Goal: Task Accomplishment & Management: Manage account settings

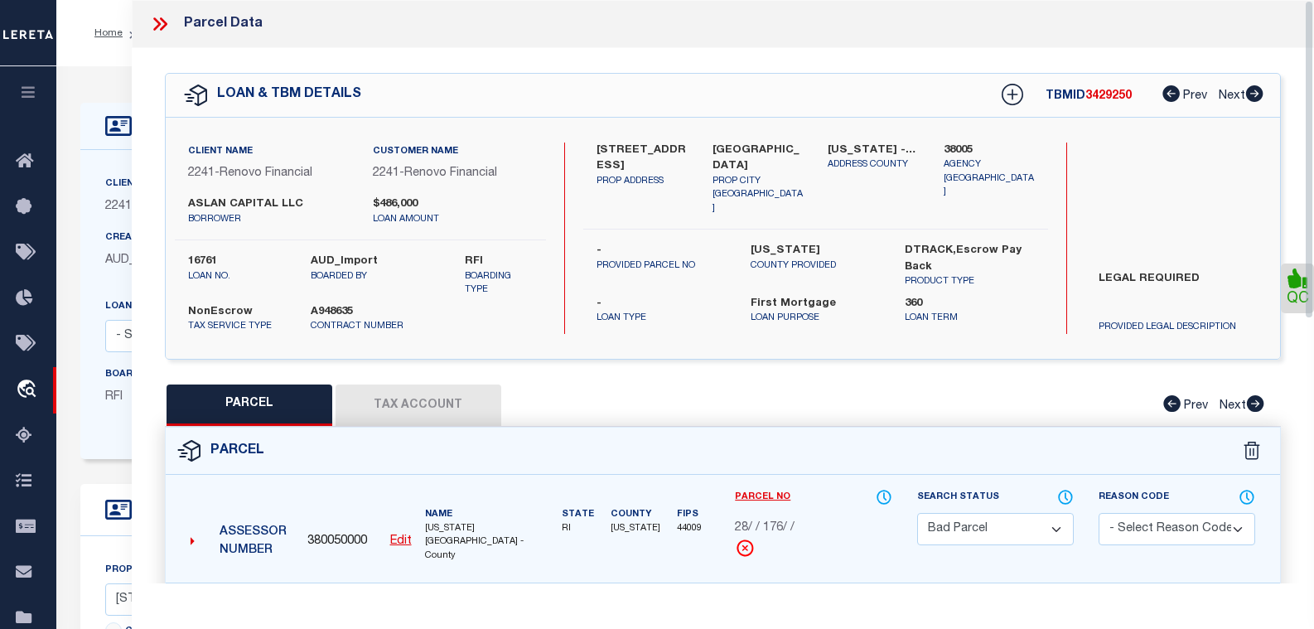
select select "BP"
select select "AGW"
select select "LEG"
select select "25066"
select select "10"
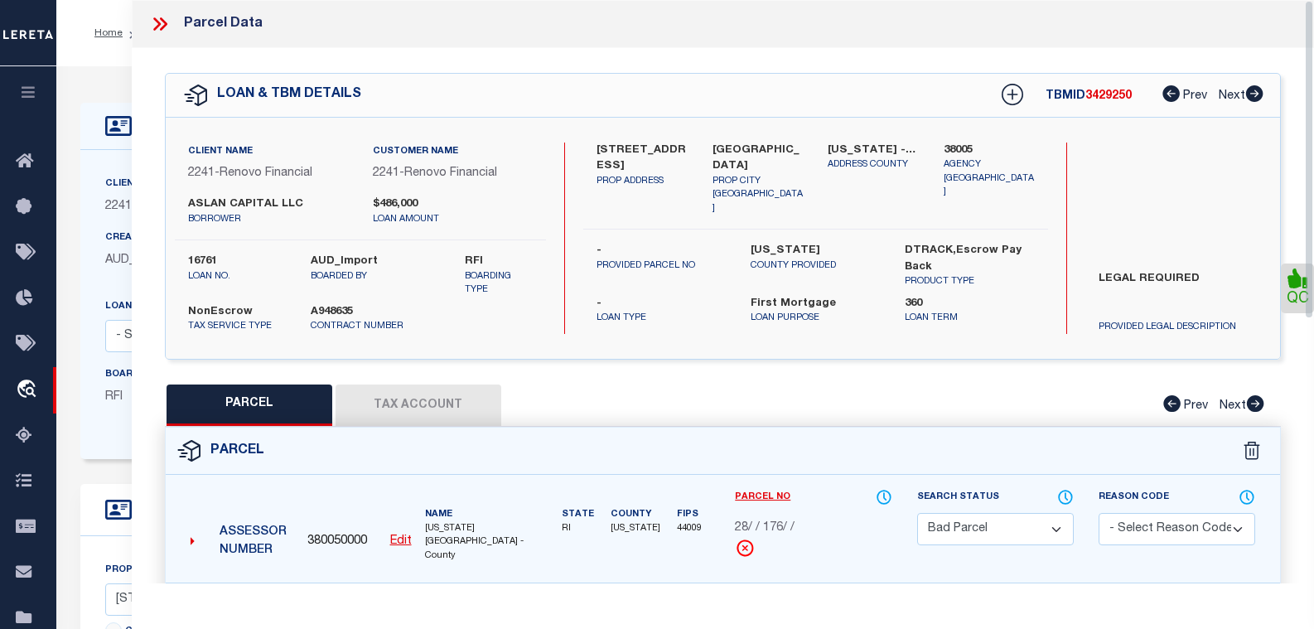
select select "NonEscrow"
select select
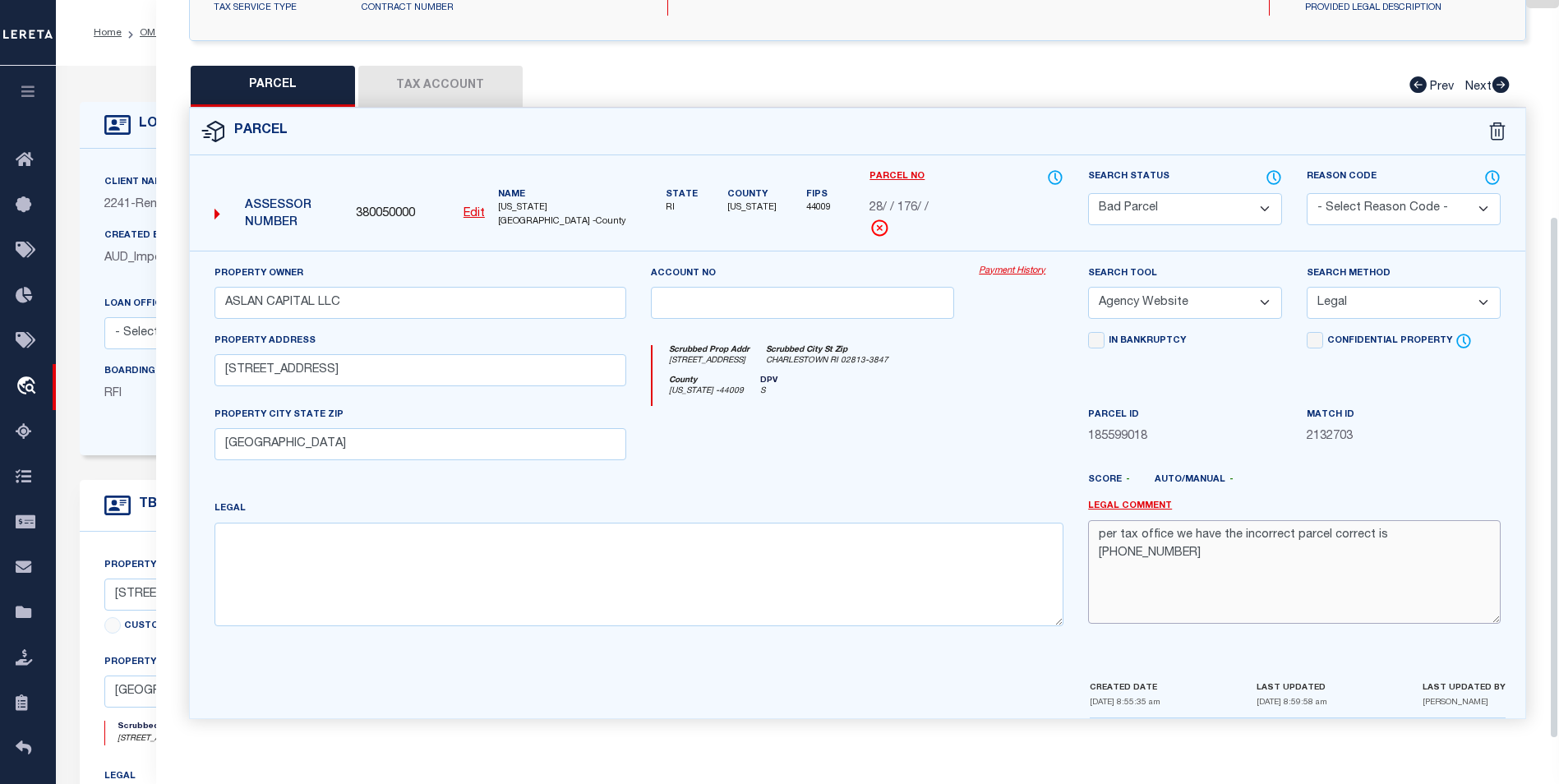
scroll to position [304, 0]
click at [468, 85] on button "Tax Account" at bounding box center [440, 85] width 165 height 41
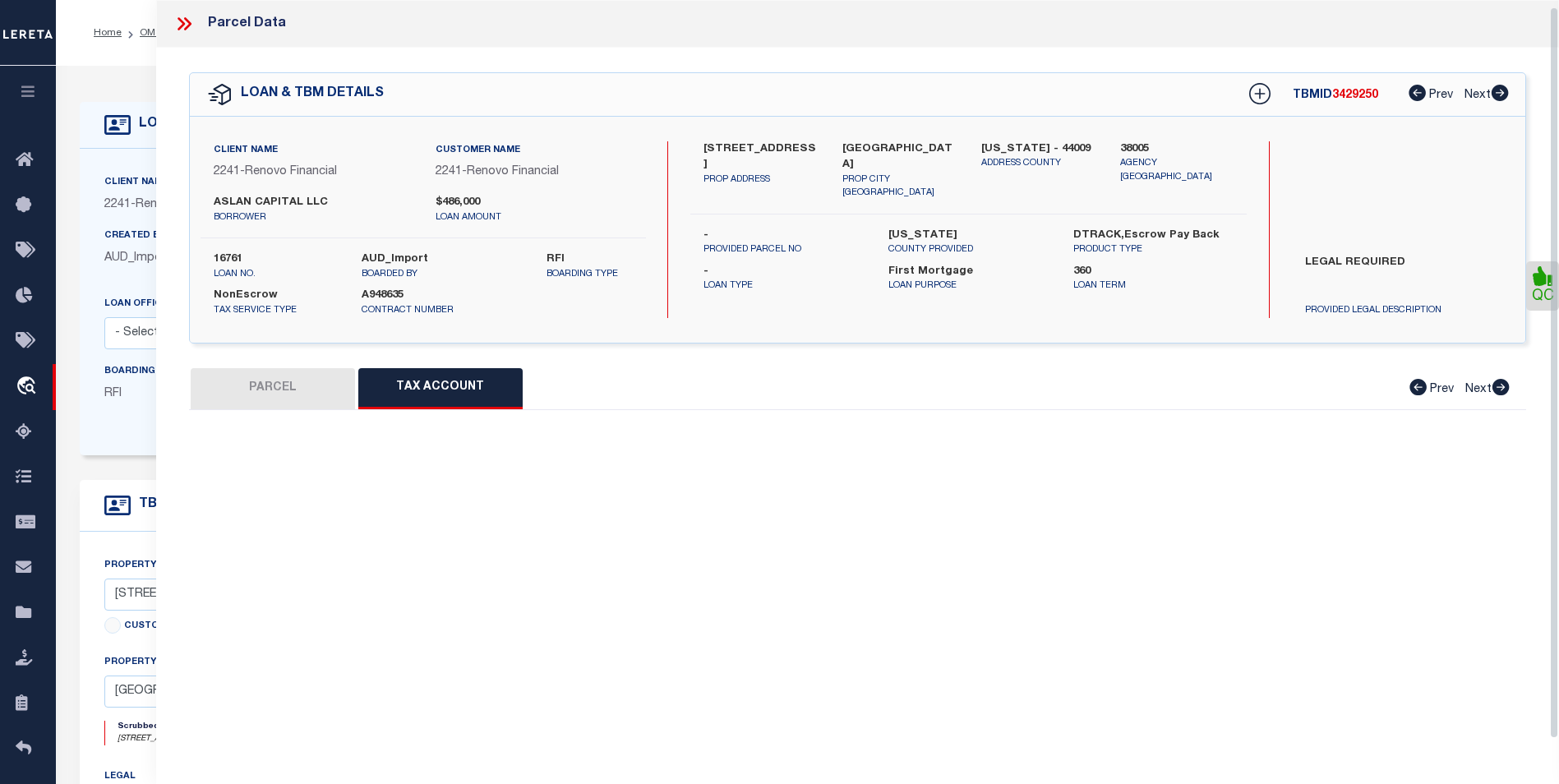
scroll to position [7, 0]
select select "100"
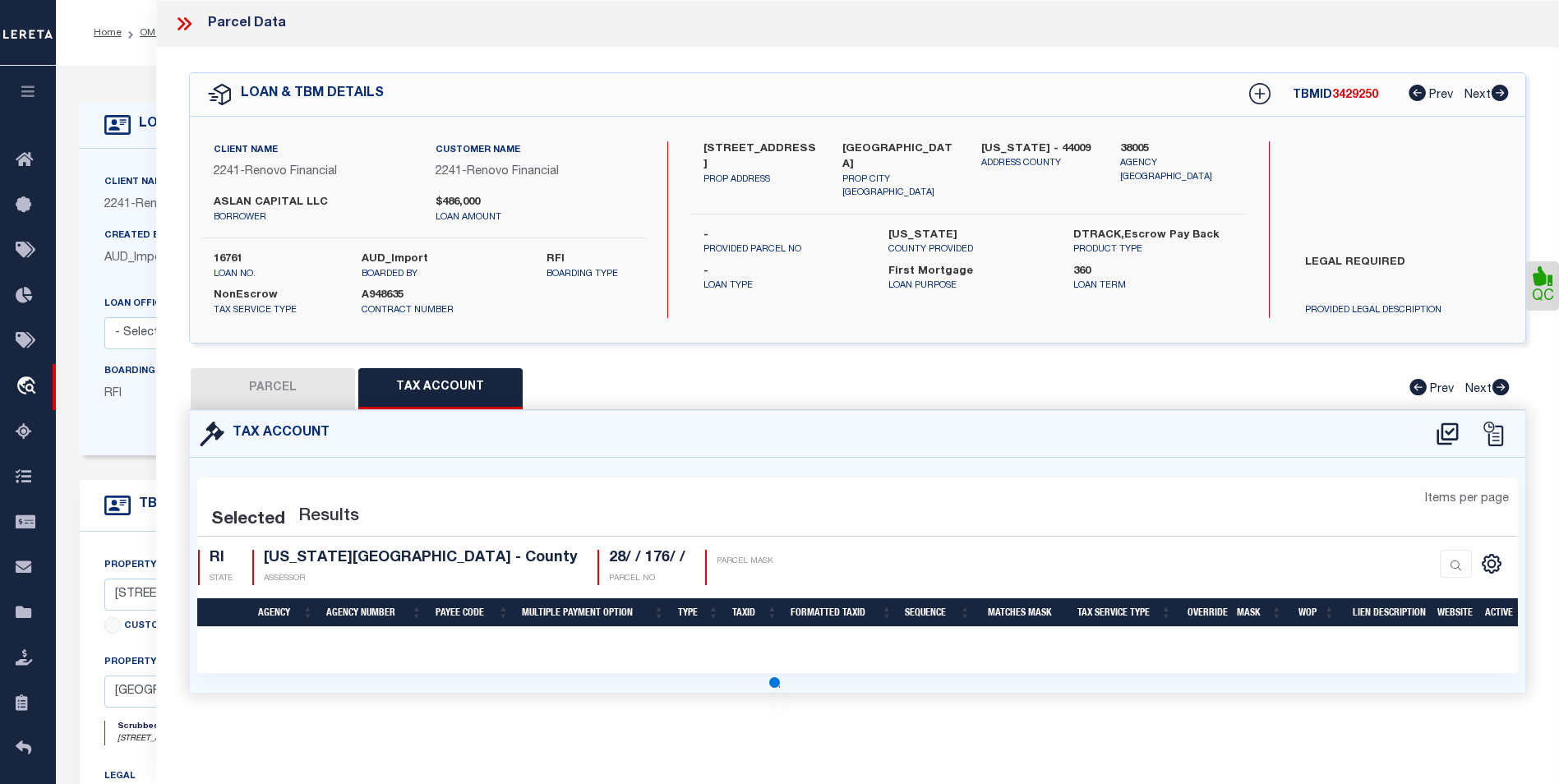
scroll to position [0, 0]
select select "100"
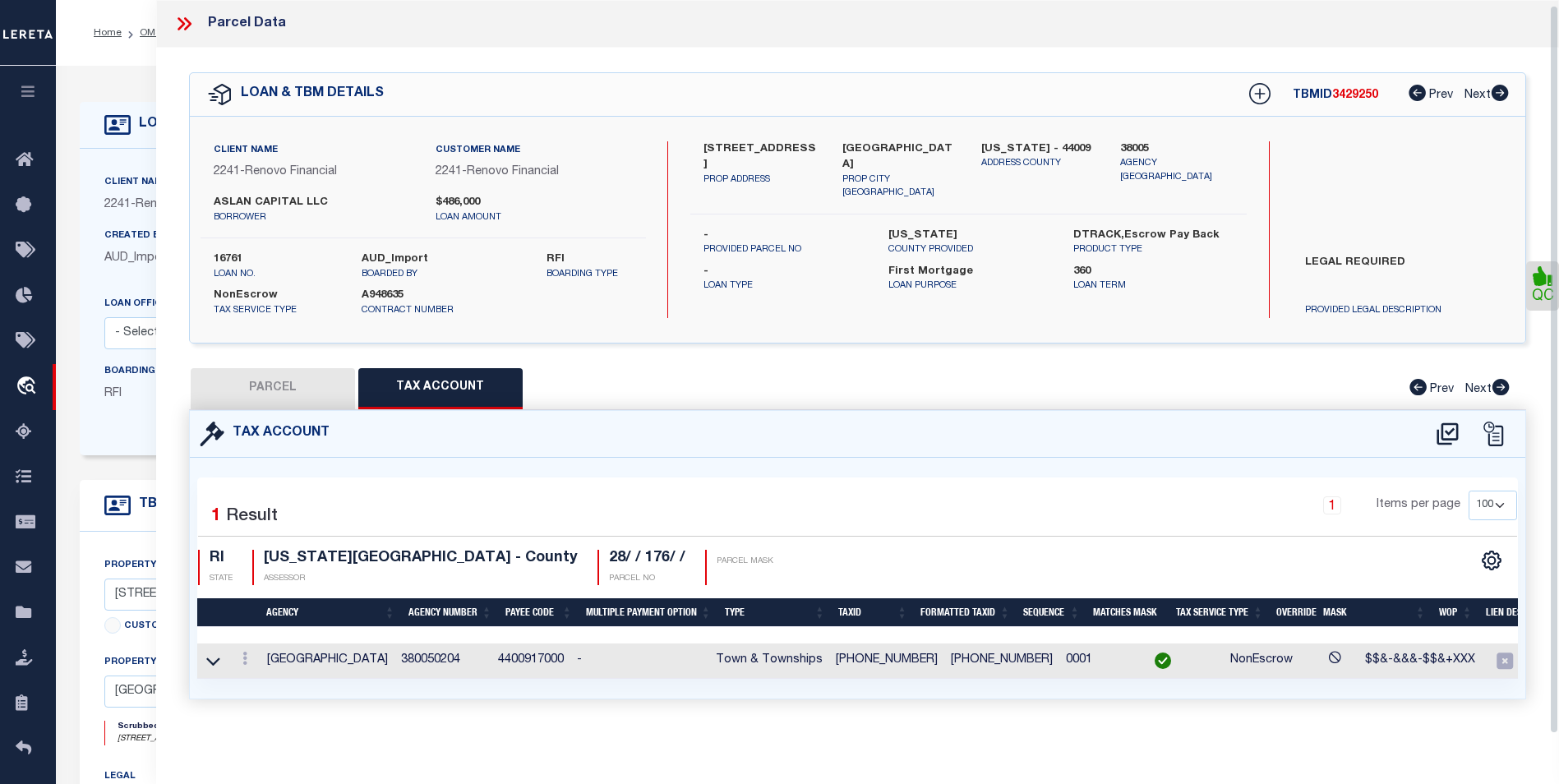
scroll to position [10, 0]
click at [241, 622] on link at bounding box center [245, 660] width 18 height 13
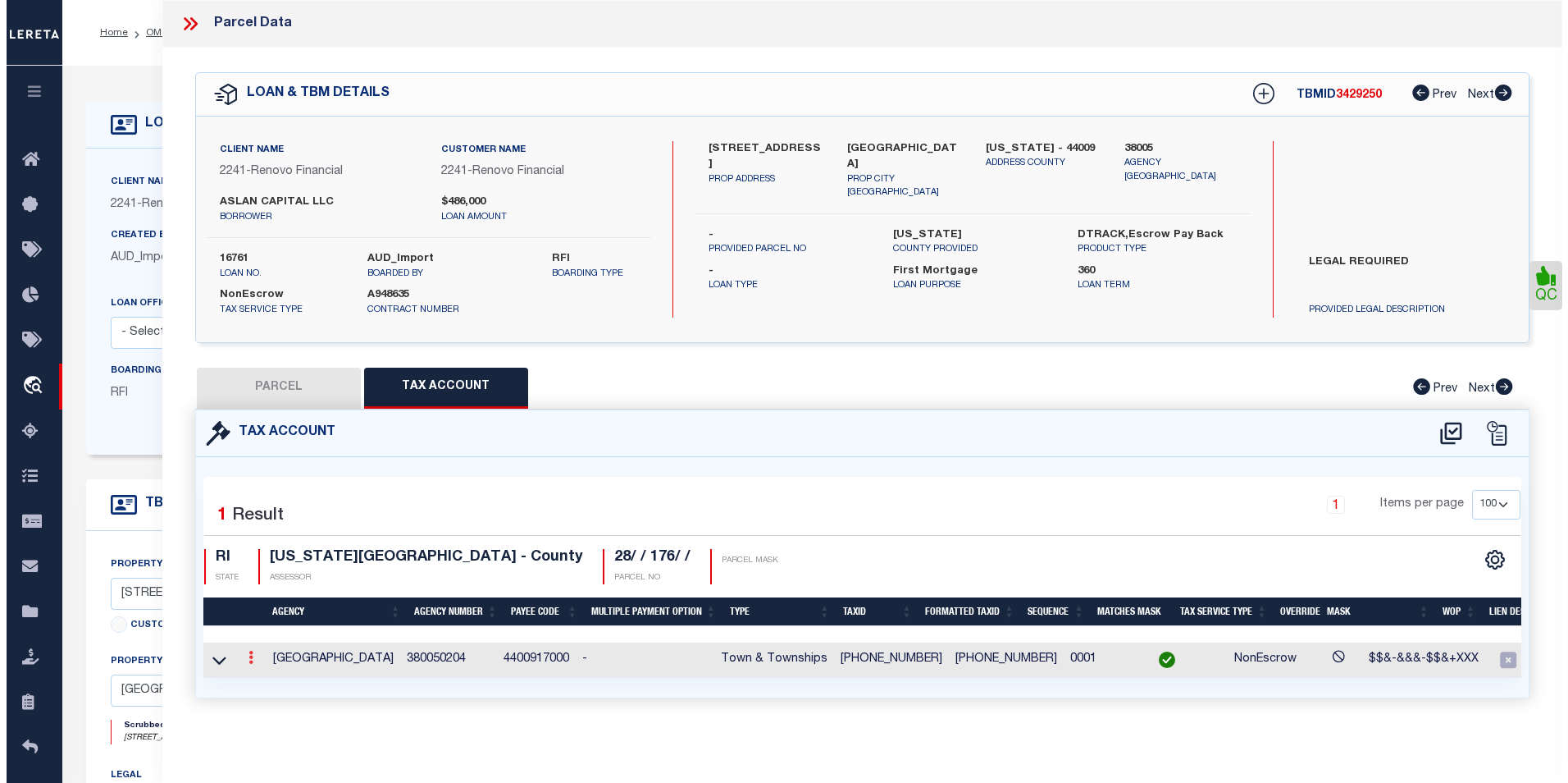
scroll to position [0, 0]
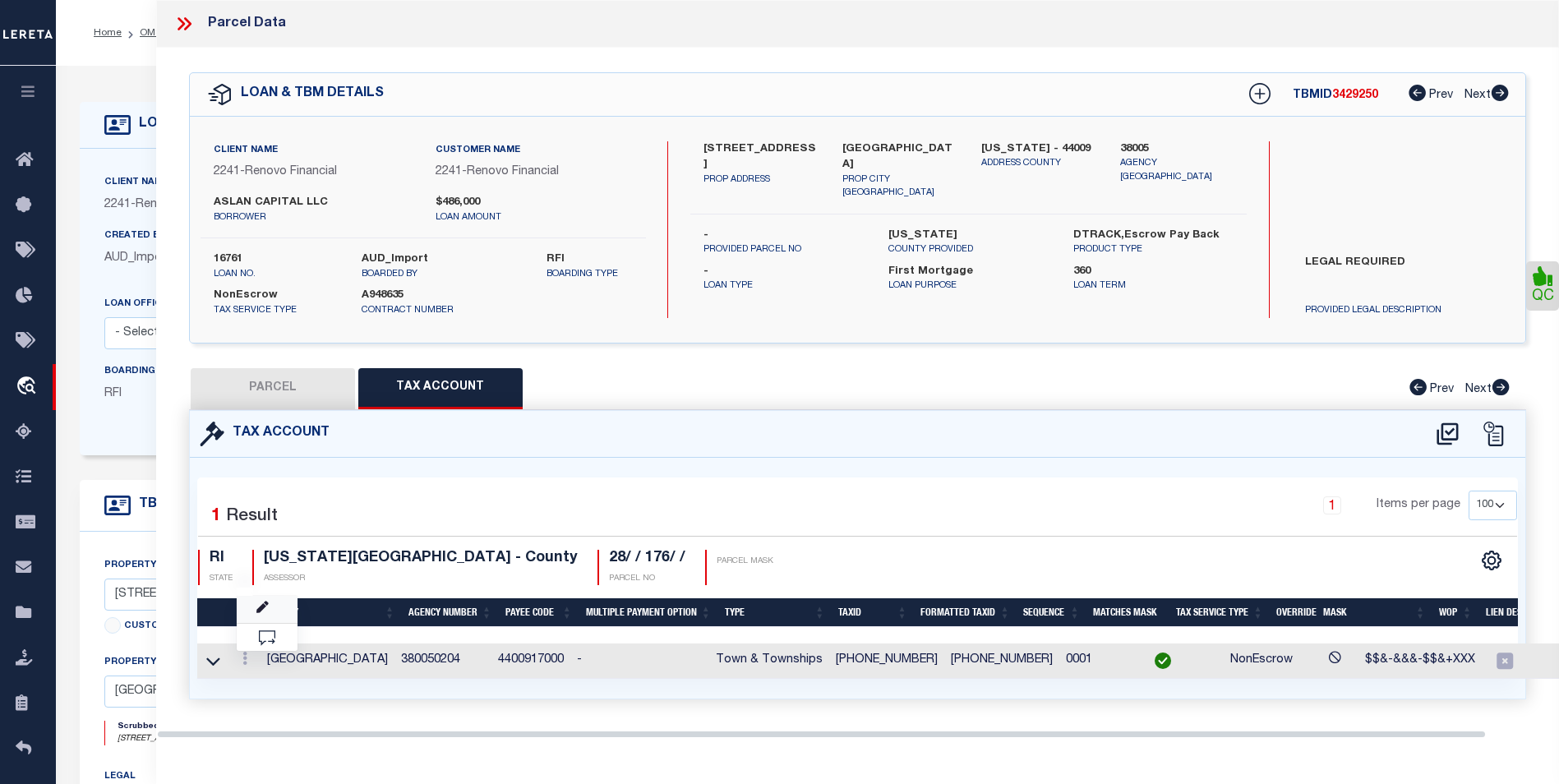
click at [270, 607] on link at bounding box center [267, 609] width 60 height 27
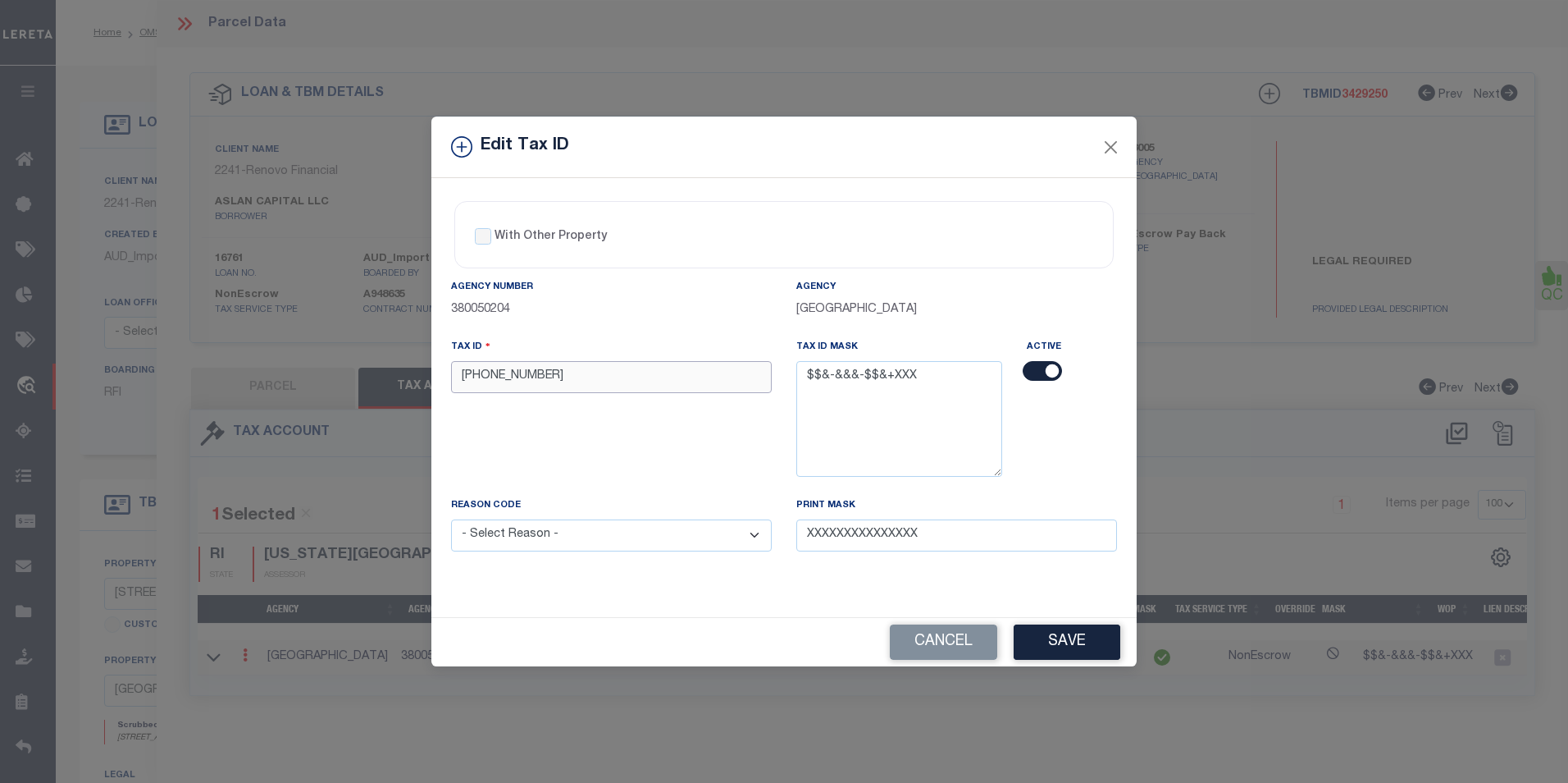
click at [482, 371] on input "[PHONE_NUMBER]" at bounding box center [611, 377] width 321 height 32
type input "[PHONE_NUMBER]"
click at [574, 534] on select "- Select Reason - 099 - Other (Provide additional detail) ACT - Agency Changed …" at bounding box center [611, 536] width 321 height 32
select select "ACT"
click at [451, 520] on select "- Select Reason - 099 - Other (Provide additional detail) ACT - Agency Changed …" at bounding box center [611, 536] width 321 height 32
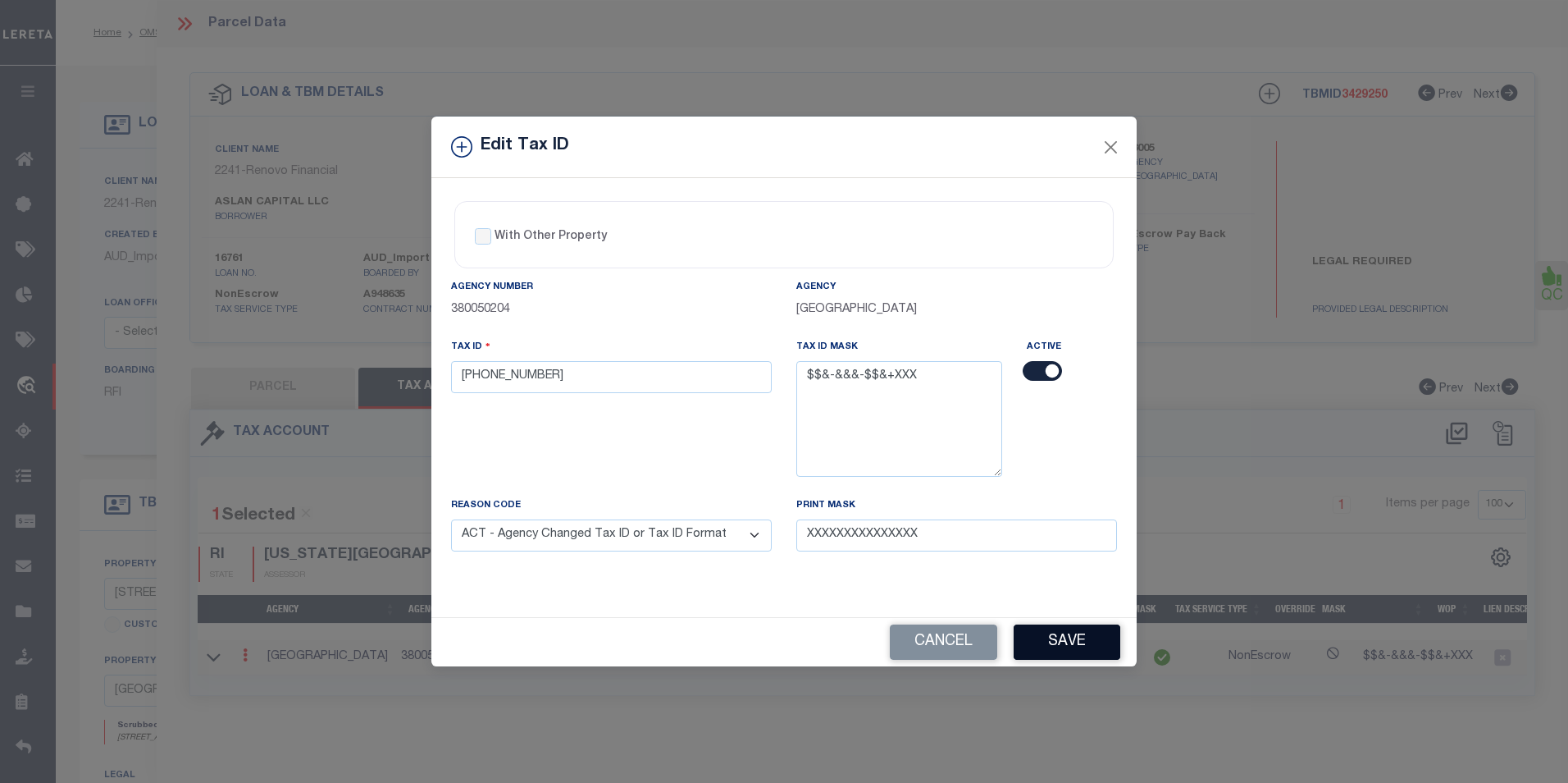
drag, startPoint x: 1094, startPoint y: 644, endPoint x: 1249, endPoint y: 612, distance: 158.3
click at [1096, 622] on button "Save" at bounding box center [1066, 642] width 107 height 36
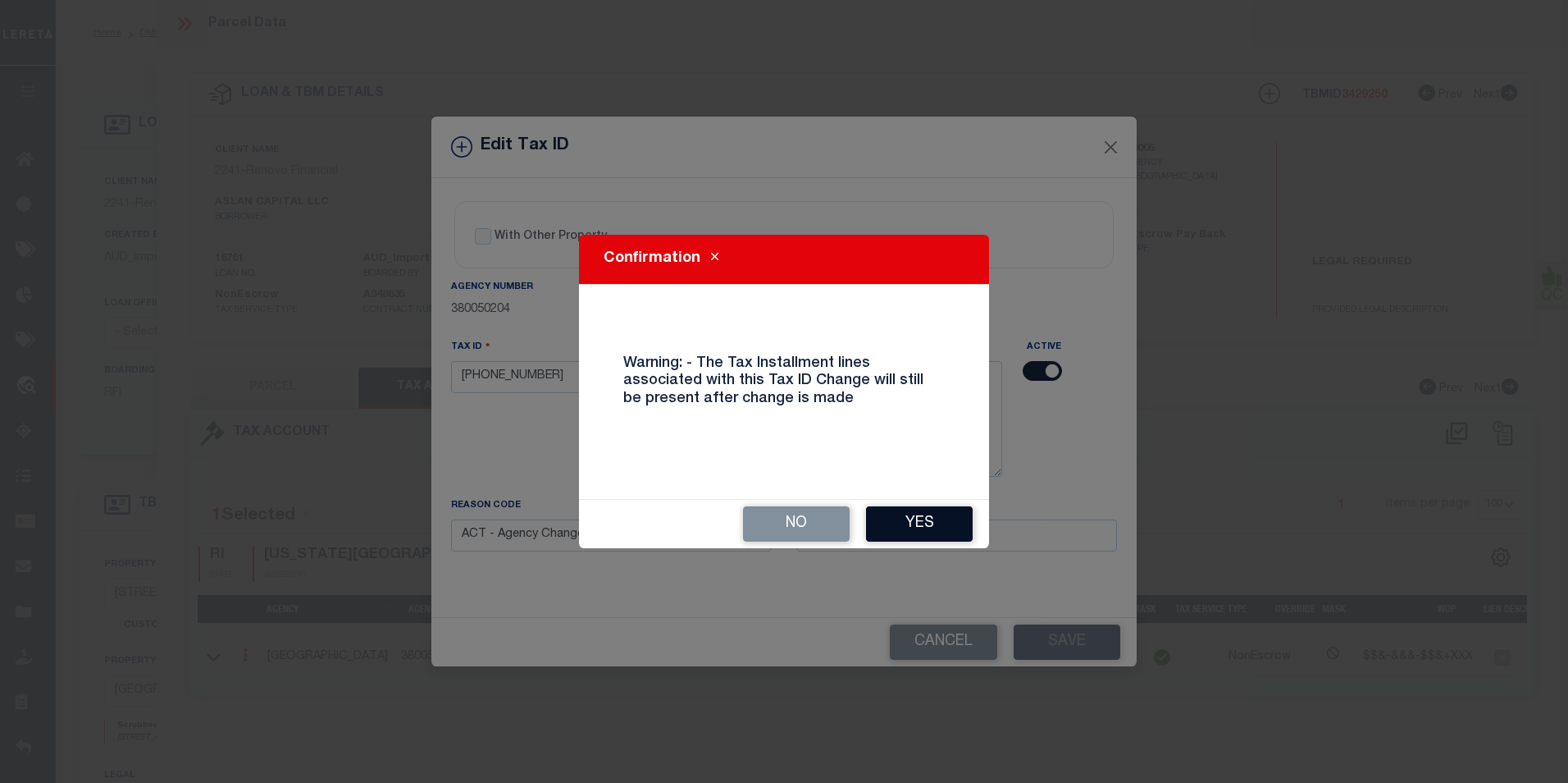
click at [935, 533] on button "Yes" at bounding box center [919, 524] width 107 height 36
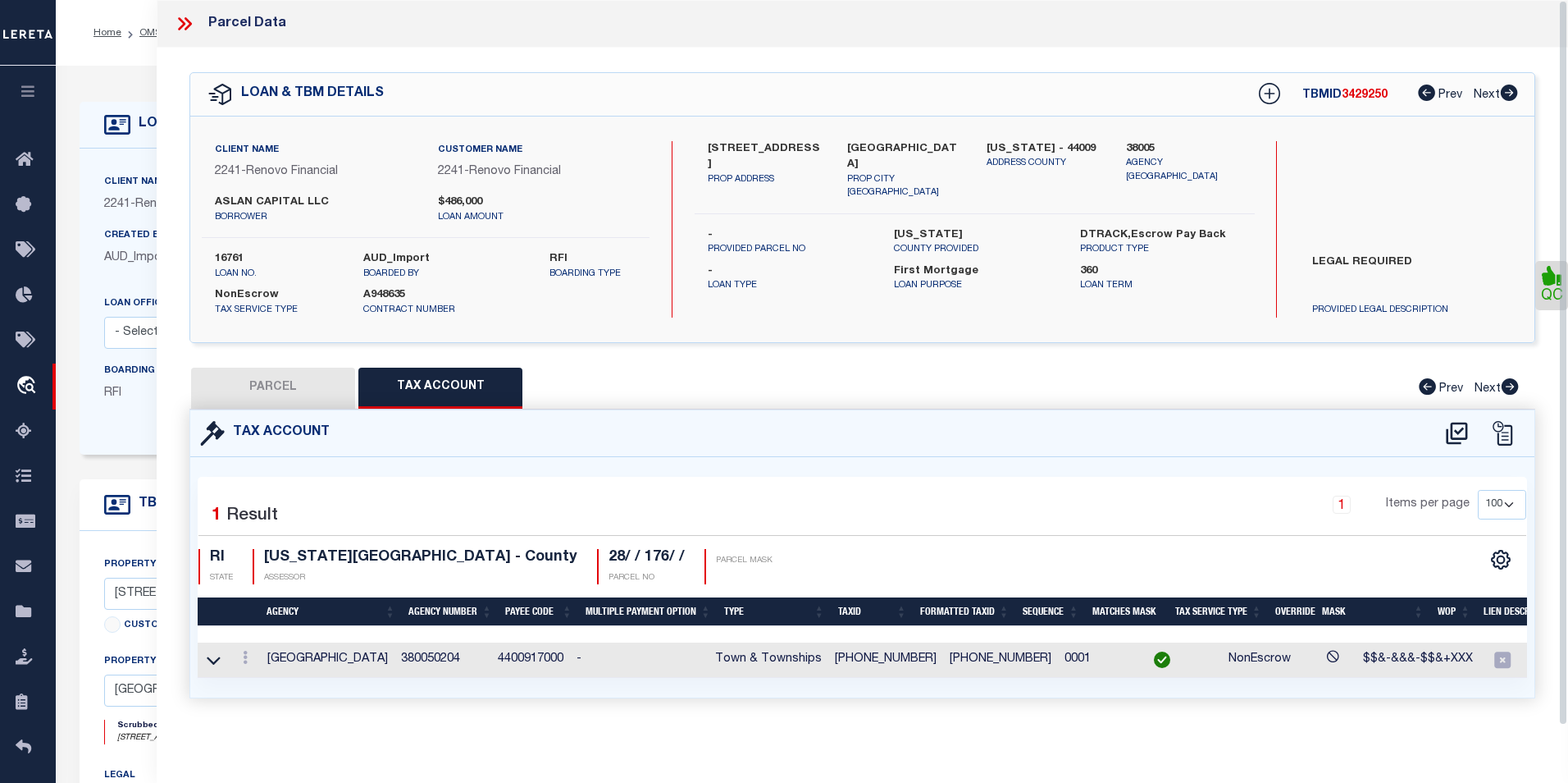
select select
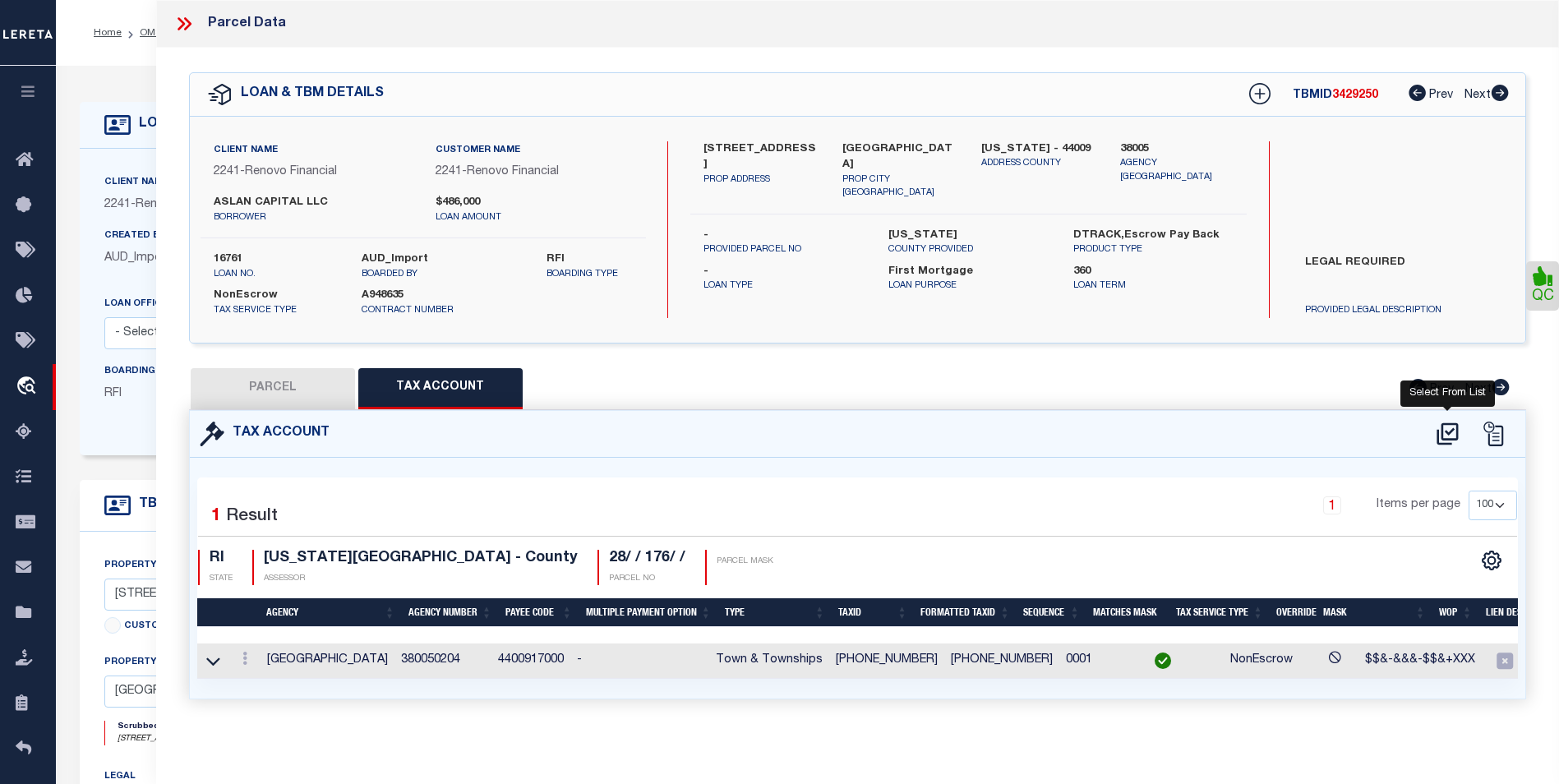
click at [1303, 426] on icon at bounding box center [1448, 433] width 22 height 22
select select "100"
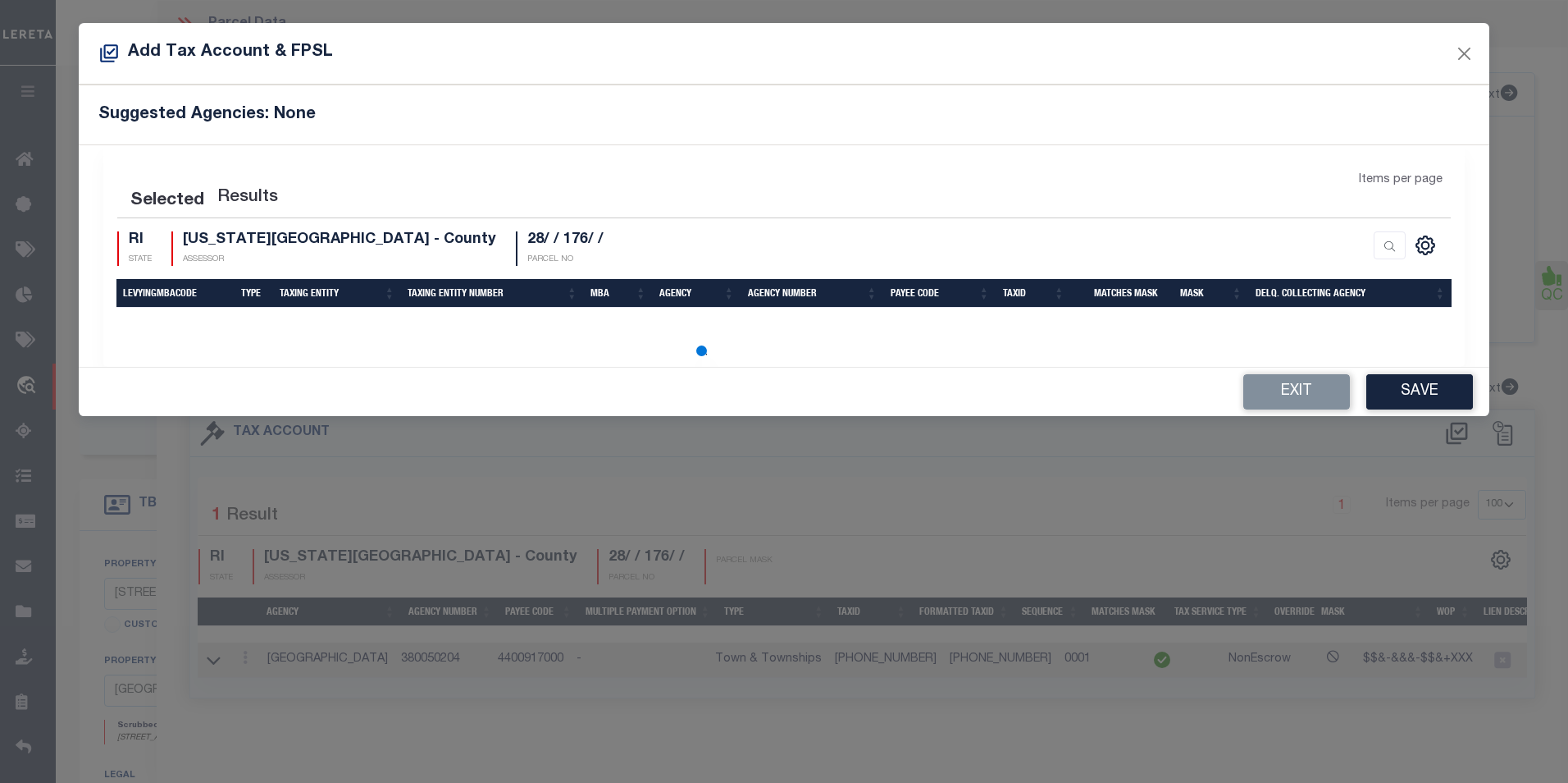
select select "100"
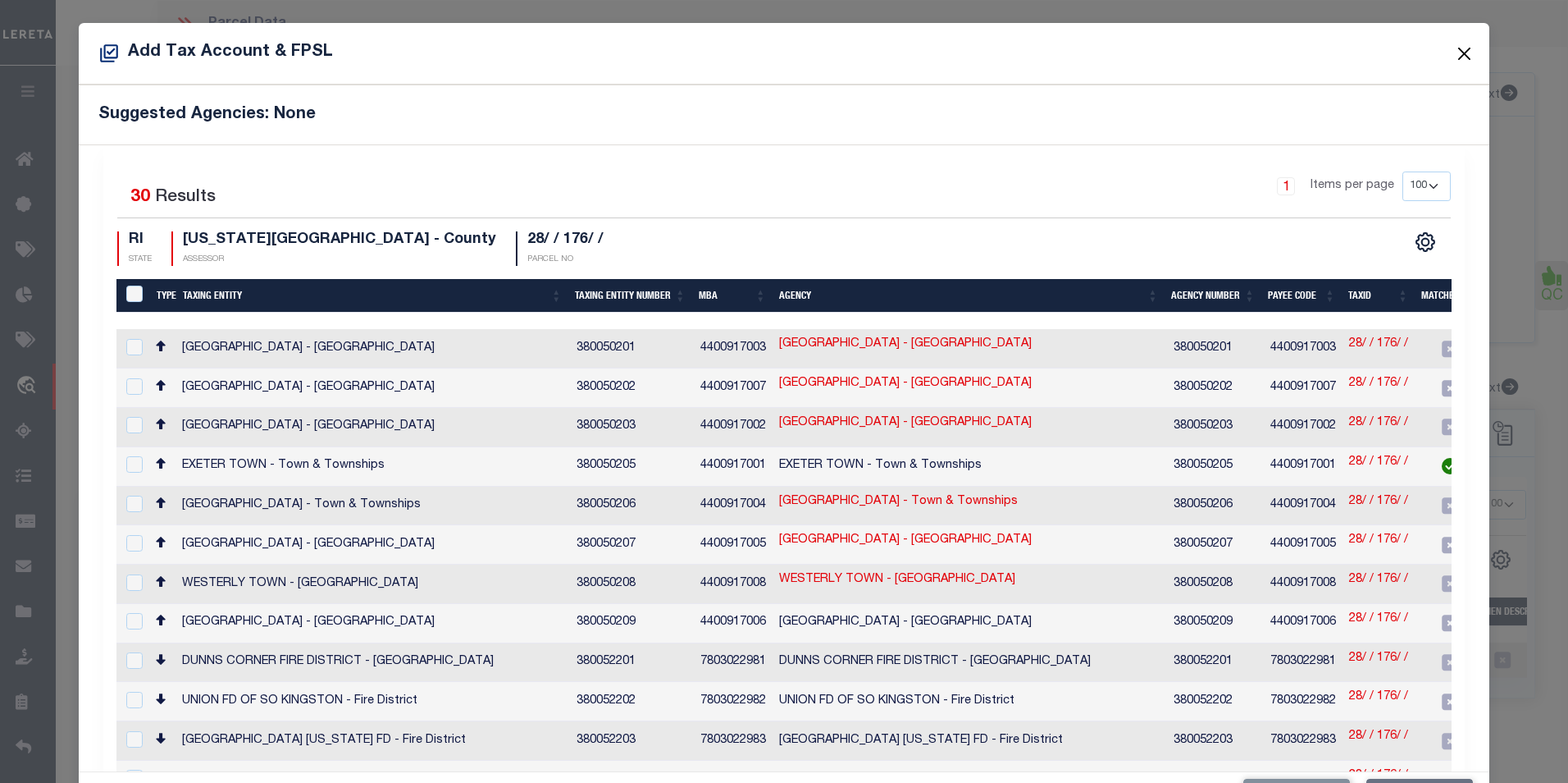
click at [1300, 56] on button "Close" at bounding box center [1464, 53] width 22 height 22
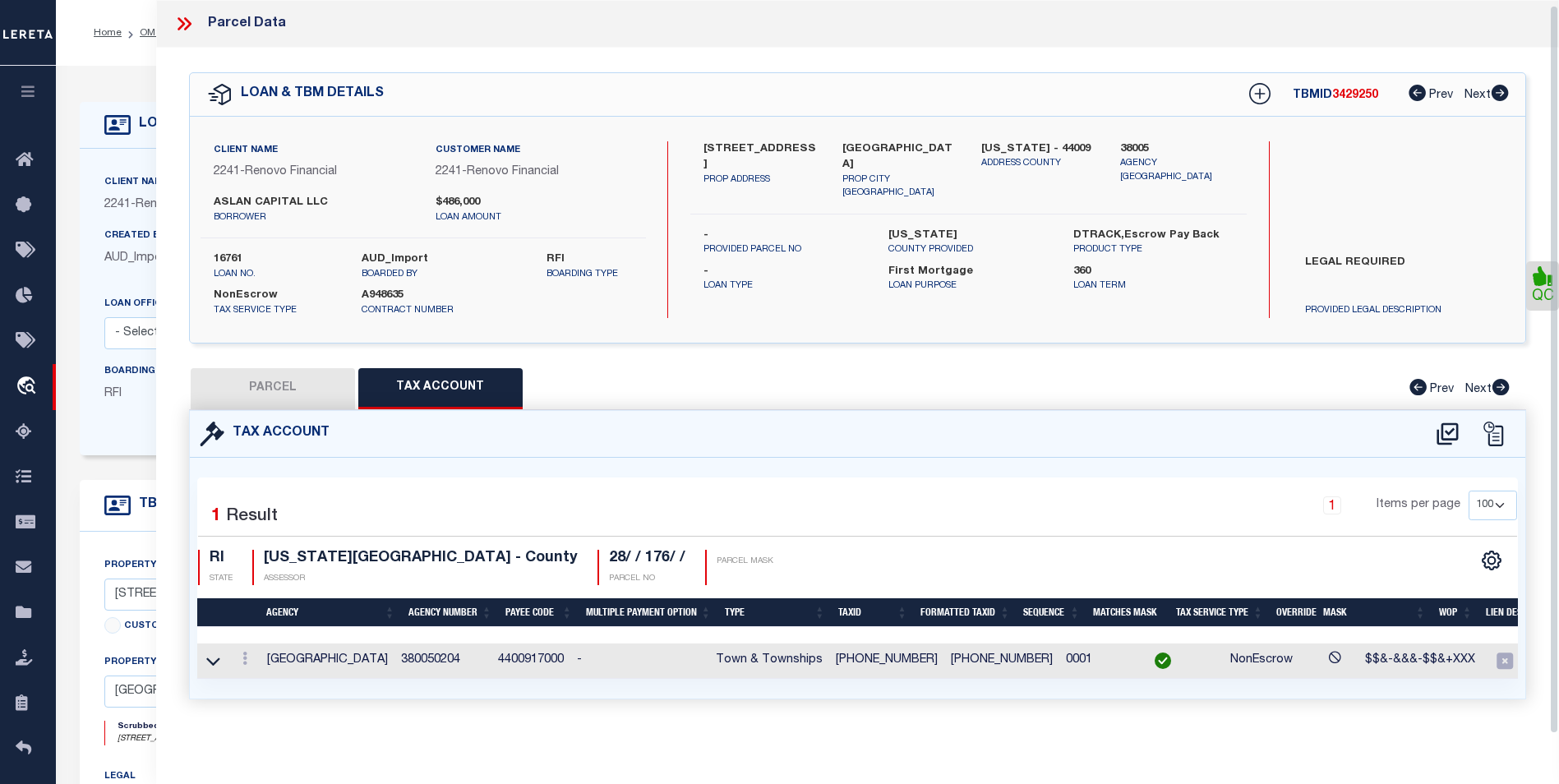
scroll to position [10, 0]
click at [239, 622] on link at bounding box center [245, 660] width 18 height 13
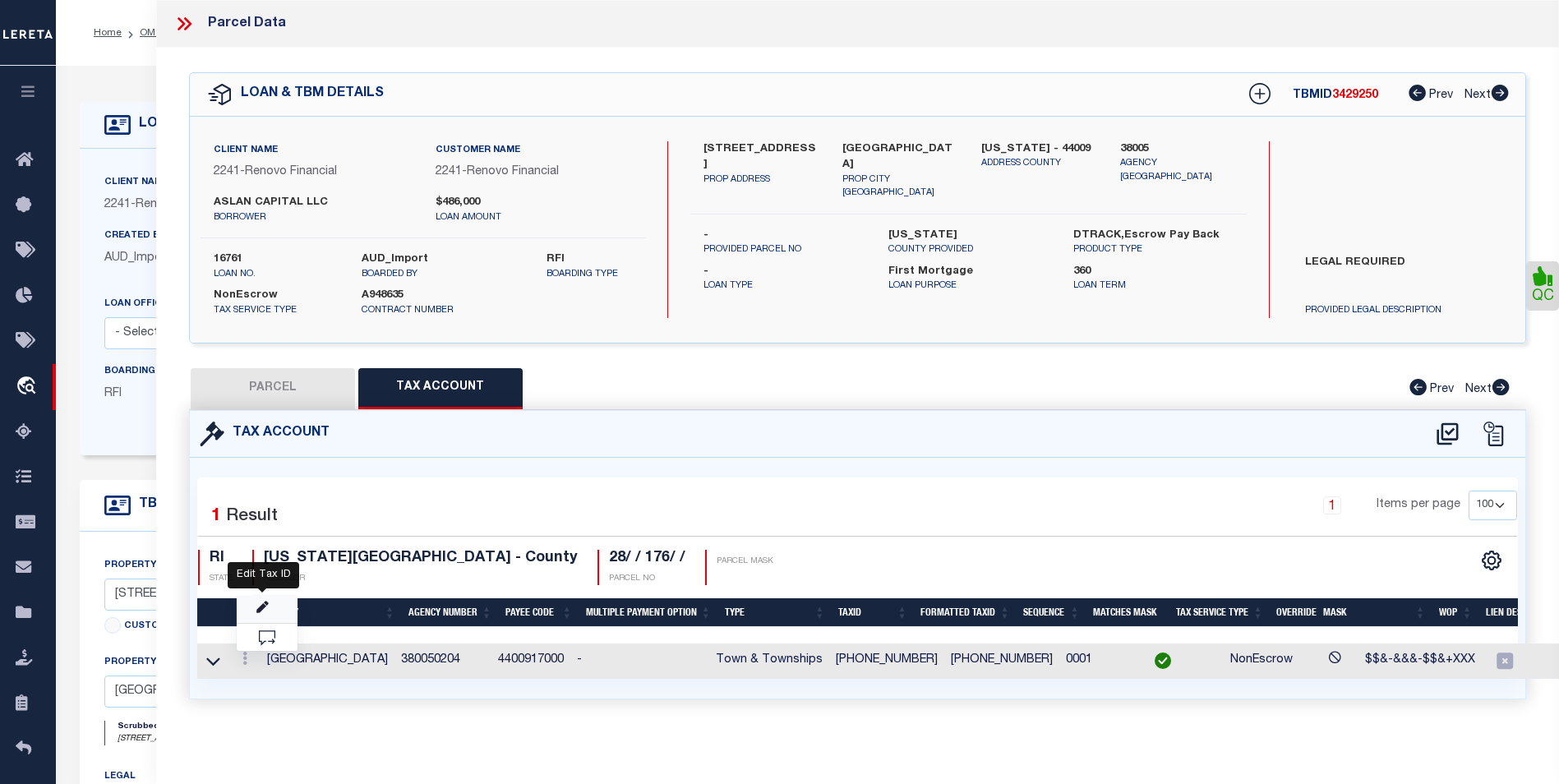
click at [257, 608] on icon "" at bounding box center [263, 608] width 12 height 12
type input "[PHONE_NUMBER]"
select select "ACT"
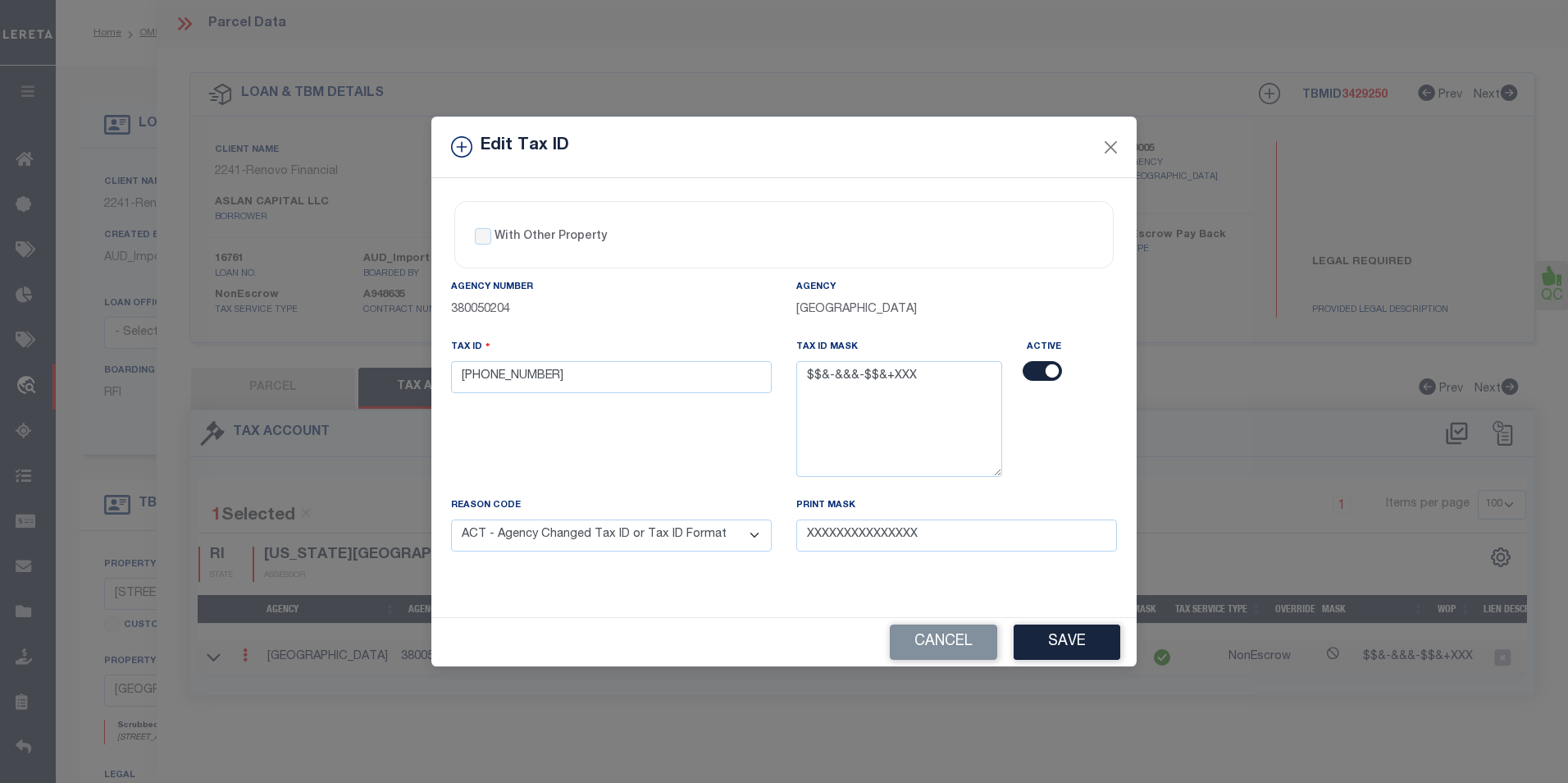
click at [1099, 140] on div "Edit Tax ID" at bounding box center [784, 147] width 705 height 61
click at [1113, 149] on button "Close" at bounding box center [1111, 147] width 22 height 22
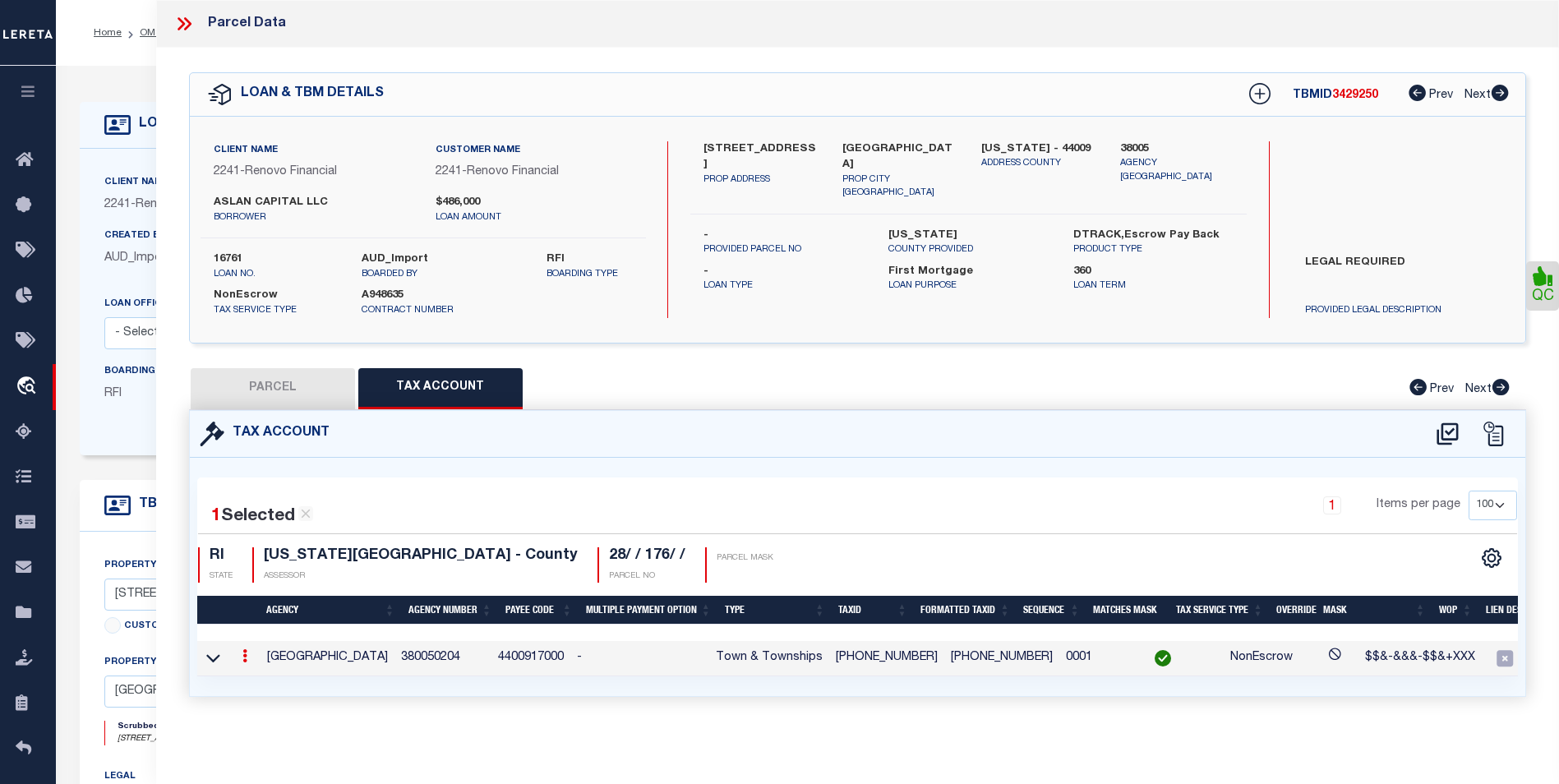
click at [243, 622] on icon at bounding box center [244, 655] width 5 height 13
click at [275, 622] on link at bounding box center [267, 682] width 60 height 27
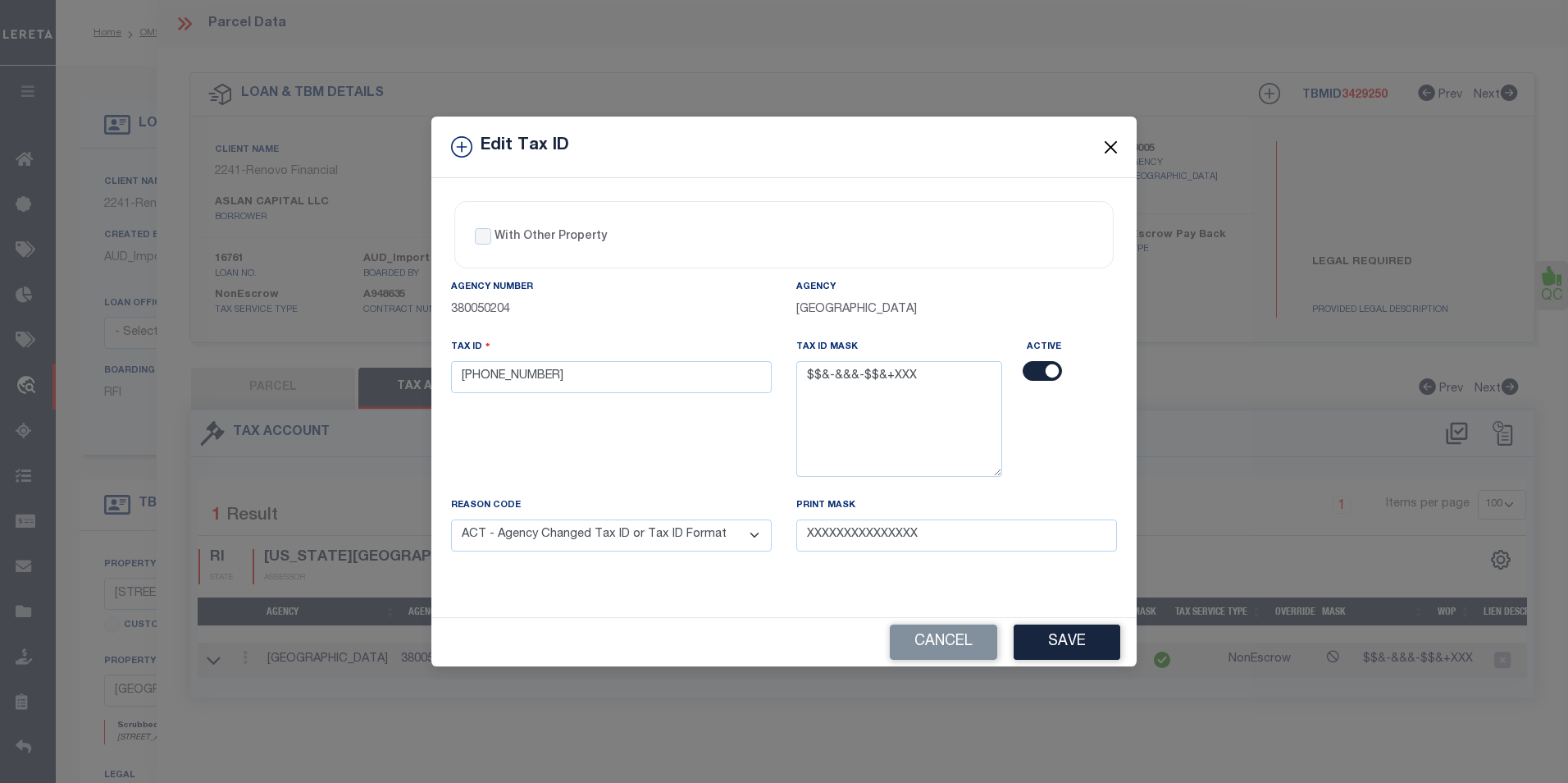
click at [1115, 152] on button "Close" at bounding box center [1111, 147] width 22 height 22
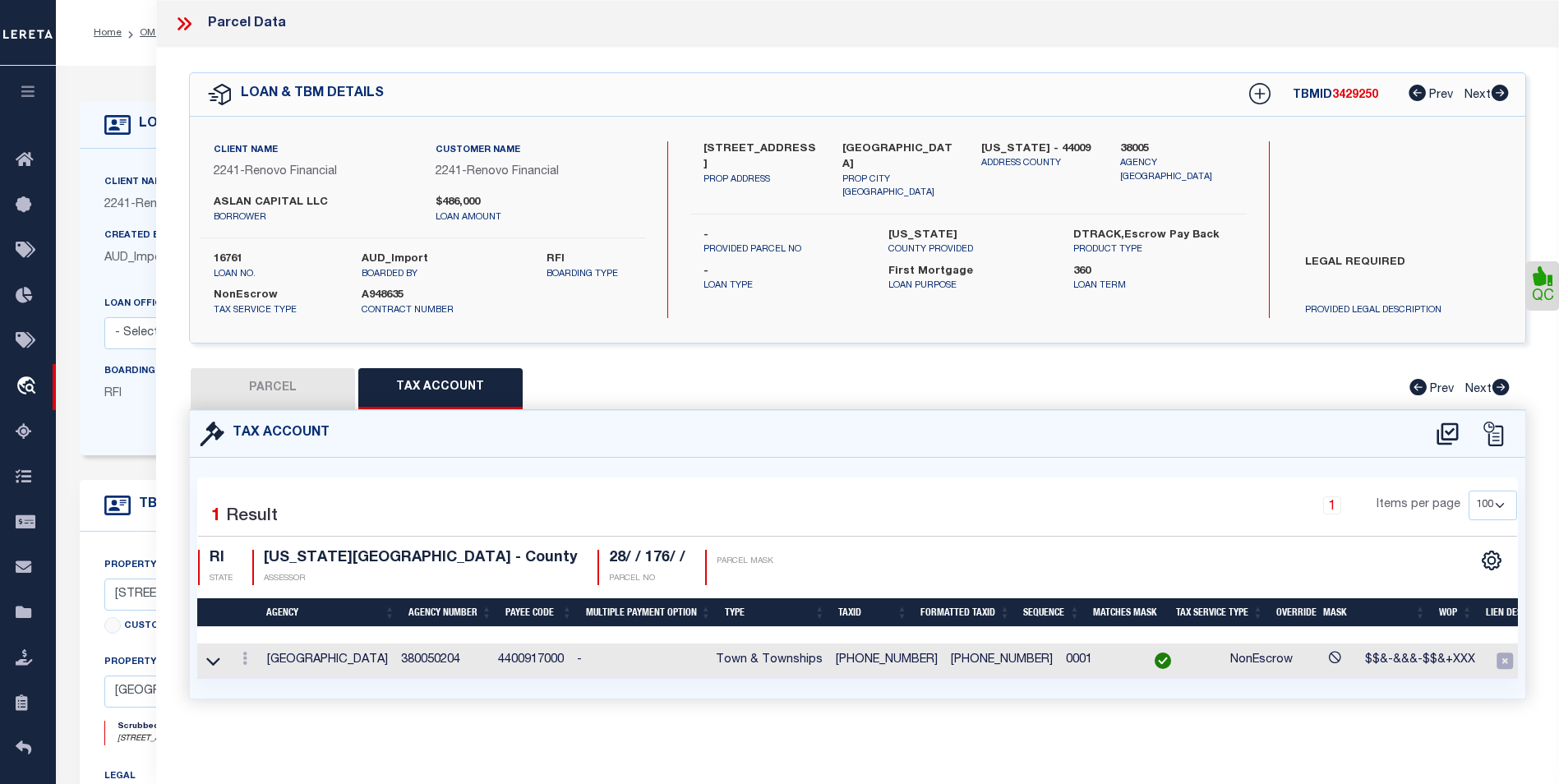
click at [314, 387] on button "PARCEL" at bounding box center [273, 388] width 165 height 41
select select "AS"
select select
checkbox input "false"
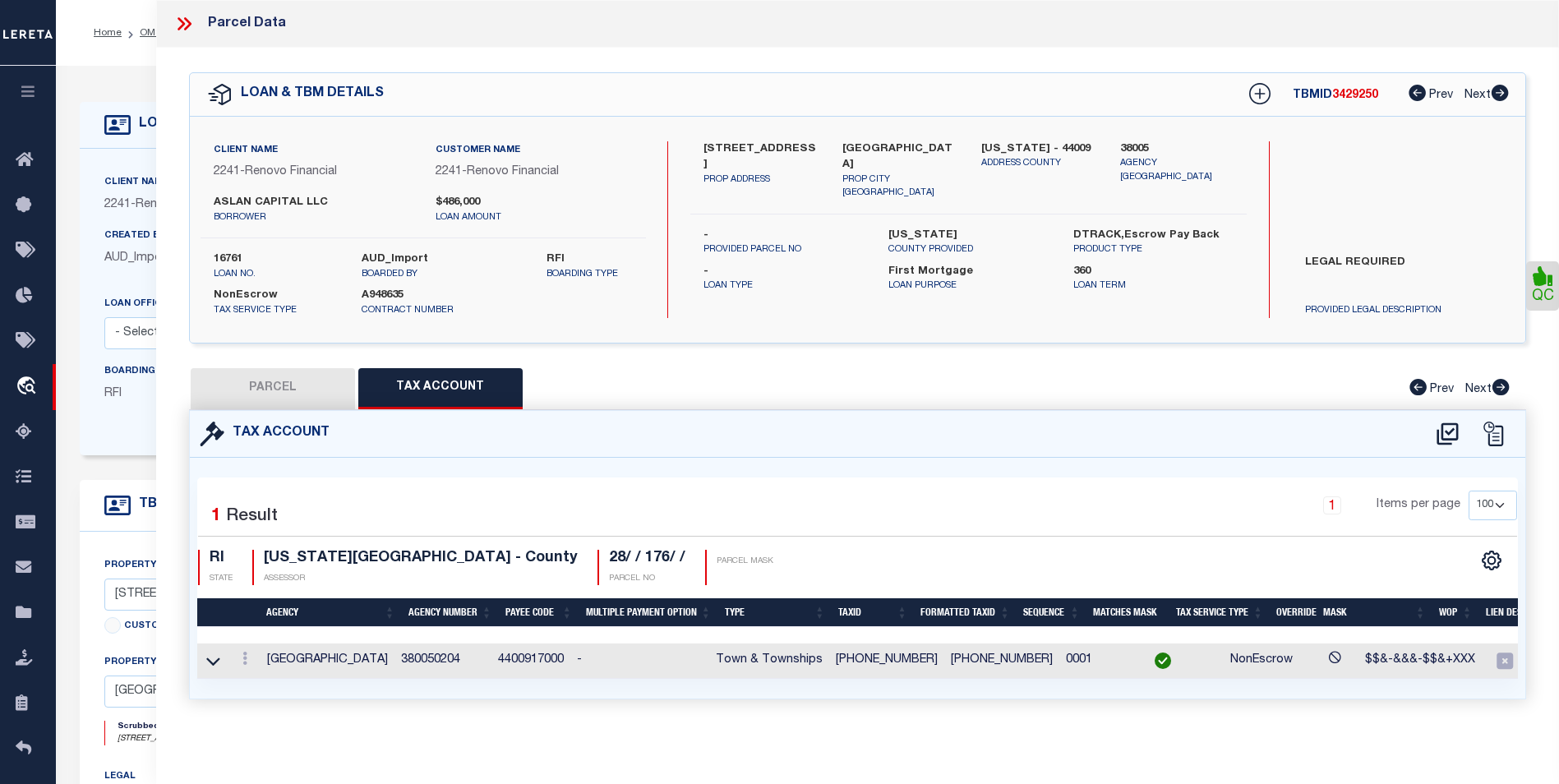
checkbox input "false"
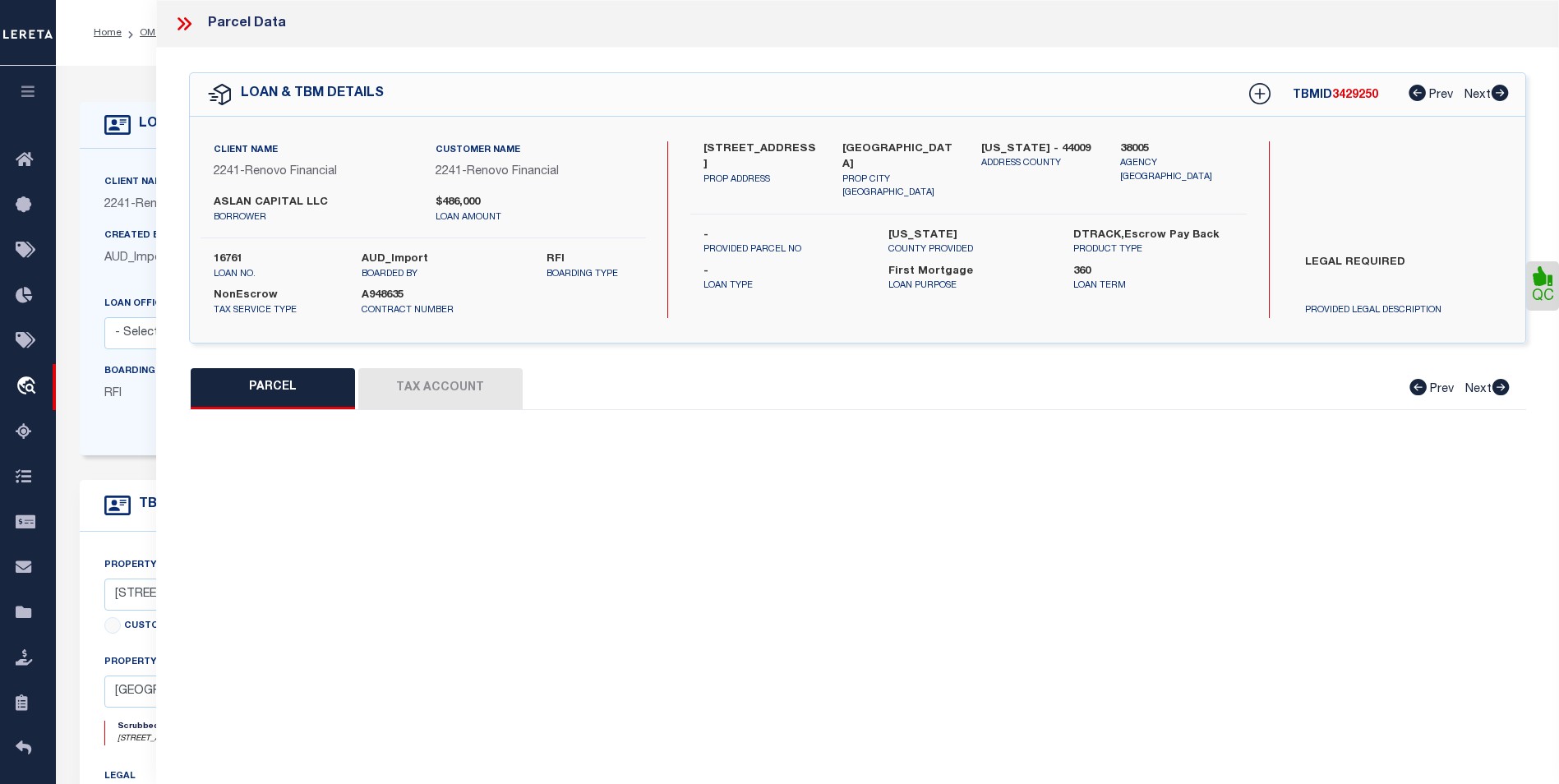
select select "BP"
type input "ASLAN CAPITAL LLC"
select select "AGW"
select select "LEG"
type input "[STREET_ADDRESS]"
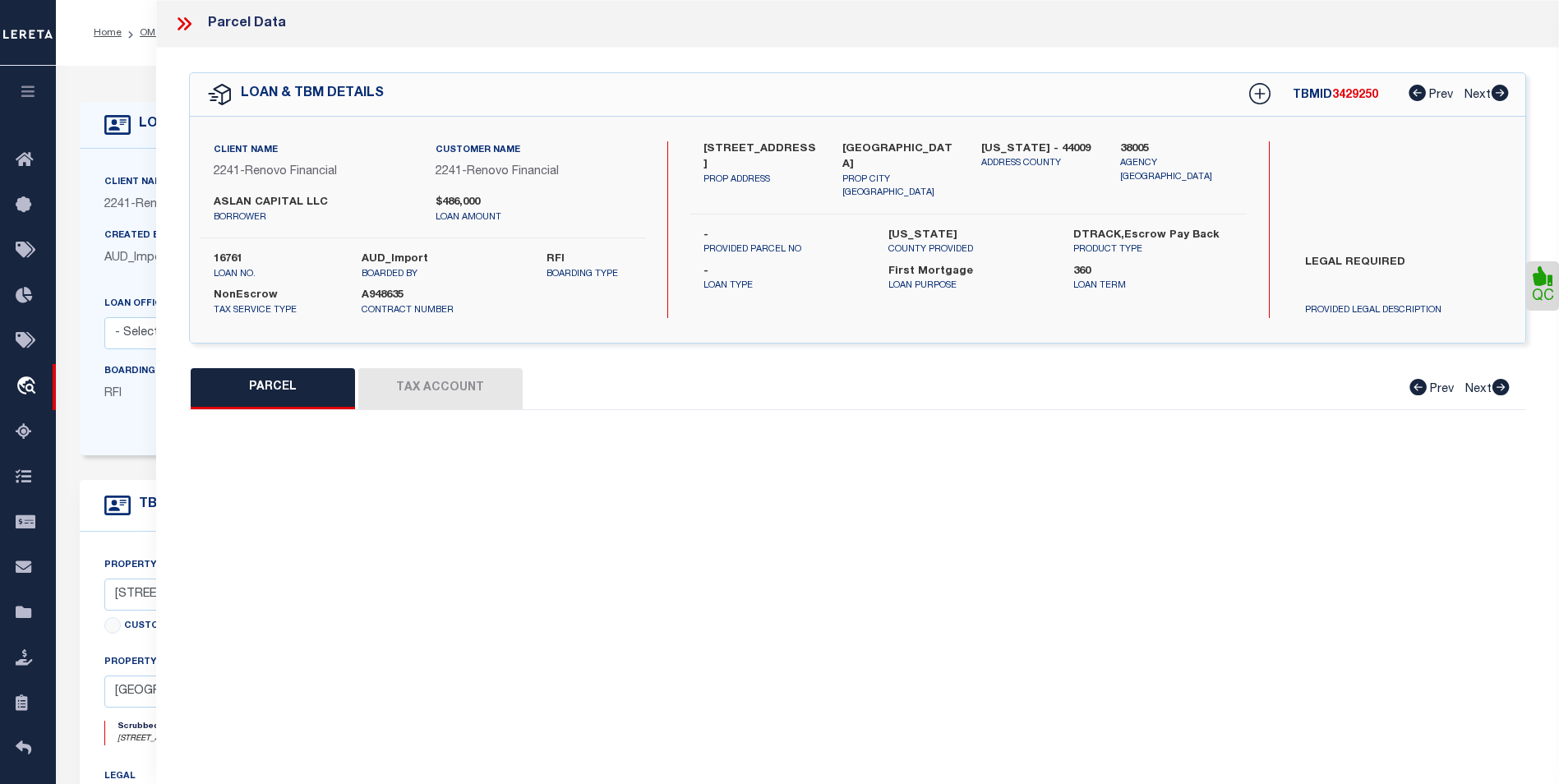
checkbox input "false"
type input "[GEOGRAPHIC_DATA]"
type textarea "per tax office we have the incorrect parcel correct is [PHONE_NUMBER]"
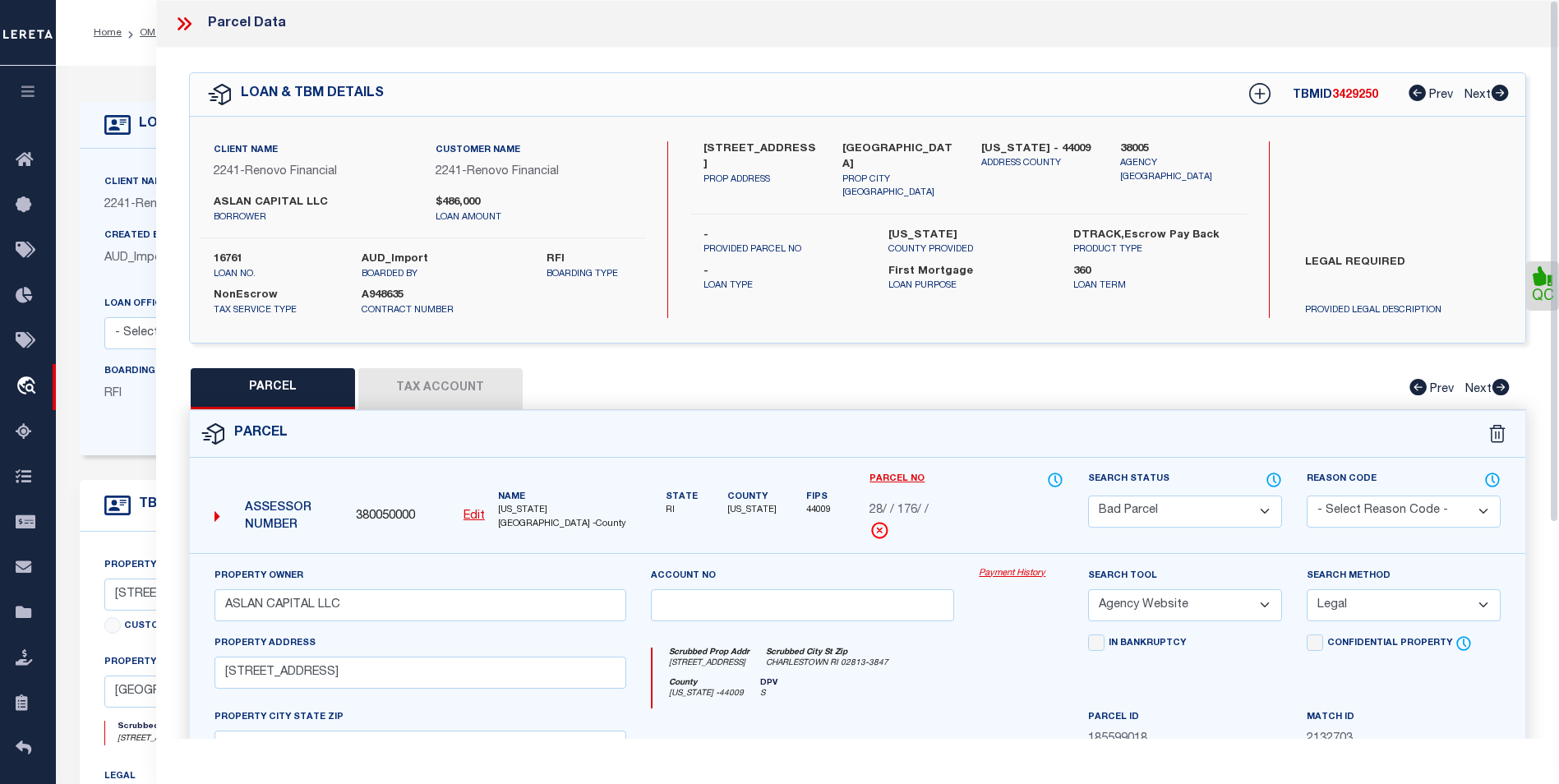
click at [1285, 507] on div "Search Status Automated Search Bad Parcel Complete Duplicate Parcel High Dollar…" at bounding box center [1185, 511] width 218 height 82
click at [1246, 506] on select "Automated Search Bad Parcel Complete Duplicate Parcel High Dollar Reporting In …" at bounding box center [1185, 511] width 194 height 32
click at [1088, 496] on select "Automated Search Bad Parcel Complete Duplicate Parcel High Dollar Reporting In …" at bounding box center [1185, 511] width 194 height 32
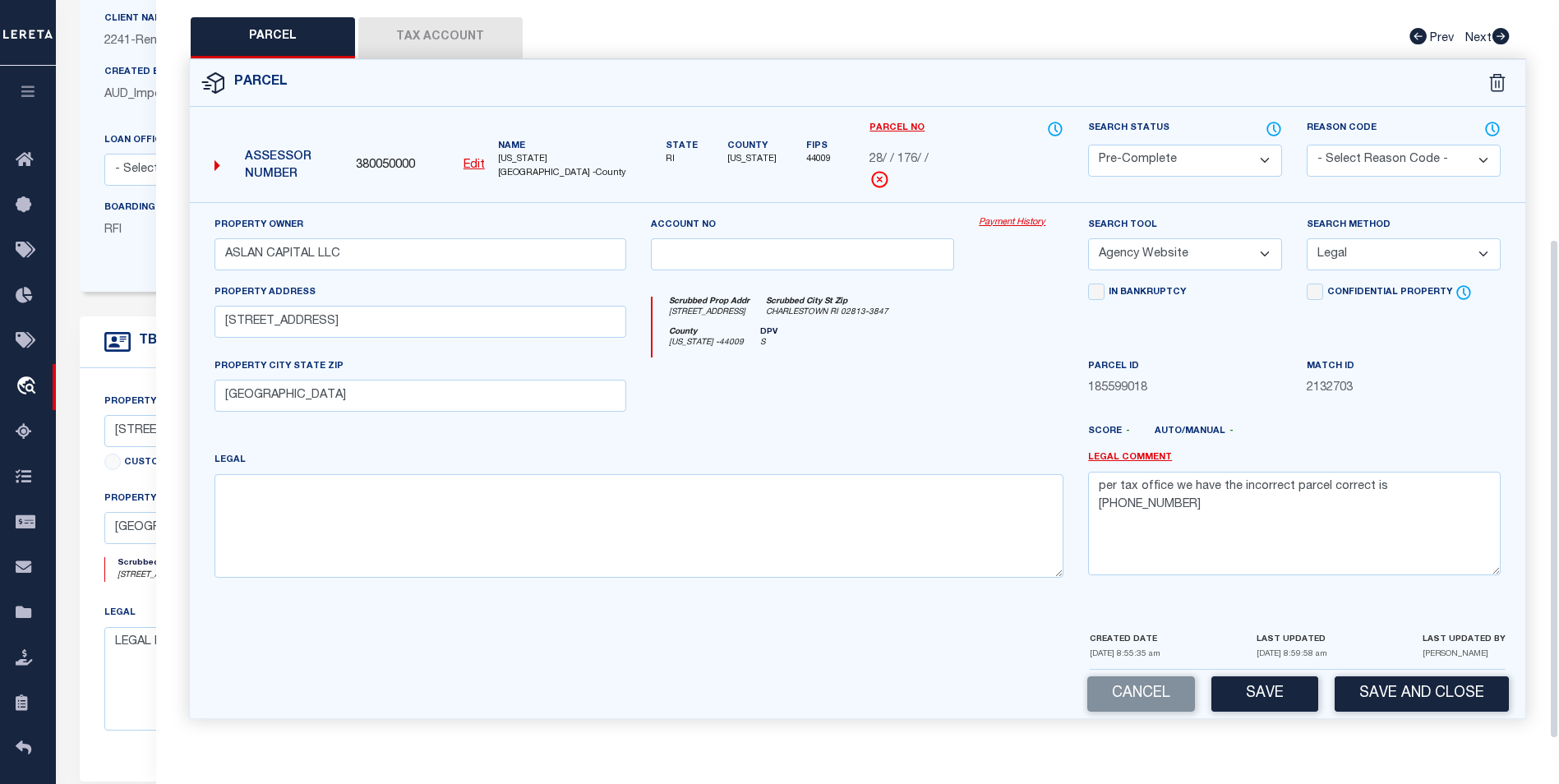
scroll to position [165, 0]
click at [1276, 622] on button "Save" at bounding box center [1265, 694] width 107 height 36
select select "AS"
select select
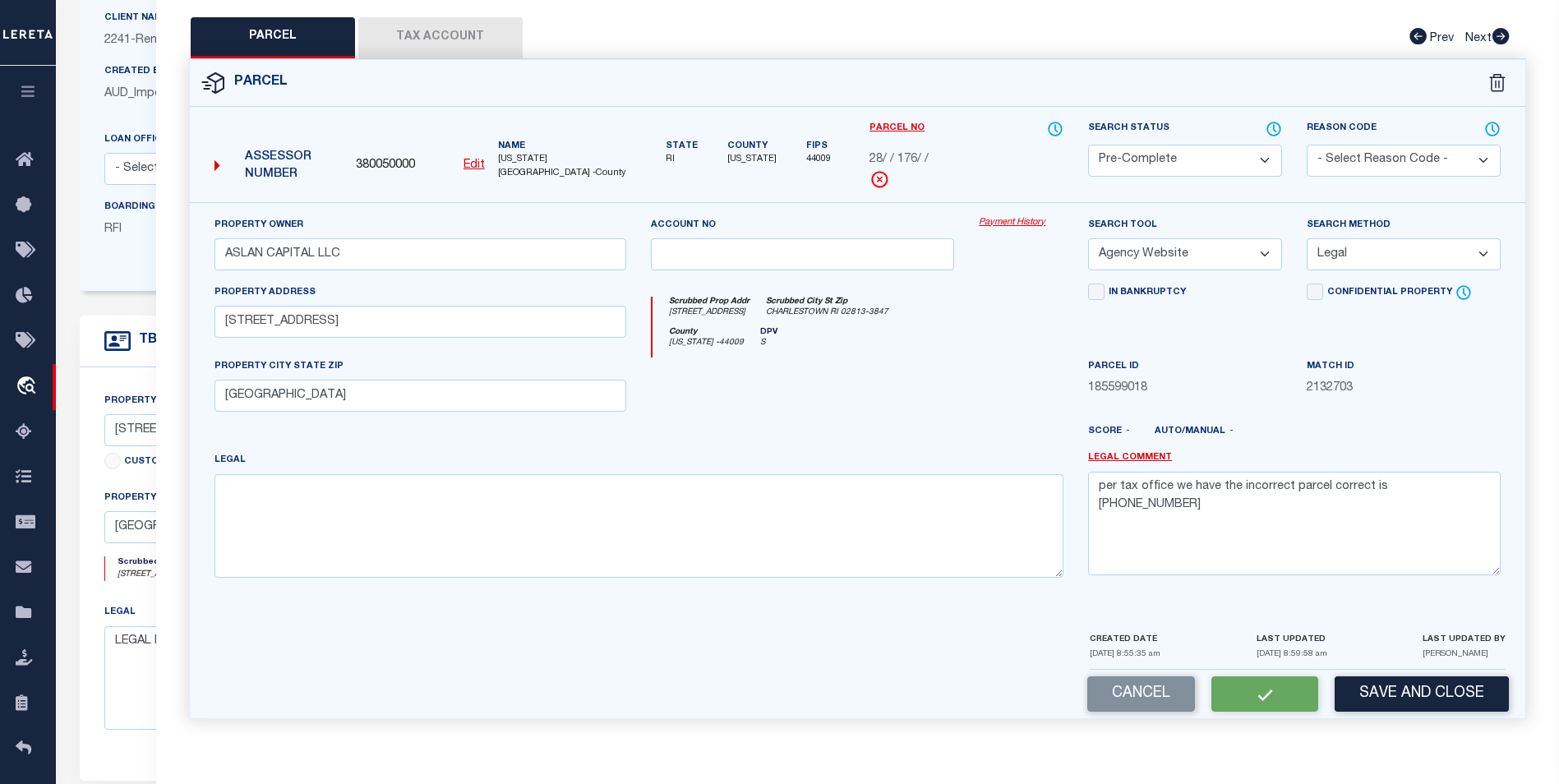
checkbox input "false"
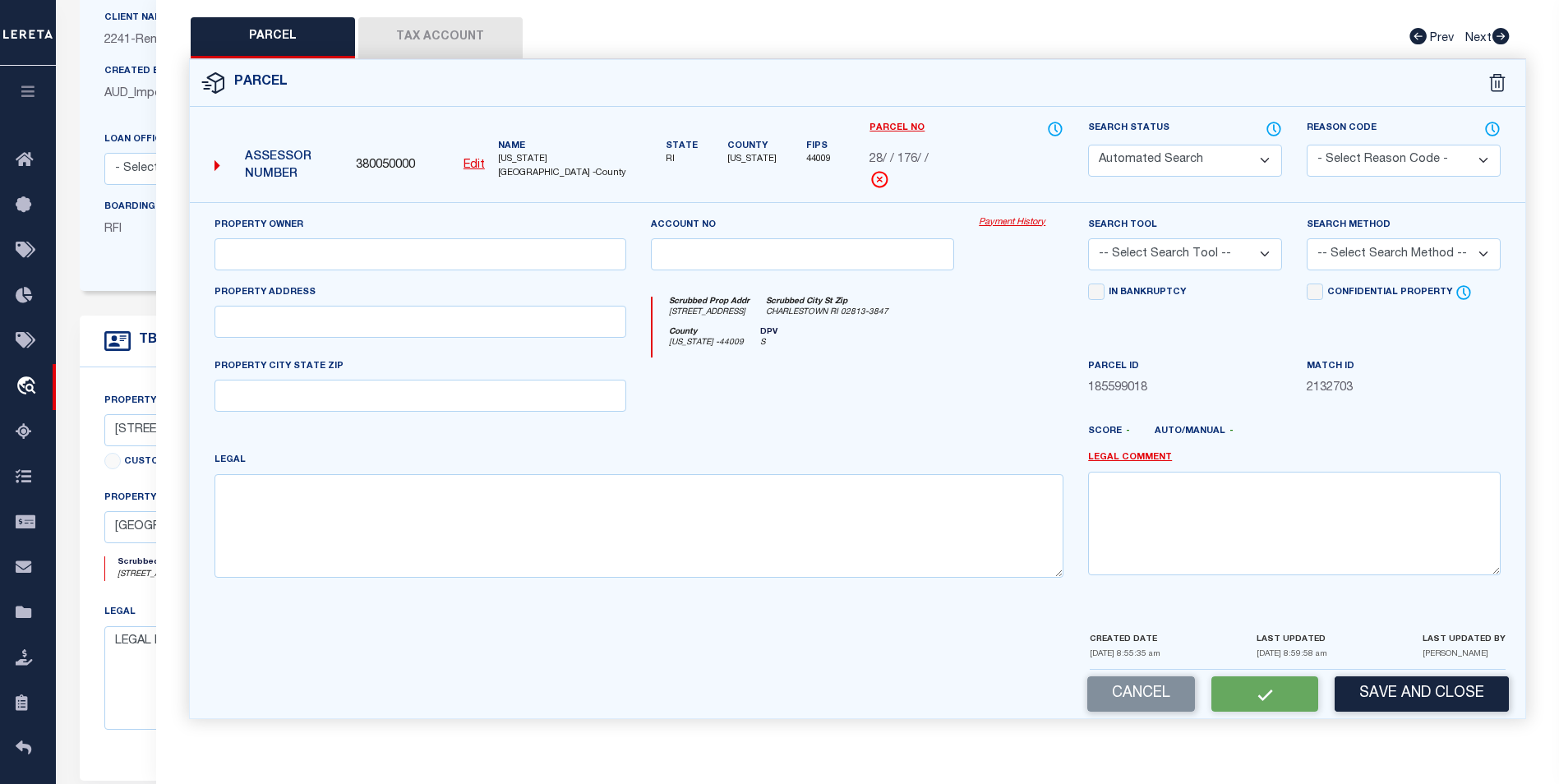
select select "PC"
type input "ASLAN CAPITAL LLC"
select select "AGW"
select select "LEG"
type input "[STREET_ADDRESS]"
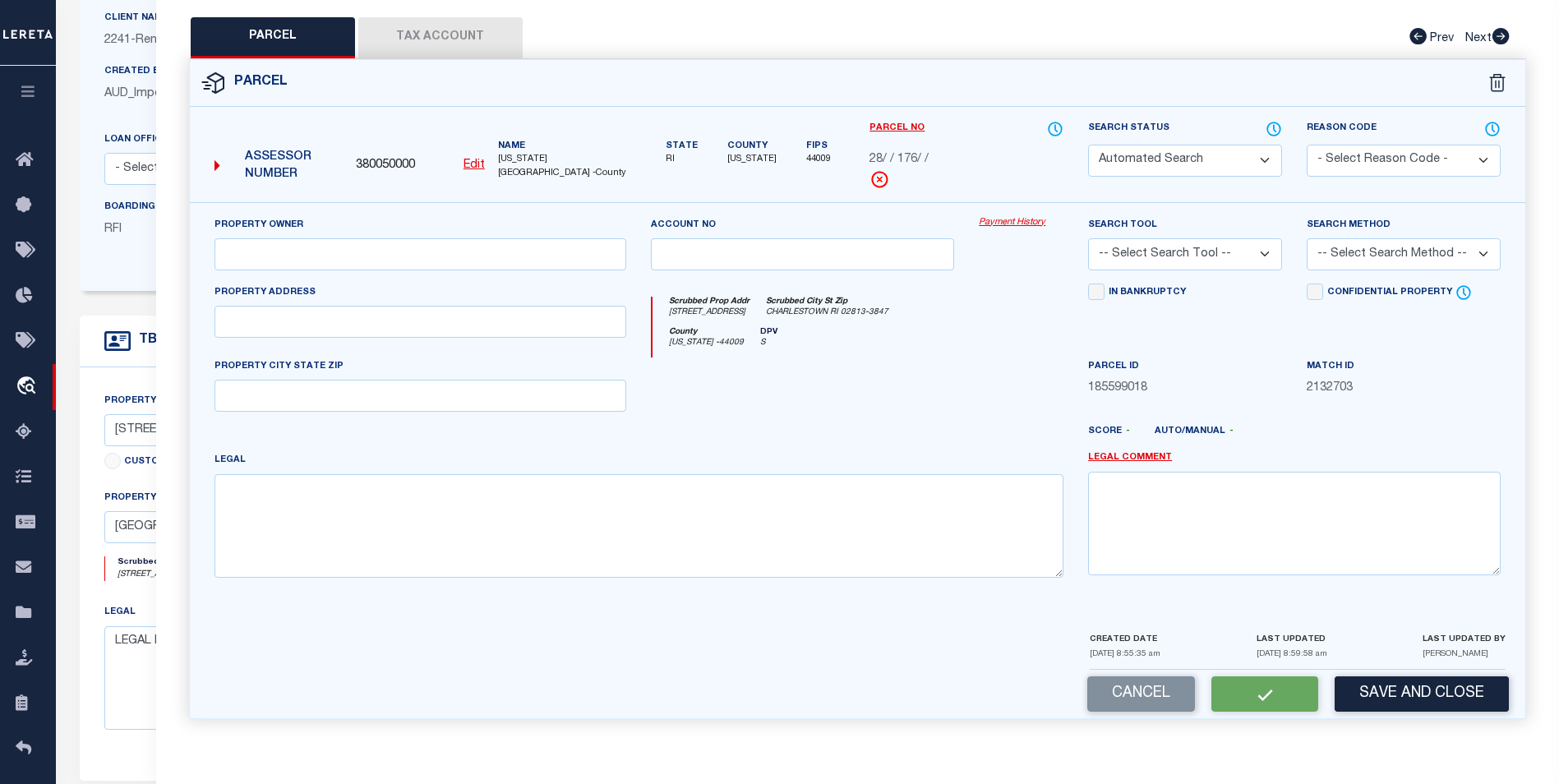
type input "[GEOGRAPHIC_DATA]"
type textarea "per tax office we have the incorrect parcel correct is [PHONE_NUMBER]"
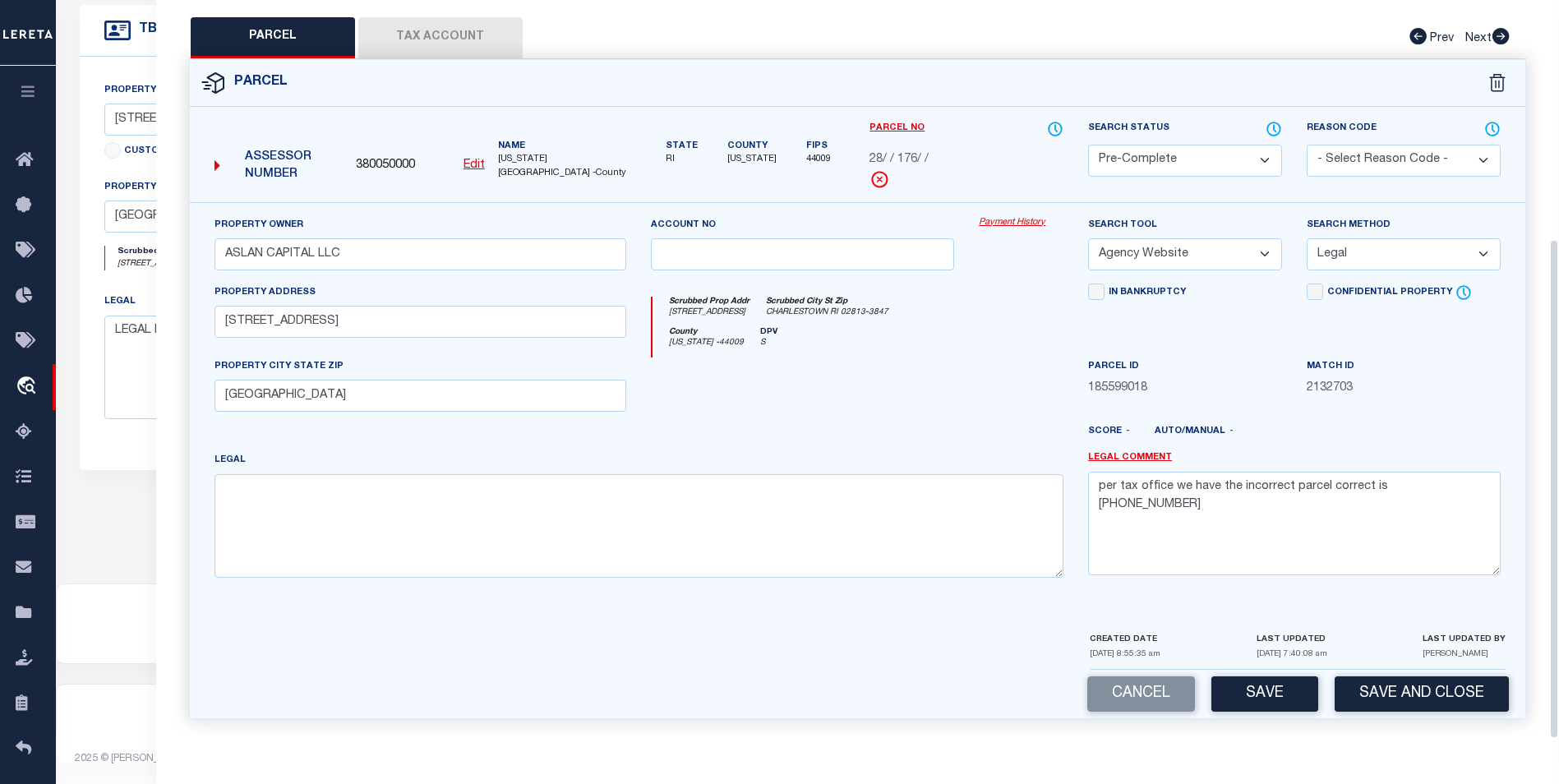
scroll to position [482, 0]
click at [1273, 622] on button "Save" at bounding box center [1265, 694] width 107 height 36
select select "AS"
select select
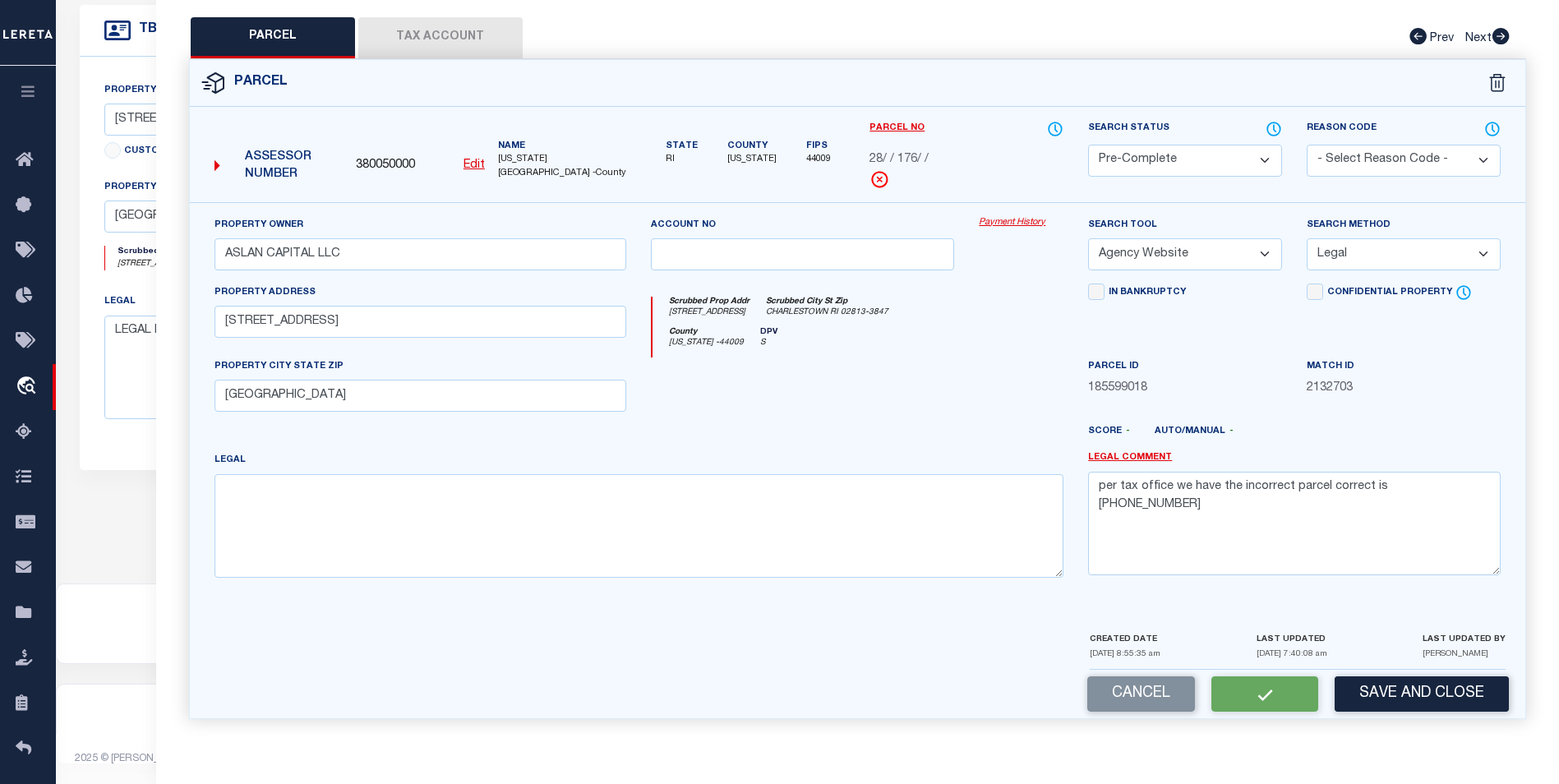
checkbox input "false"
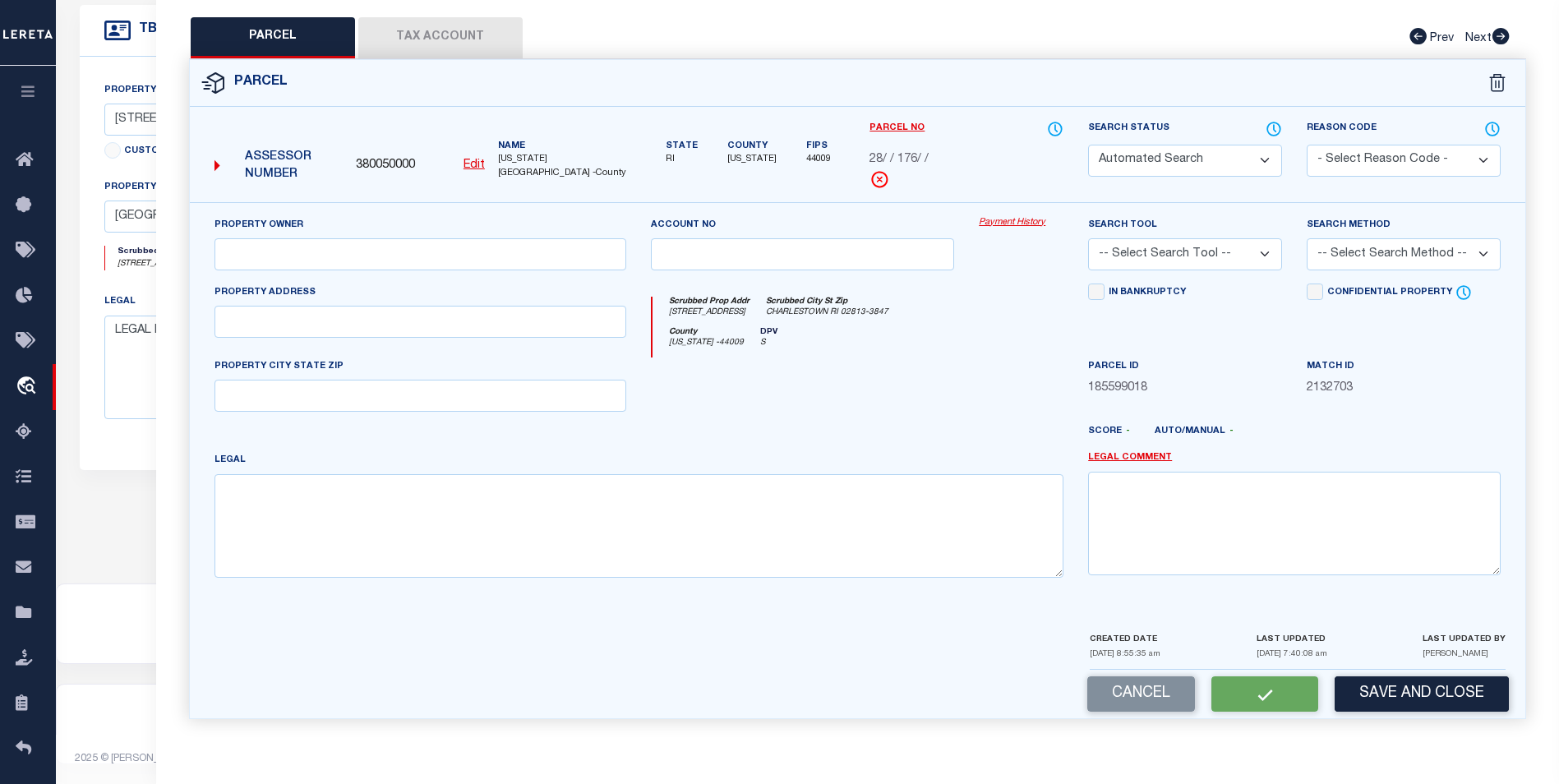
select select "PC"
type input "ASLAN CAPITAL LLC"
select select "AGW"
select select "LEG"
type input "[STREET_ADDRESS]"
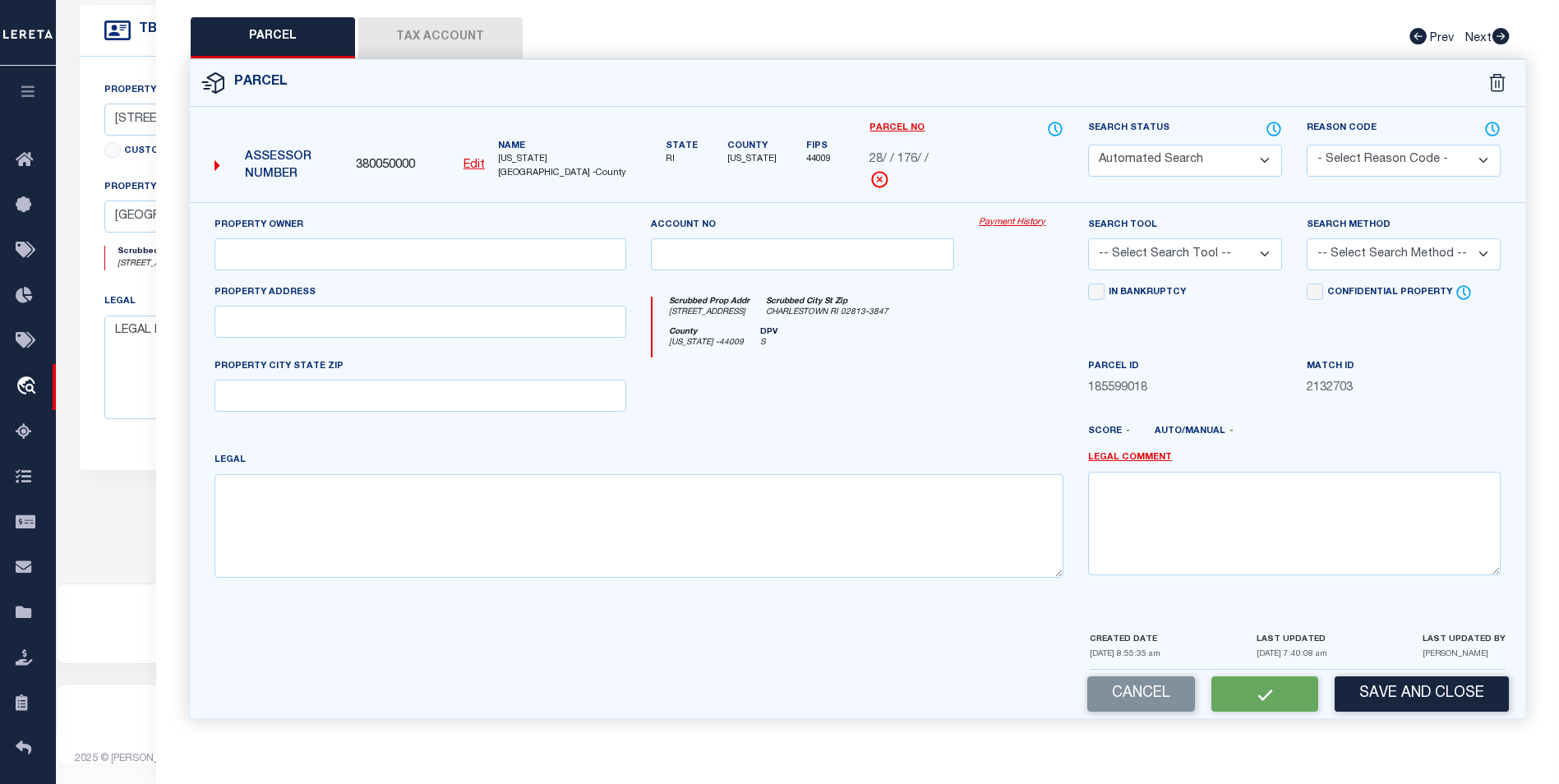
type input "[GEOGRAPHIC_DATA]"
type textarea "per tax office we have the incorrect parcel correct is [PHONE_NUMBER]"
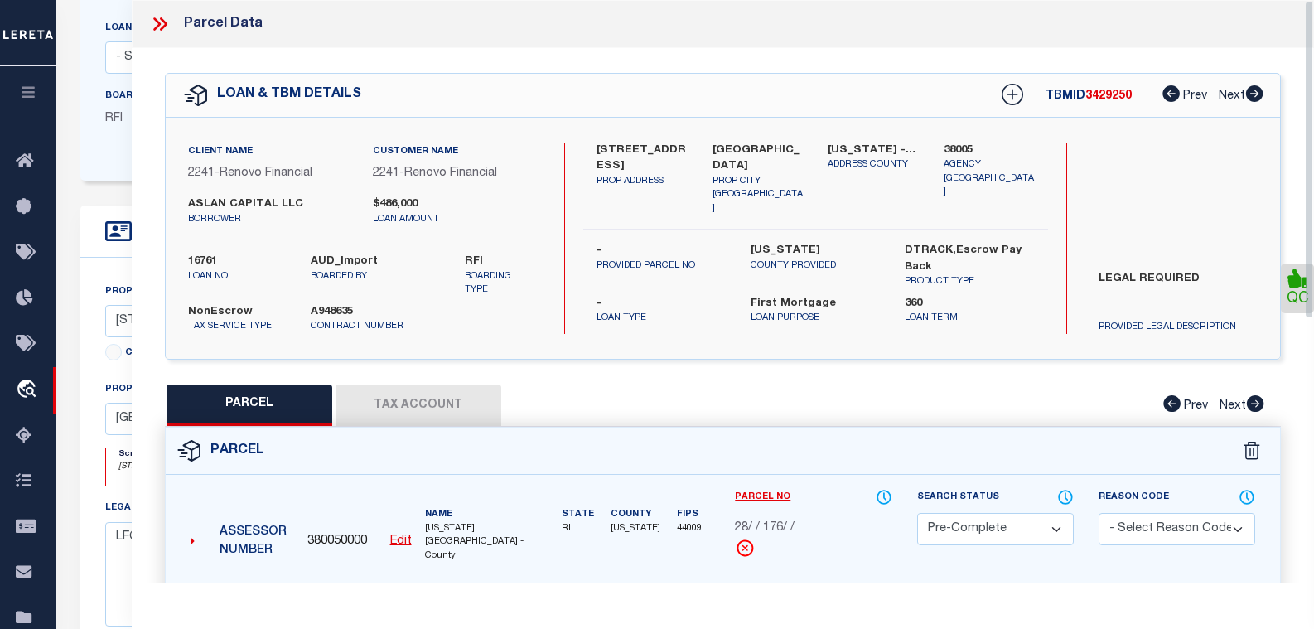
scroll to position [154, 0]
click at [154, 46] on div "Parcel Data" at bounding box center [723, 24] width 1183 height 48
click at [150, 26] on icon at bounding box center [160, 24] width 22 height 22
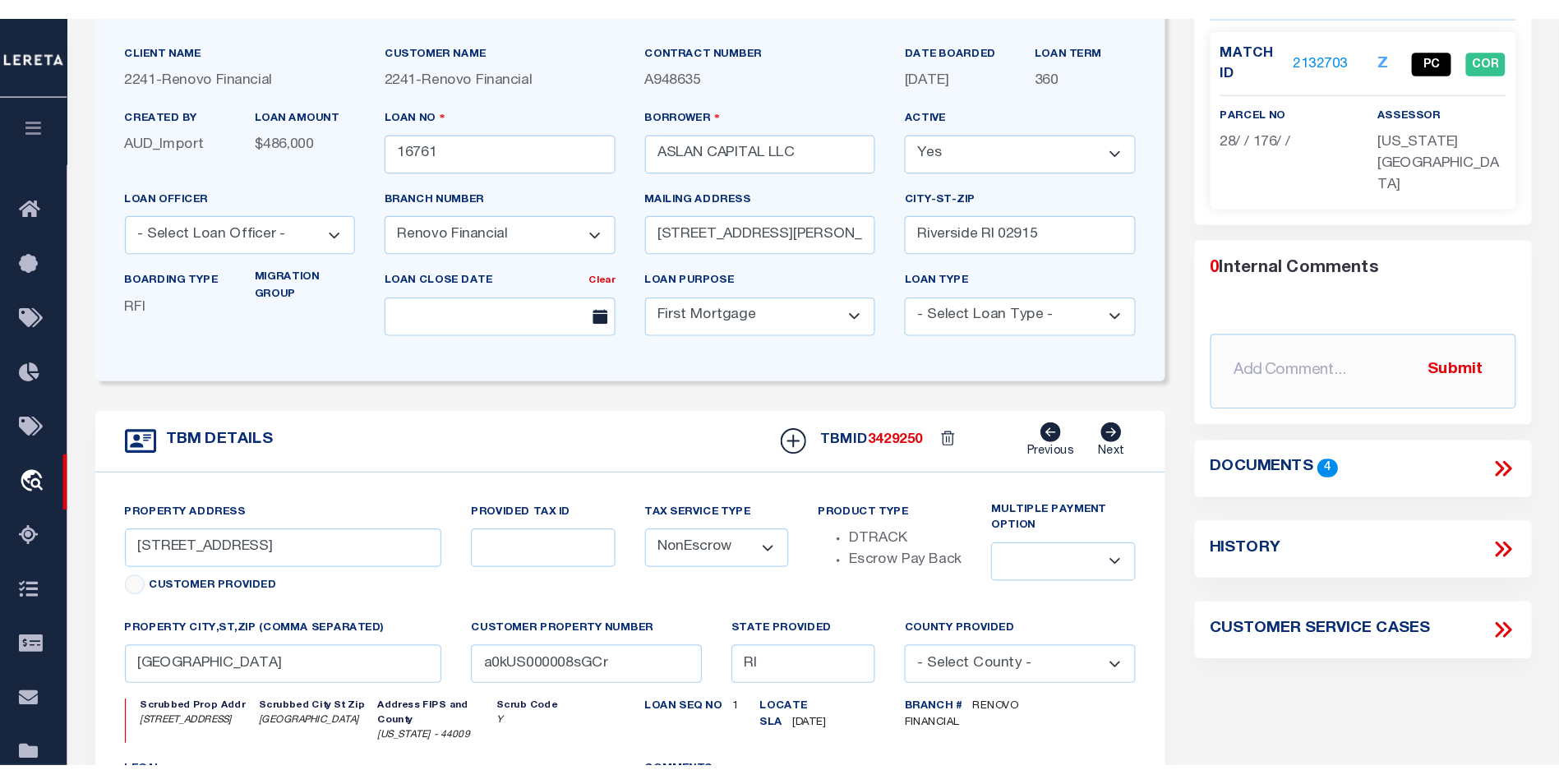
scroll to position [0, 0]
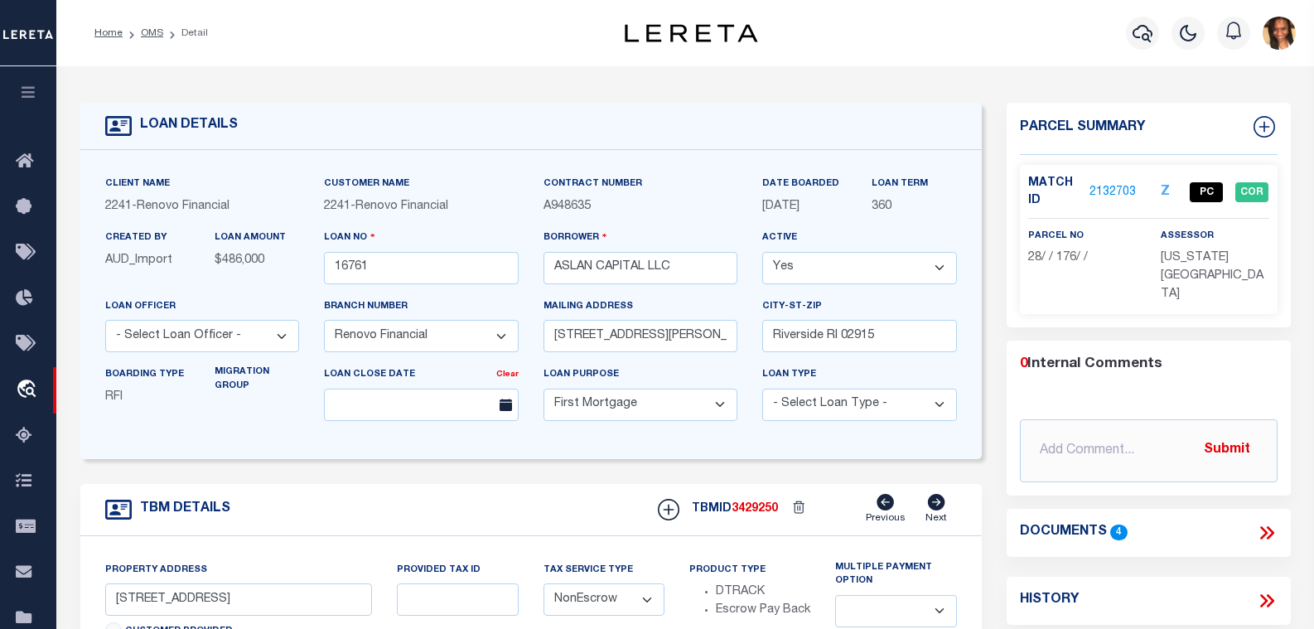
drag, startPoint x: 155, startPoint y: 31, endPoint x: 296, endPoint y: 7, distance: 142.9
click at [155, 31] on link "OMS" at bounding box center [152, 33] width 22 height 10
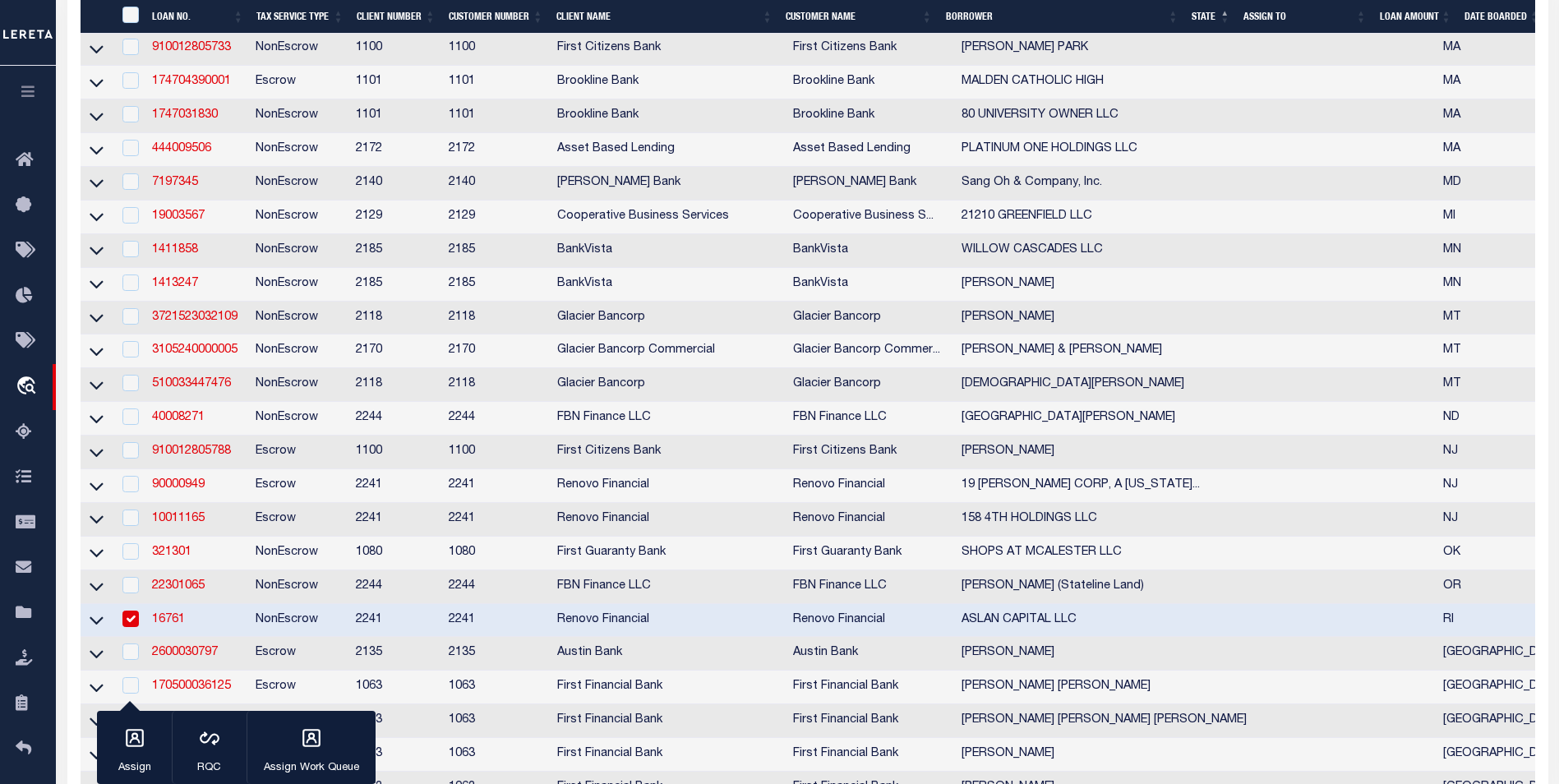
scroll to position [904, 0]
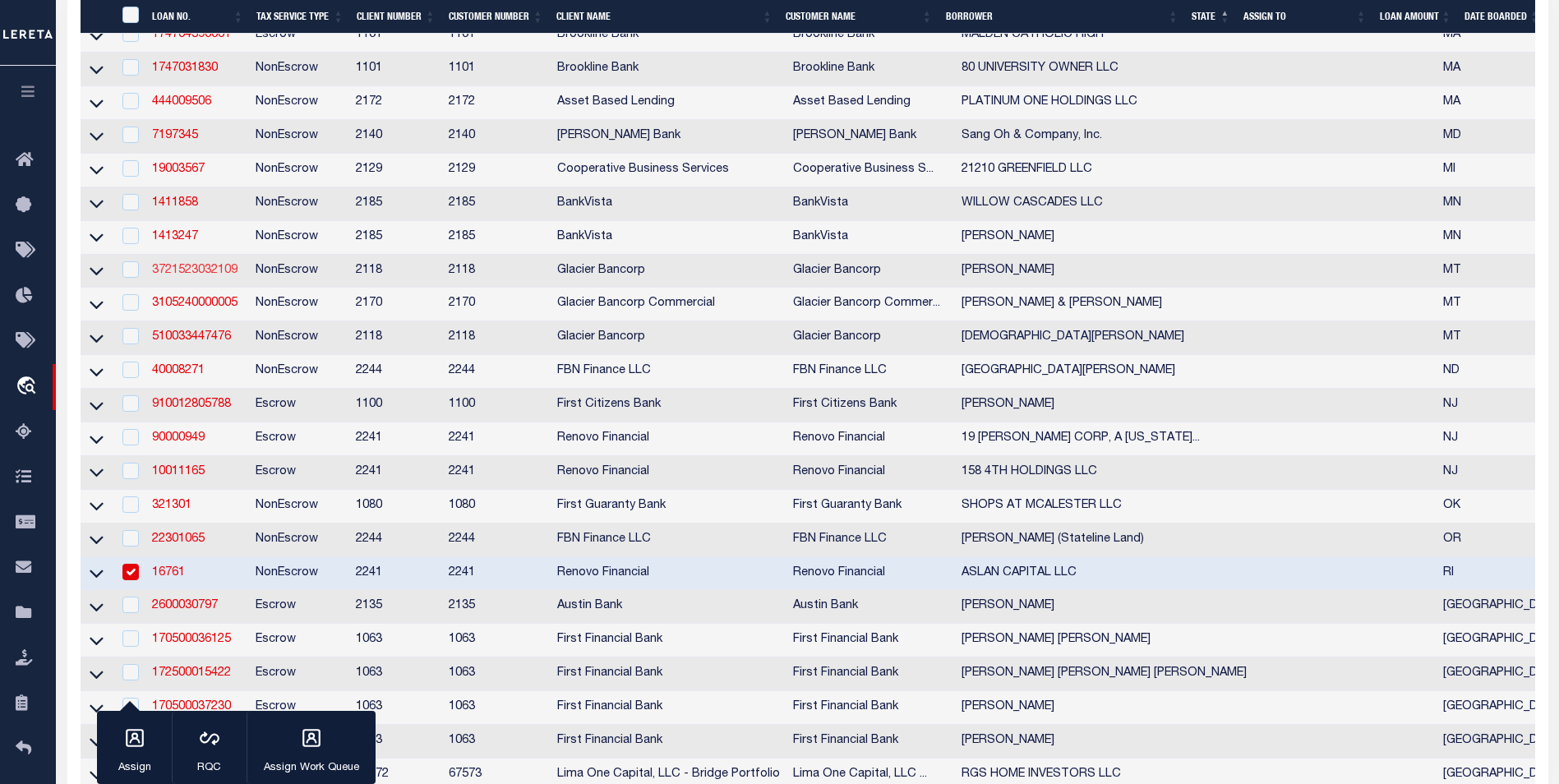
click at [234, 276] on link "3721523032109" at bounding box center [194, 271] width 85 height 12
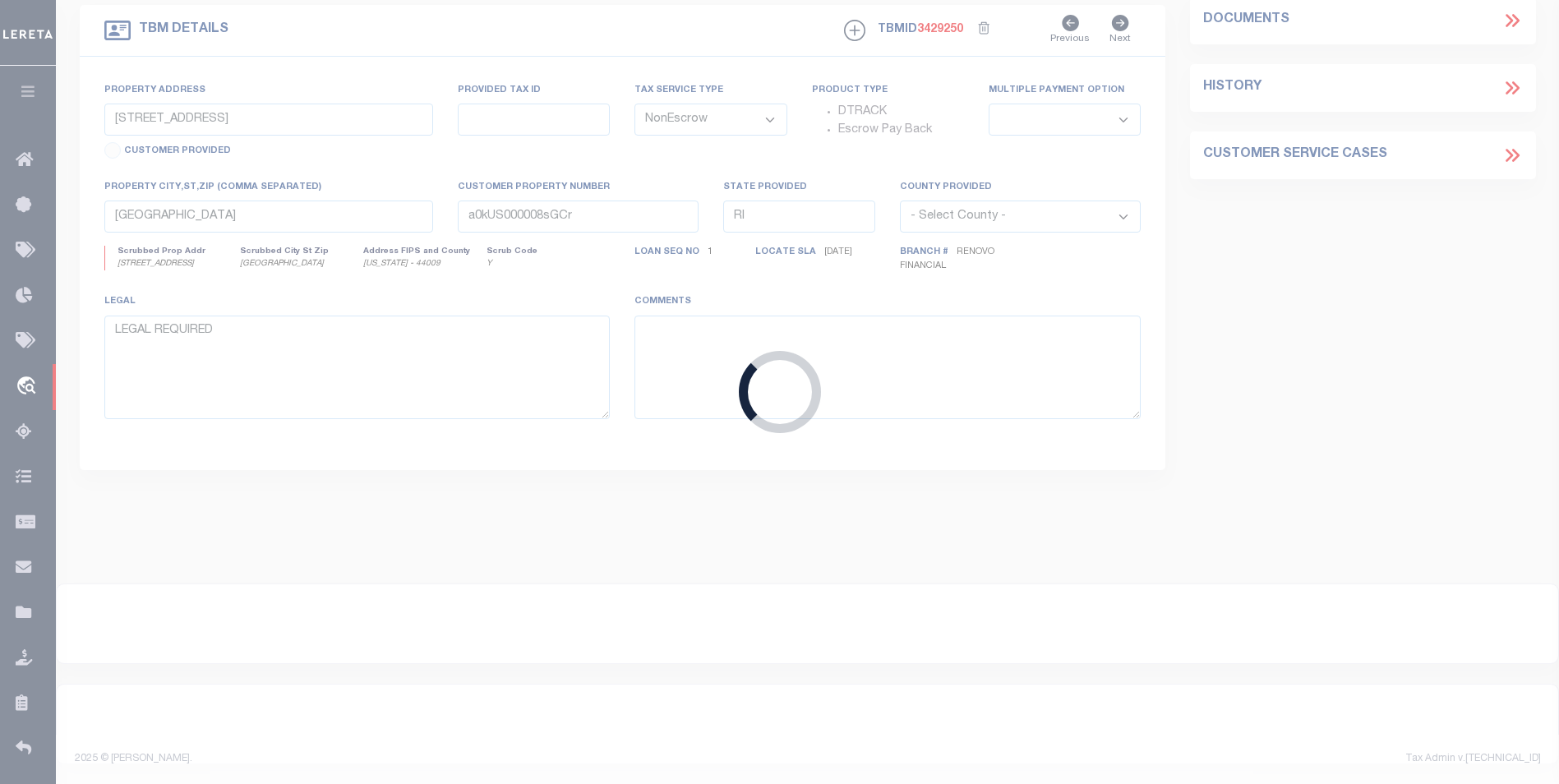
type input "3721523032109"
type input "[PERSON_NAME]"
select select
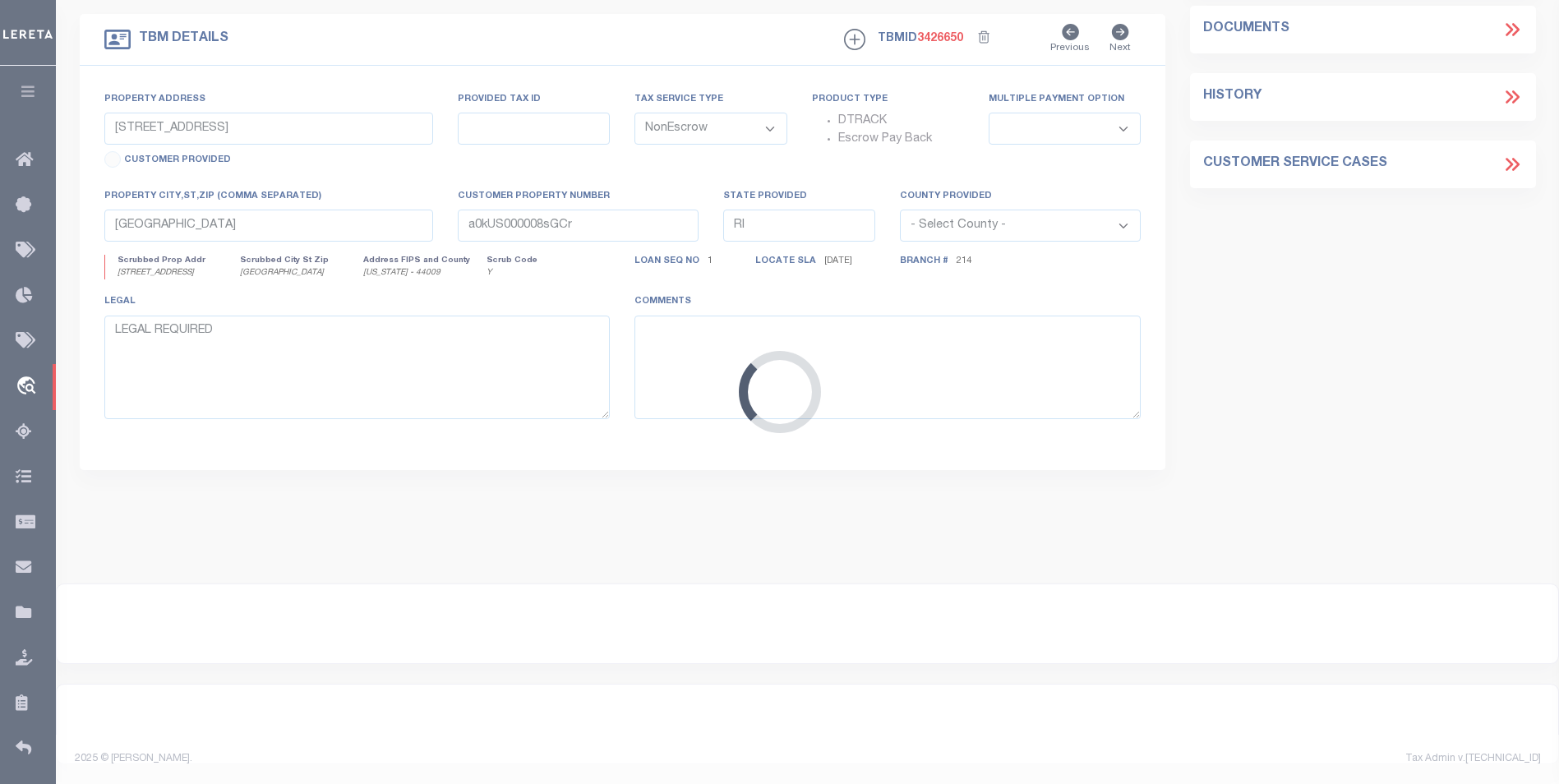
type input "23 DALE LN"
select select
type input "LAUREL MT 590440000"
type input "MT"
select select
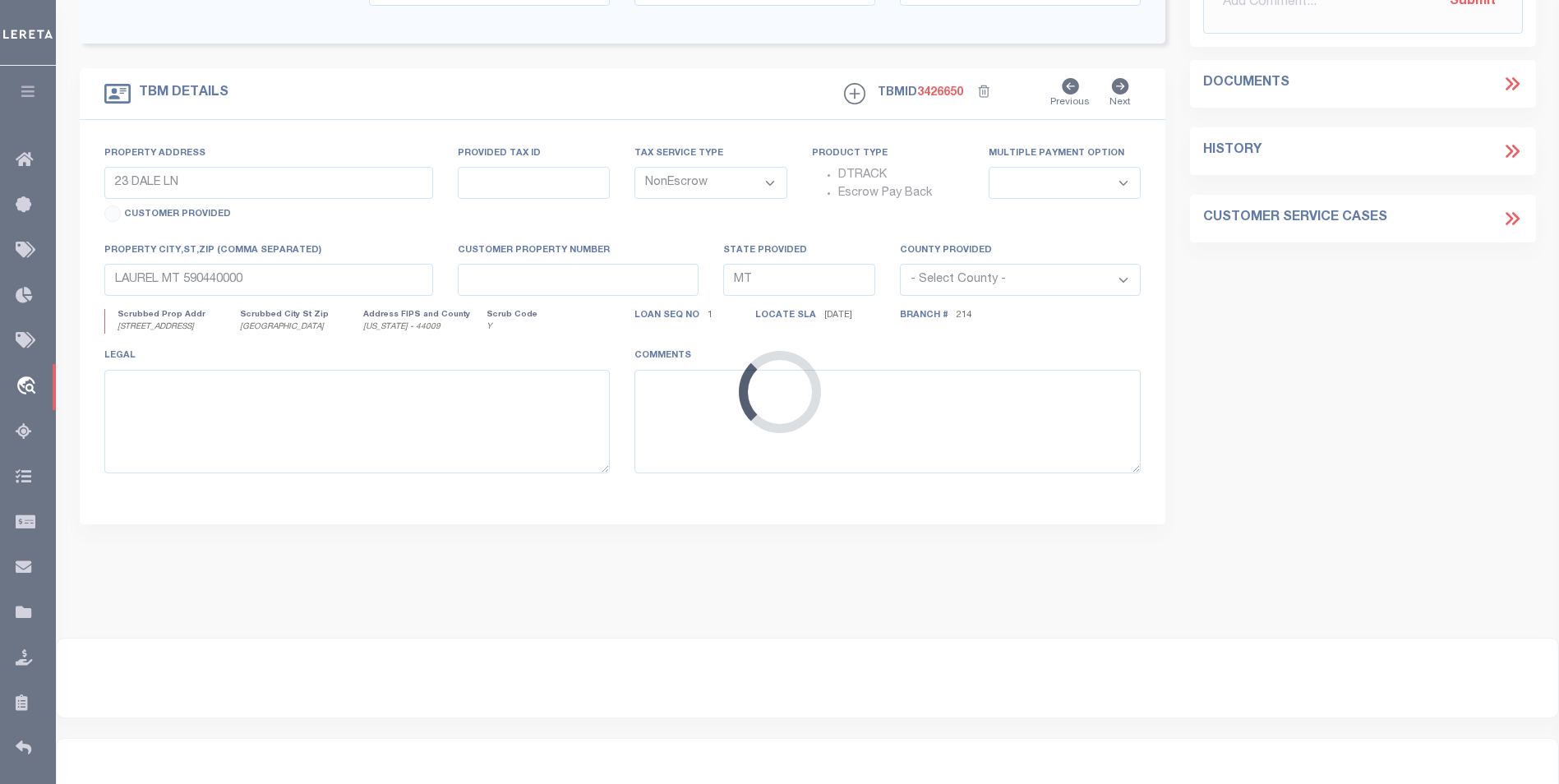
select select "25039"
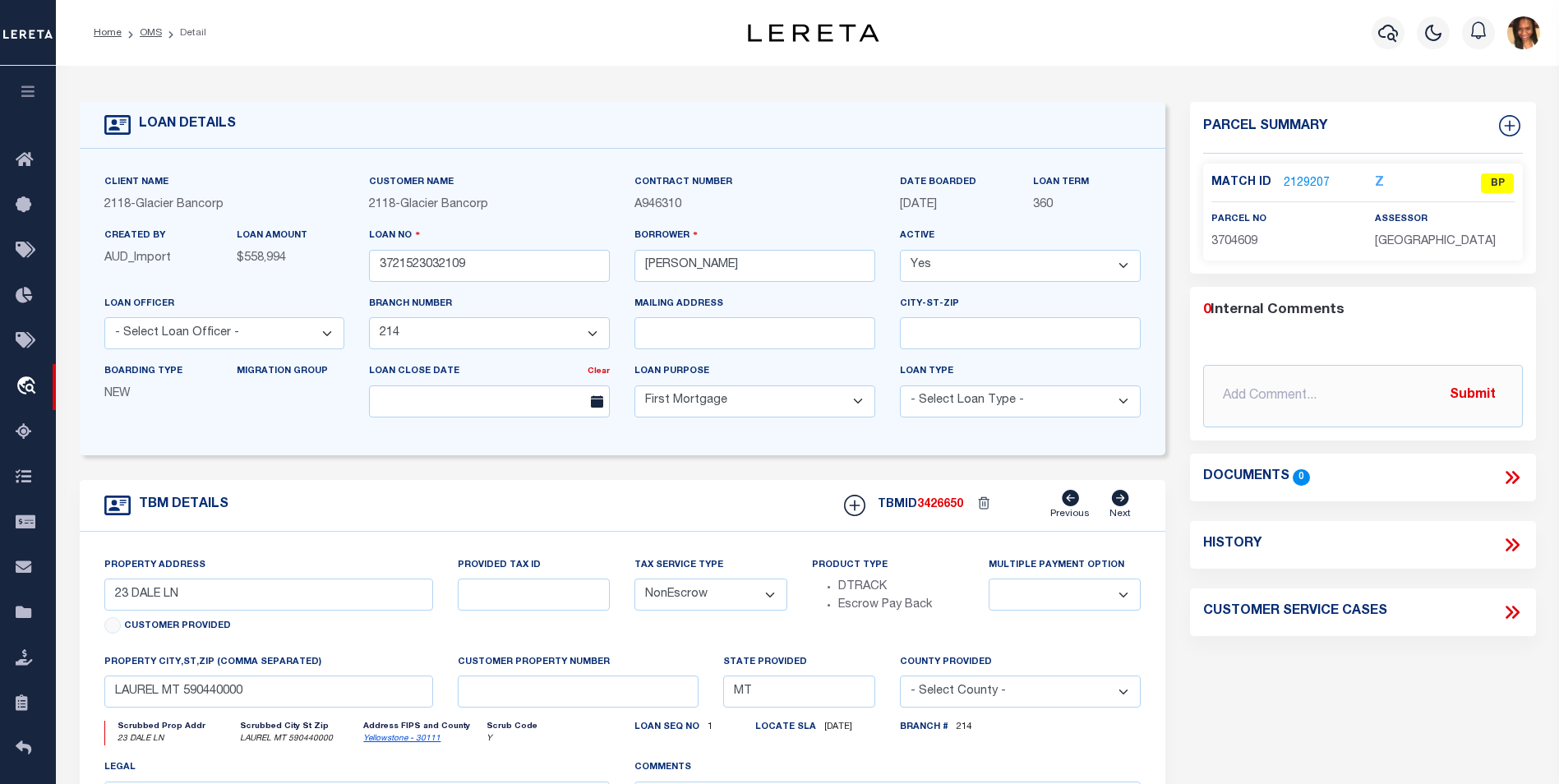
click at [1303, 183] on link "2129207" at bounding box center [1307, 183] width 46 height 17
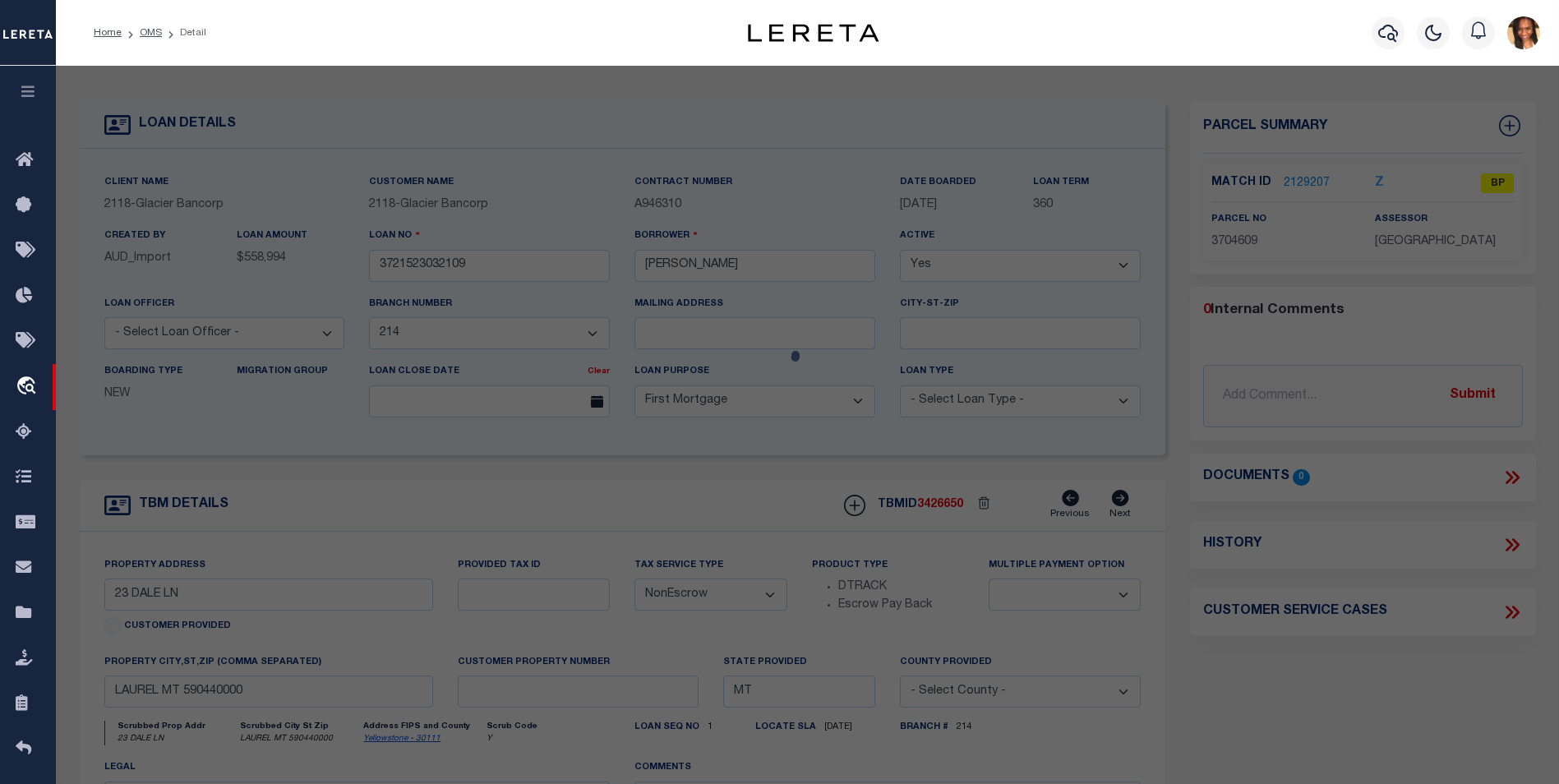
select select "AS"
select select
checkbox input "false"
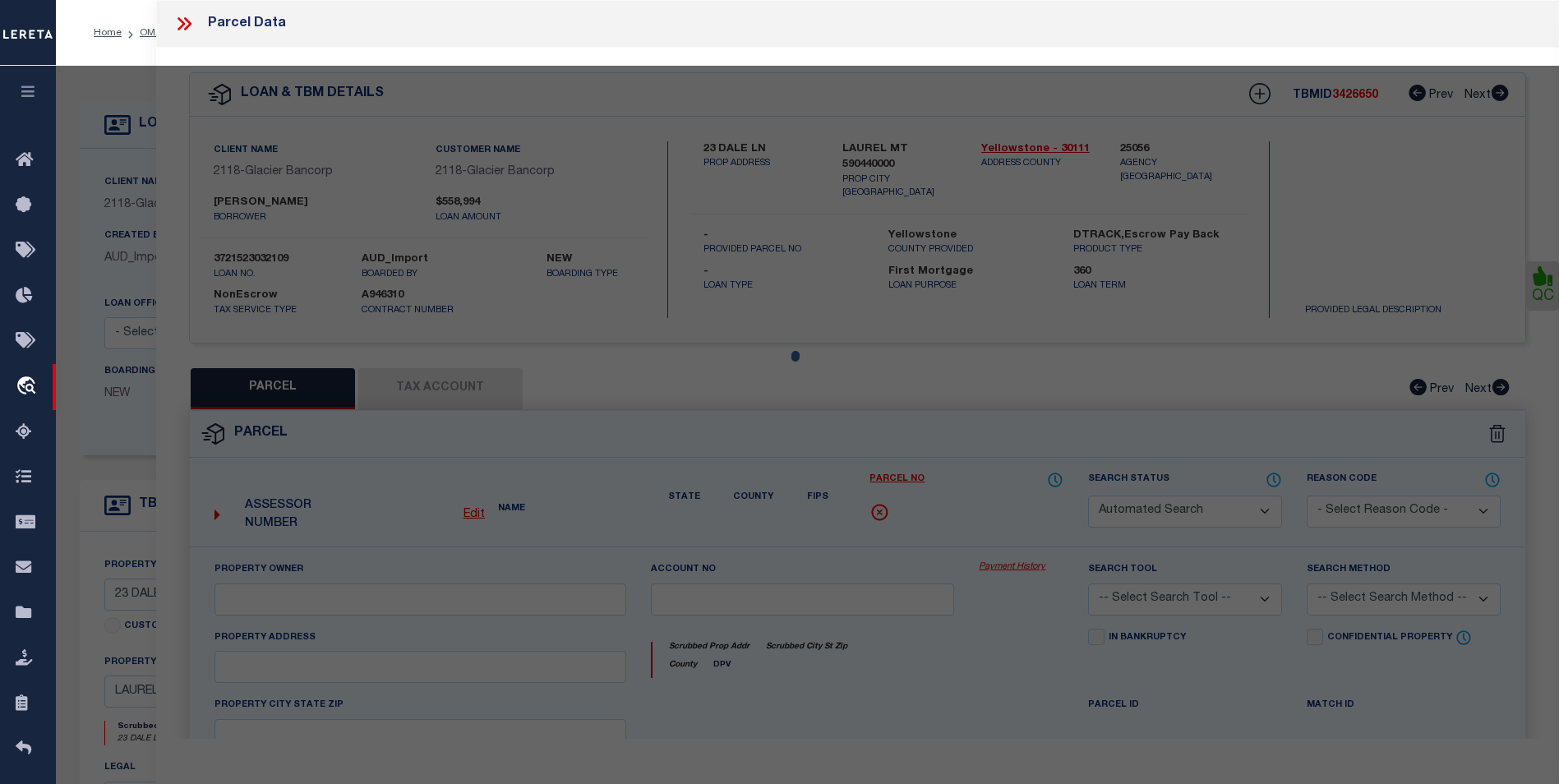
select select "BP"
type input "[PERSON_NAME] & [PERSON_NAME]"
select select
type input "[STREET_ADDRESS],"
type input "LAUREL, MT 59044"
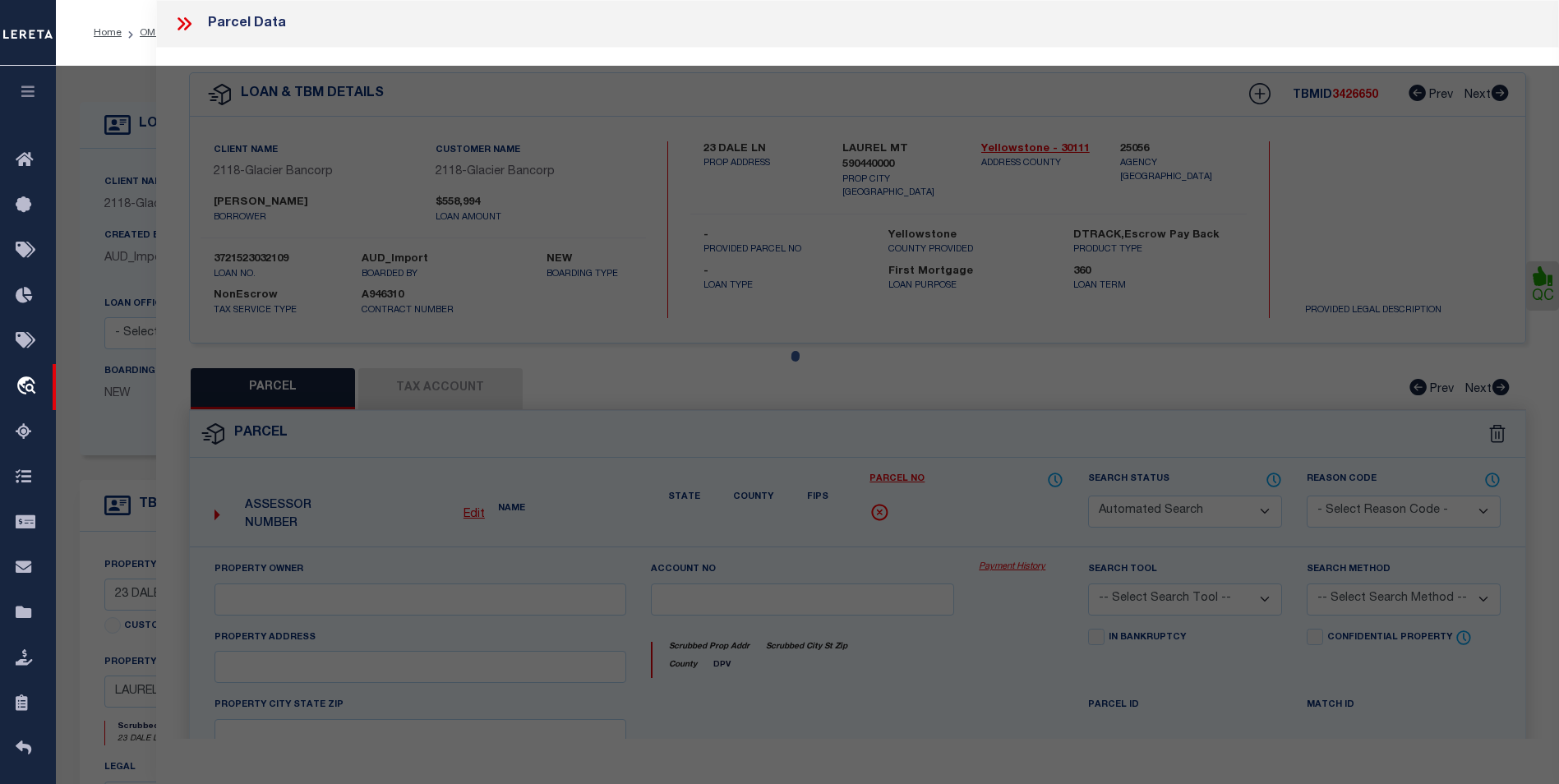
type textarea "[GEOGRAPHIC_DATA], S31, T02 S, R24 E, Lot 8, ACRES 2.037, COS 764 7TH AM"
type textarea "inactive parcel-EVEN THE TC WAS not able to find the laon on the website"
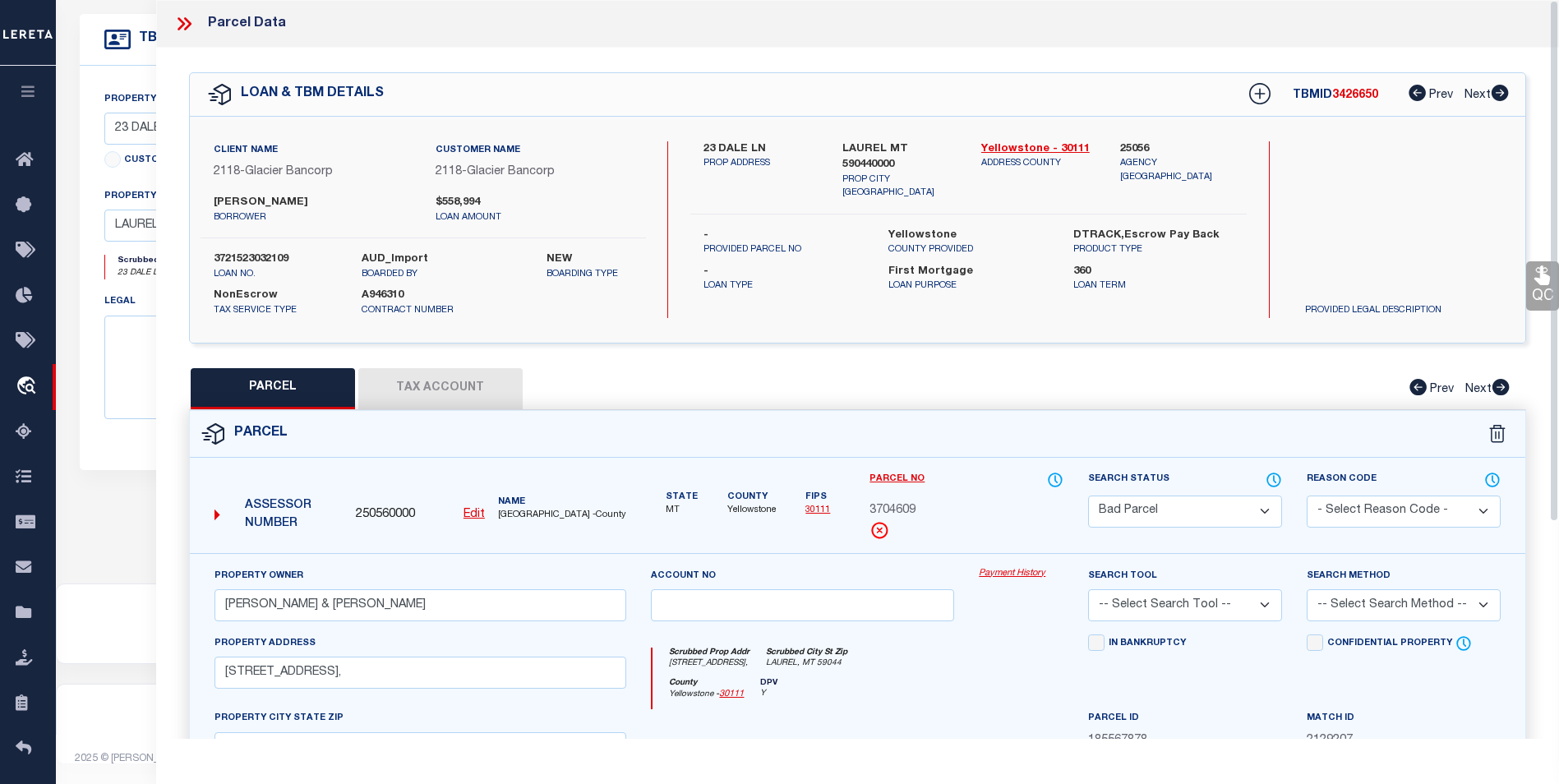
click at [184, 18] on icon at bounding box center [187, 23] width 7 height 13
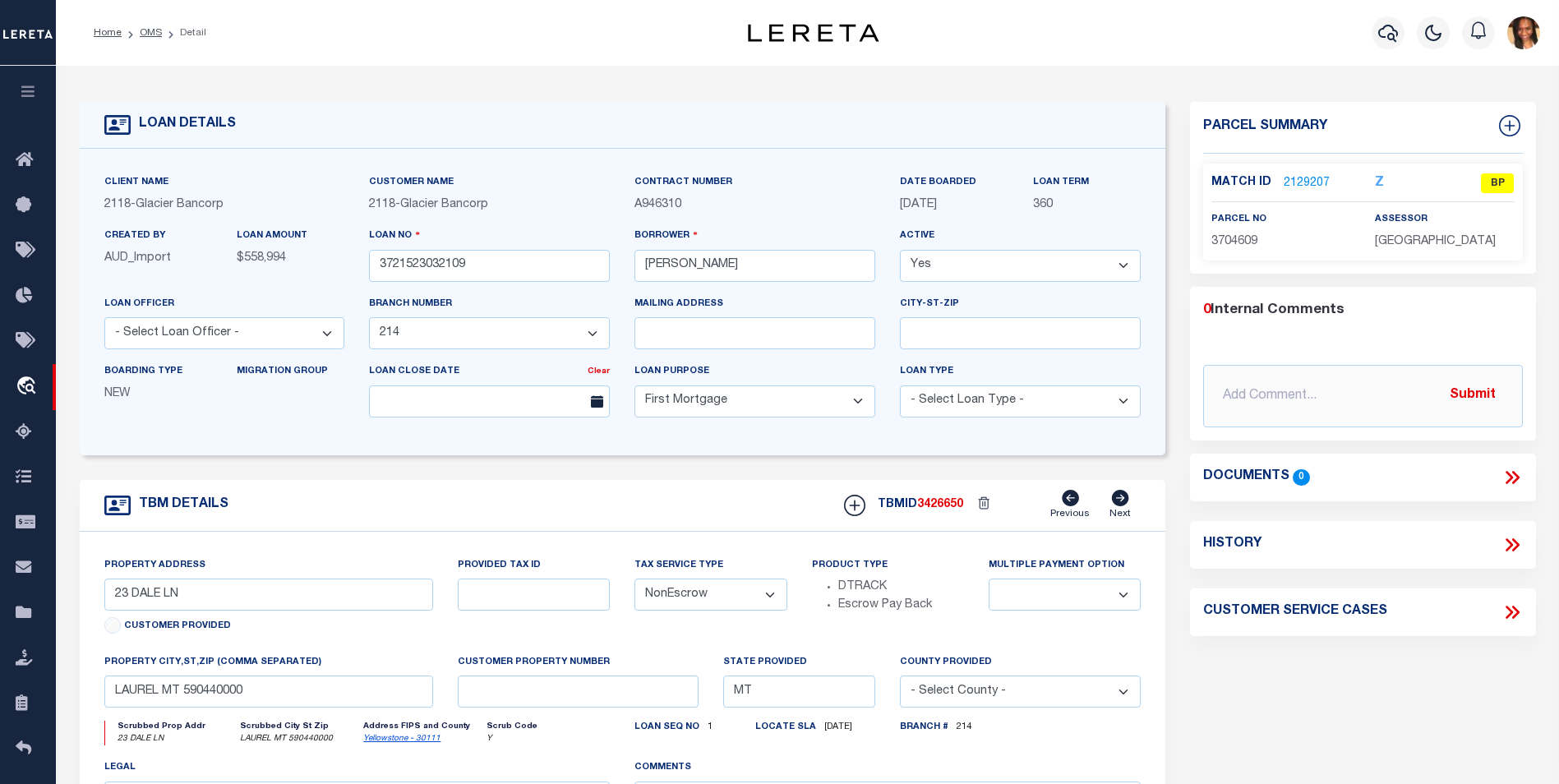
click at [1294, 184] on link "2129207" at bounding box center [1307, 183] width 46 height 17
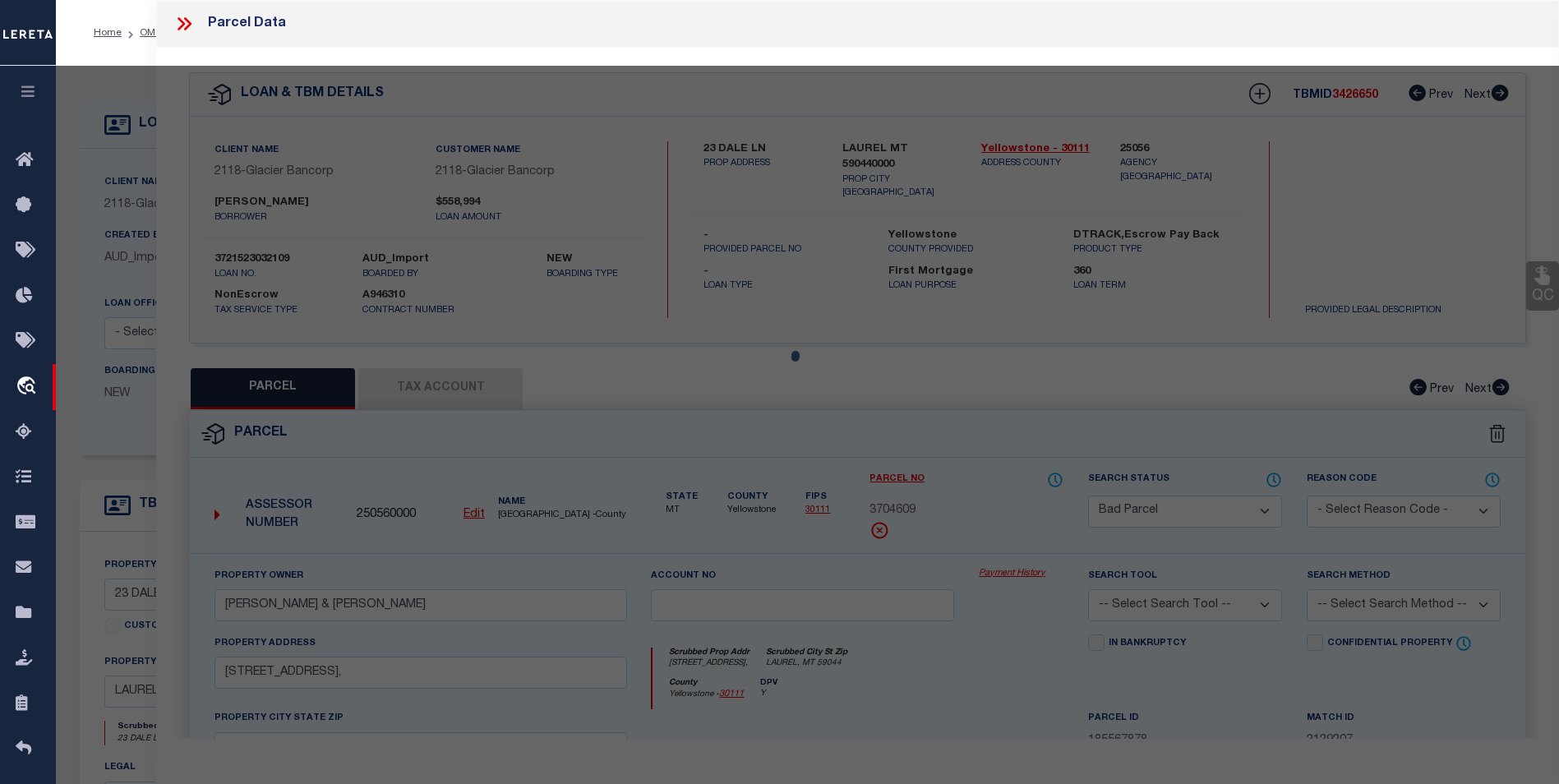
select select "AS"
checkbox input "false"
select select "BP"
type input "[PERSON_NAME] & [PERSON_NAME]"
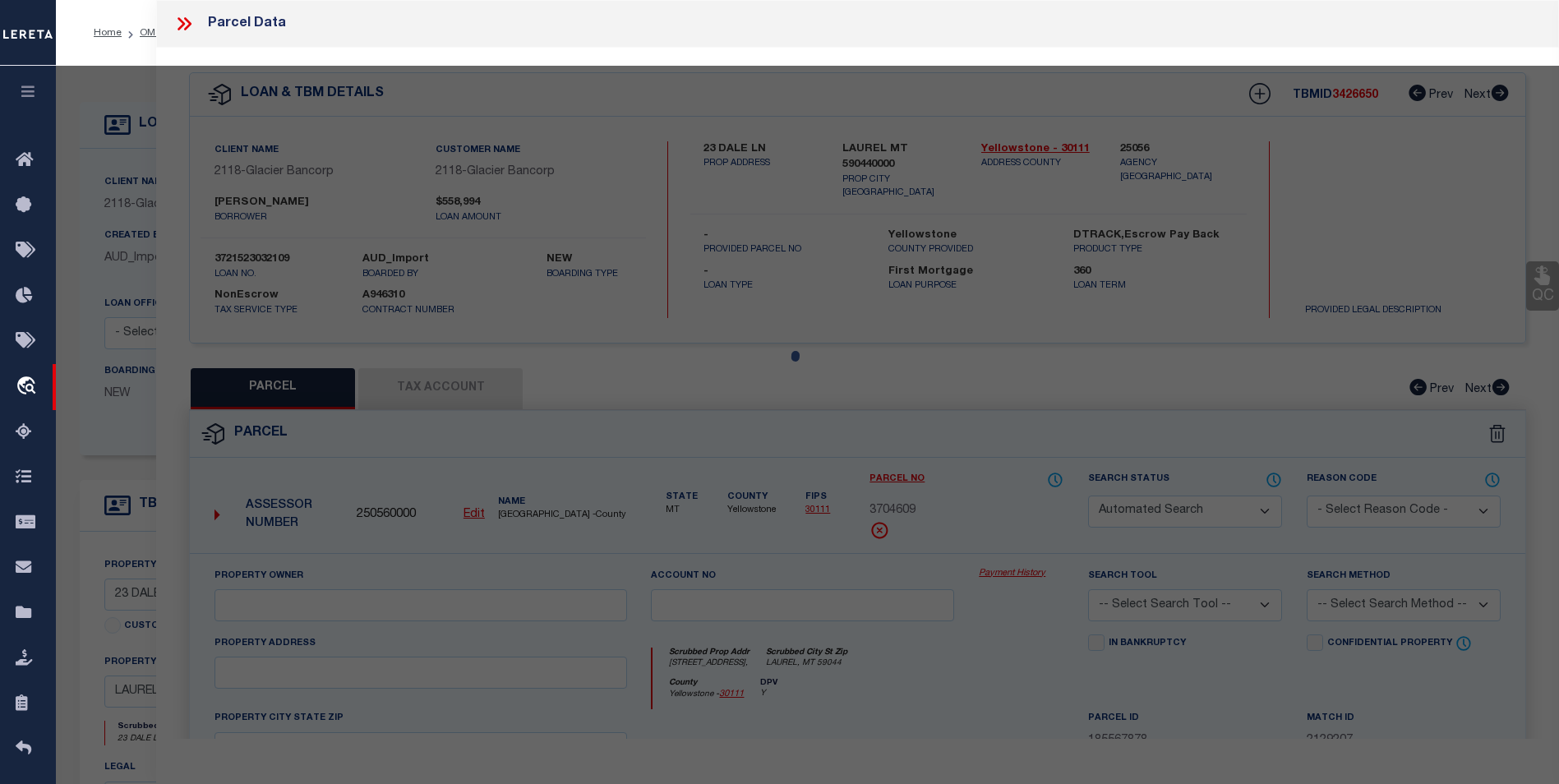
select select
type input "[STREET_ADDRESS],"
type input "LAUREL, MT 59044"
type textarea "[GEOGRAPHIC_DATA], S31, T02 S, R24 E, Lot 8, ACRES 2.037, COS 764 7TH AM"
type textarea "inactive parcel-EVEN THE TC WAS not able to find the laon on the website"
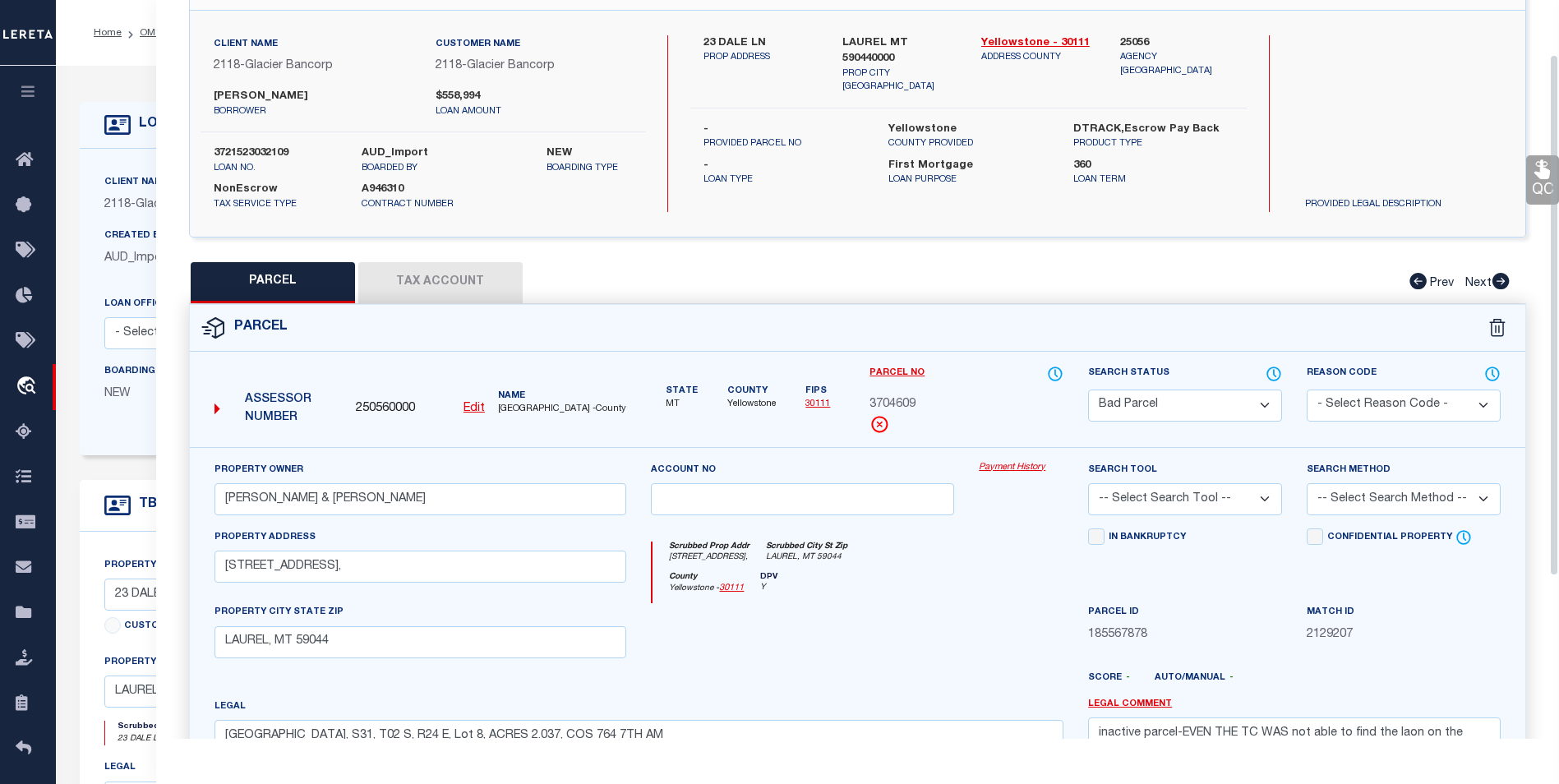
scroll to position [59, 0]
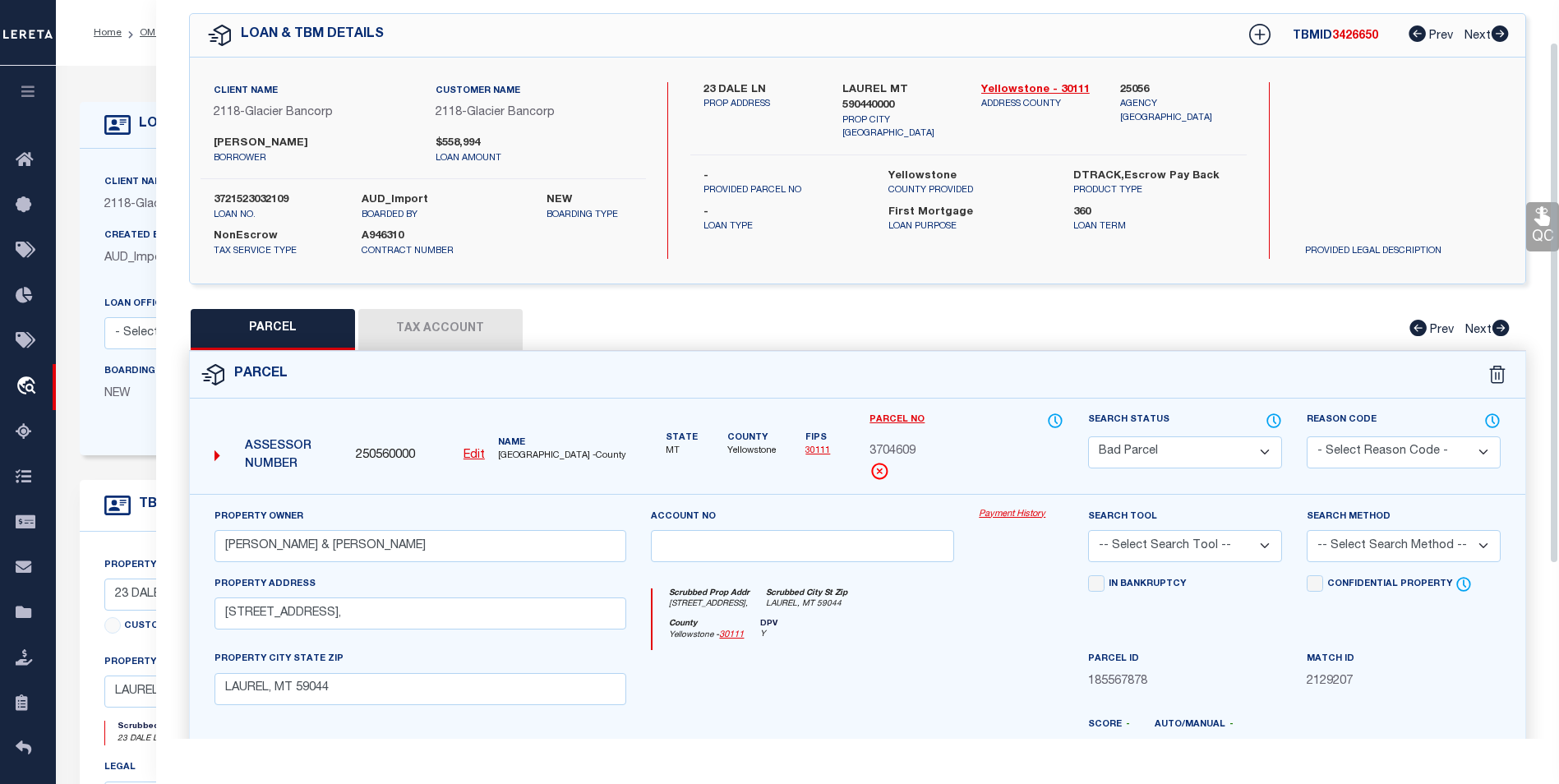
click at [492, 319] on button "Tax Account" at bounding box center [440, 329] width 165 height 41
select select "100"
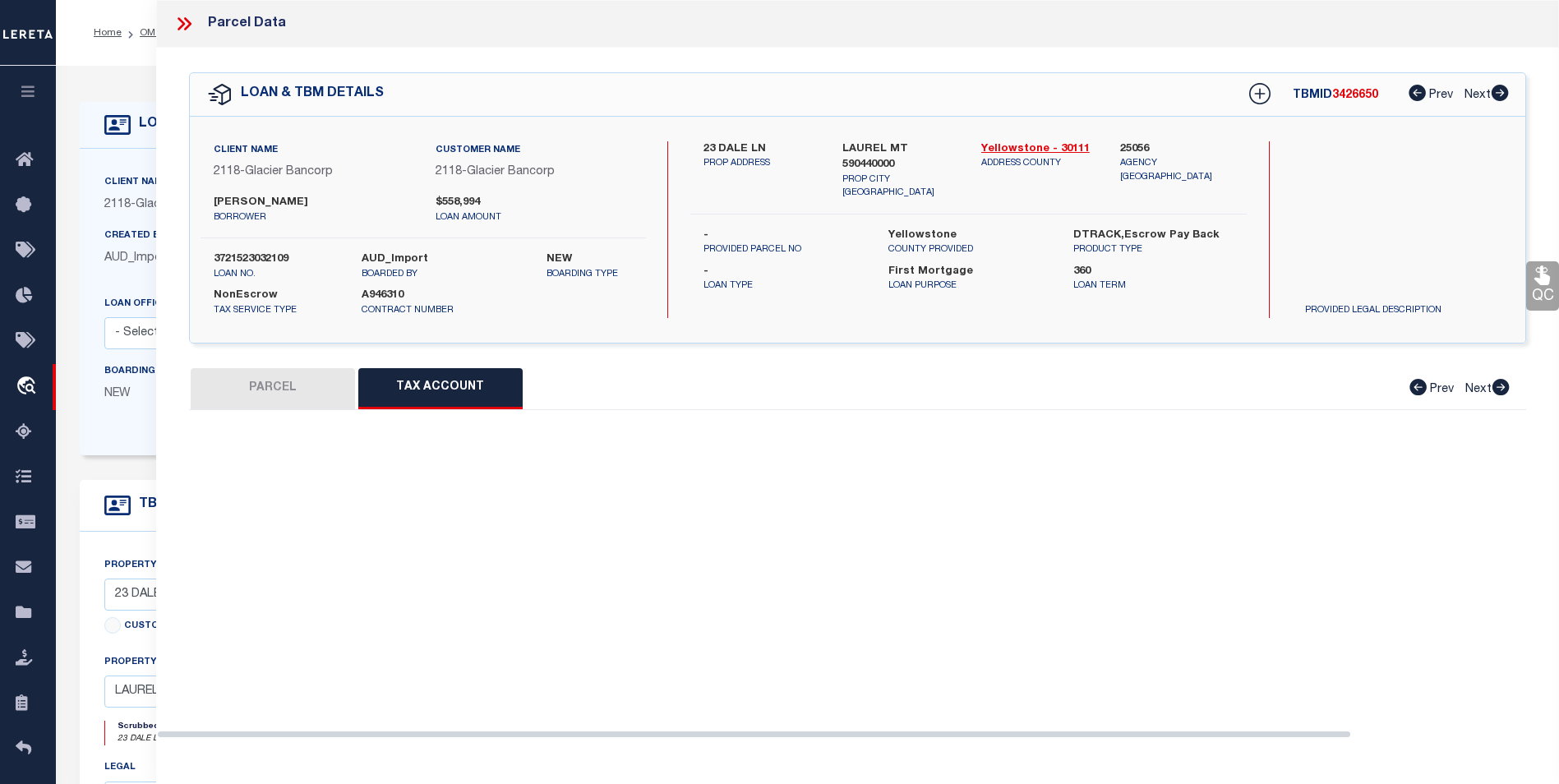
scroll to position [0, 0]
select select "100"
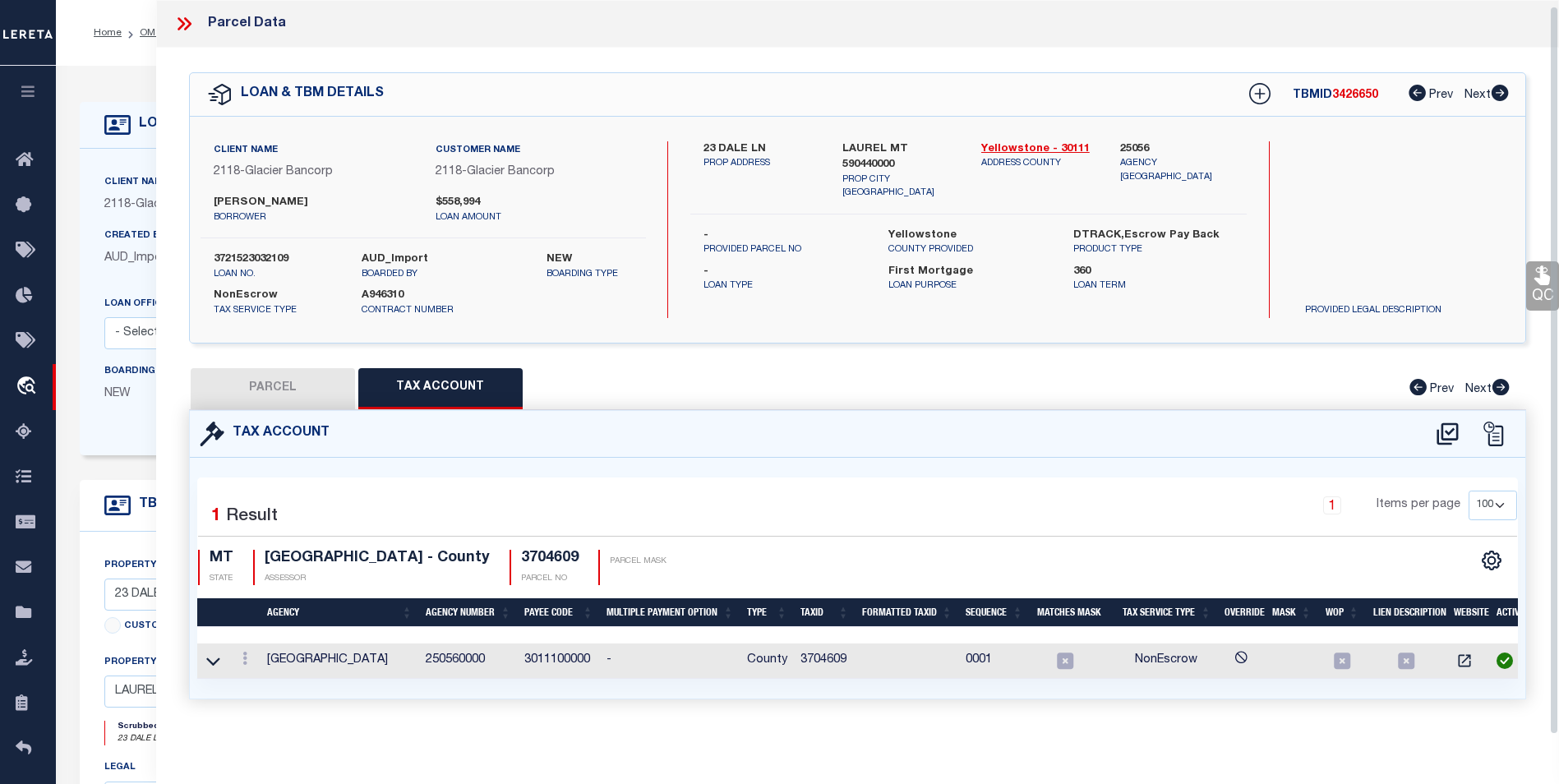
scroll to position [10, 0]
click at [1041, 142] on link "Yellowstone - 30111" at bounding box center [1038, 150] width 114 height 17
click at [250, 622] on link at bounding box center [245, 660] width 18 height 13
click at [261, 607] on icon "" at bounding box center [263, 608] width 12 height 12
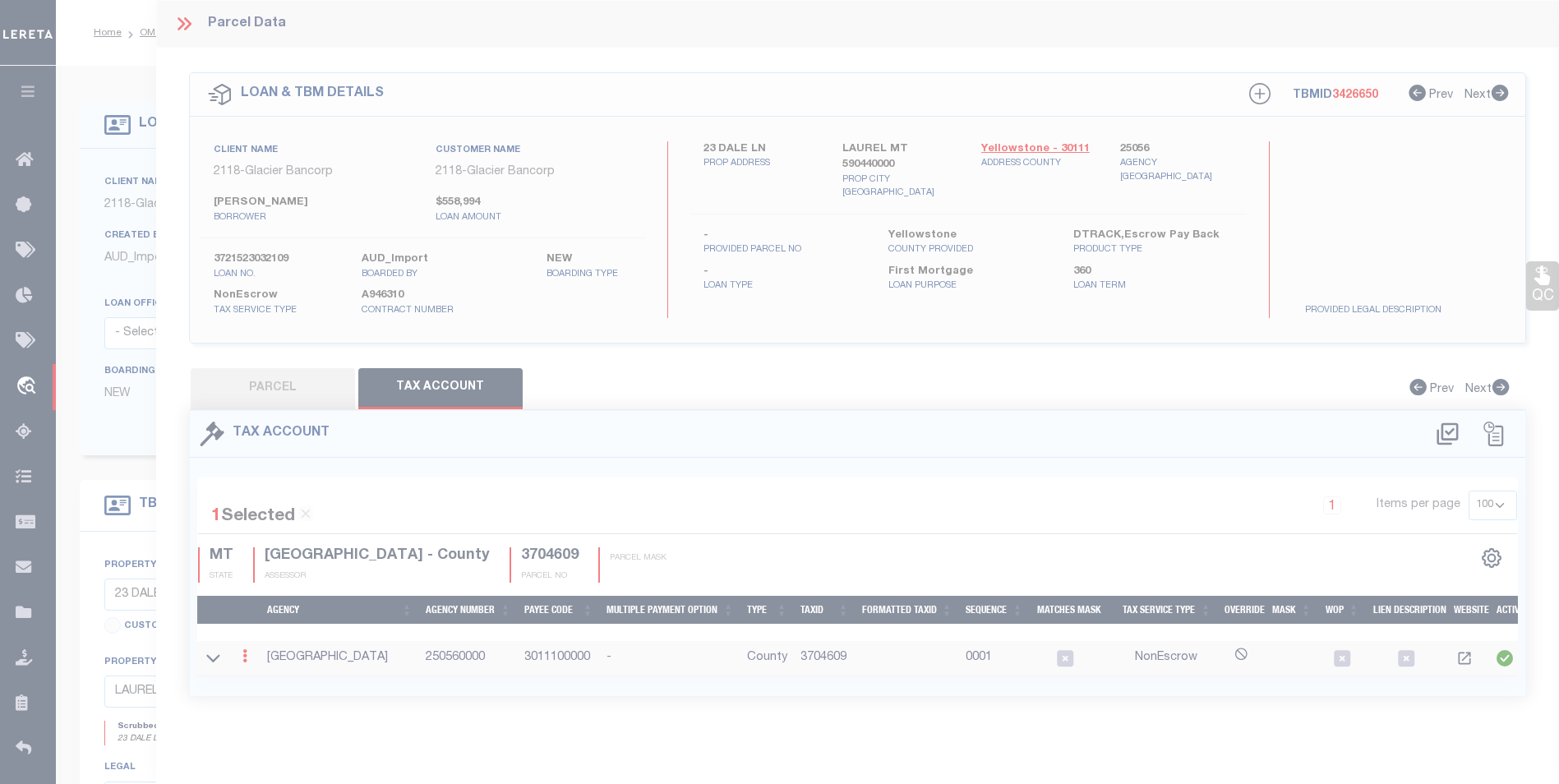
type input "3704609"
type textarea "%$$$$$*"
select select
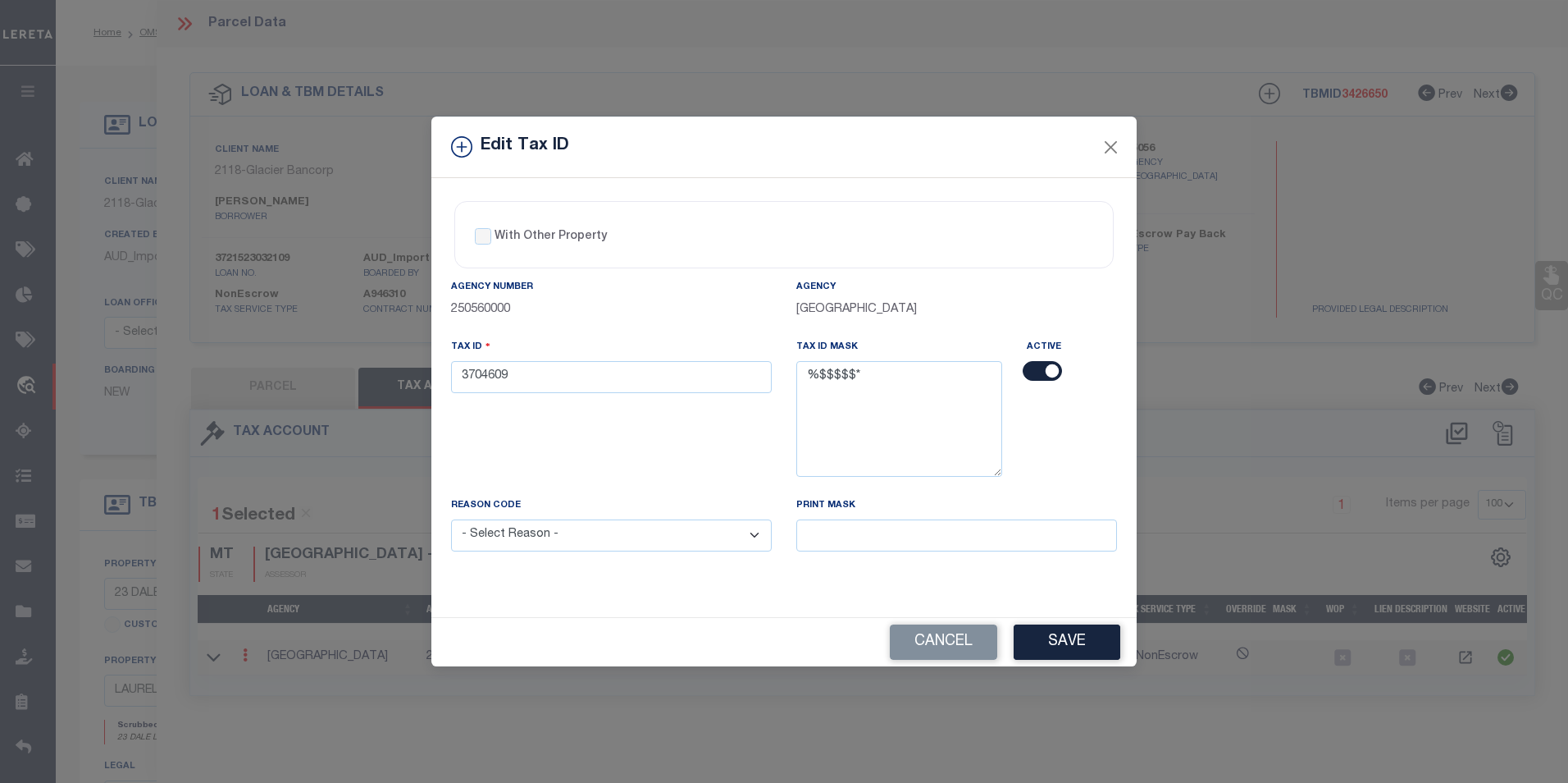
click at [496, 183] on div "With Other Property With Other Property Type Temporary Permanent Parent Parcel …" at bounding box center [784, 397] width 705 height 439
click at [1120, 147] on button "Close" at bounding box center [1111, 147] width 22 height 22
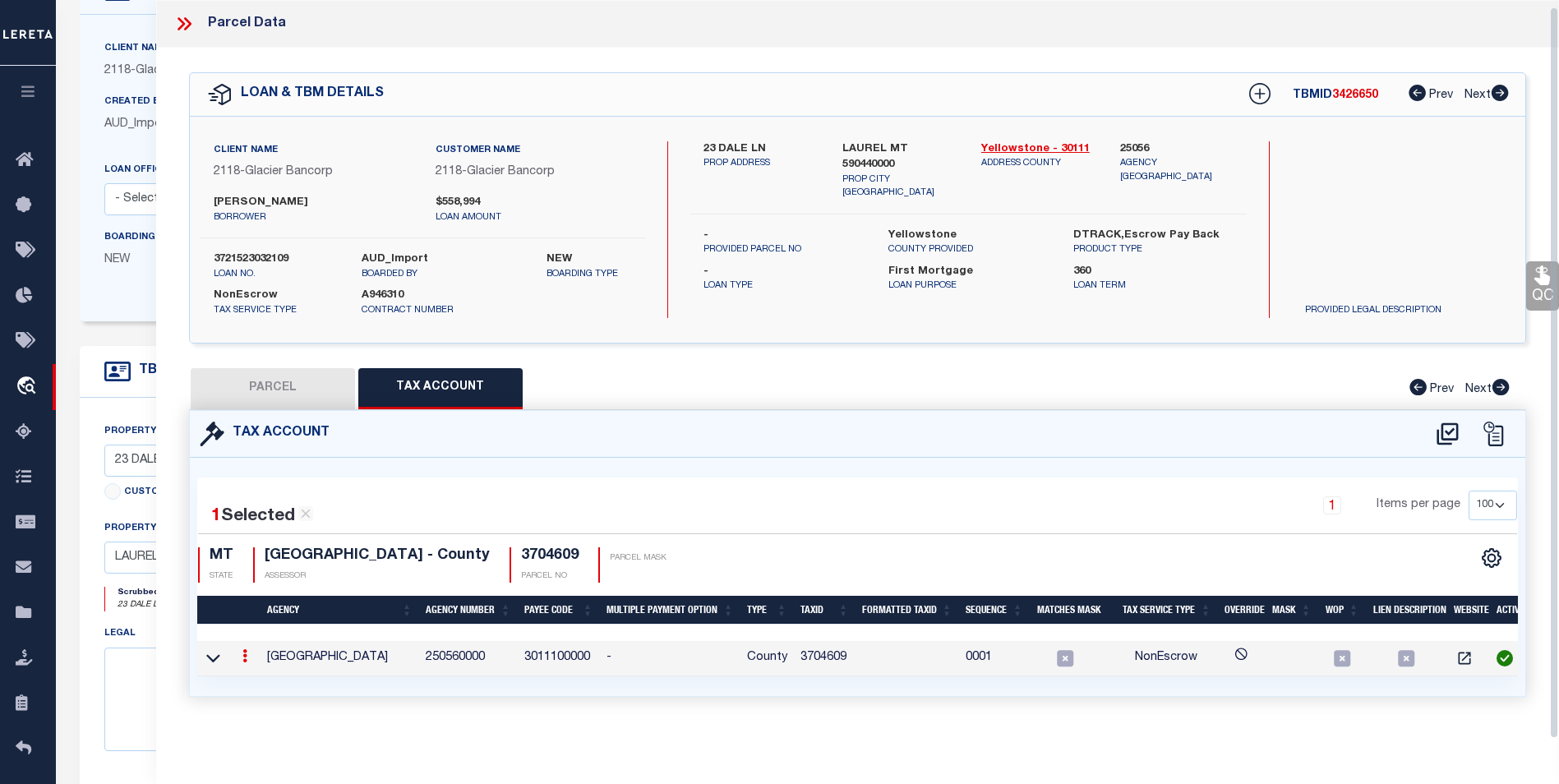
scroll to position [329, 0]
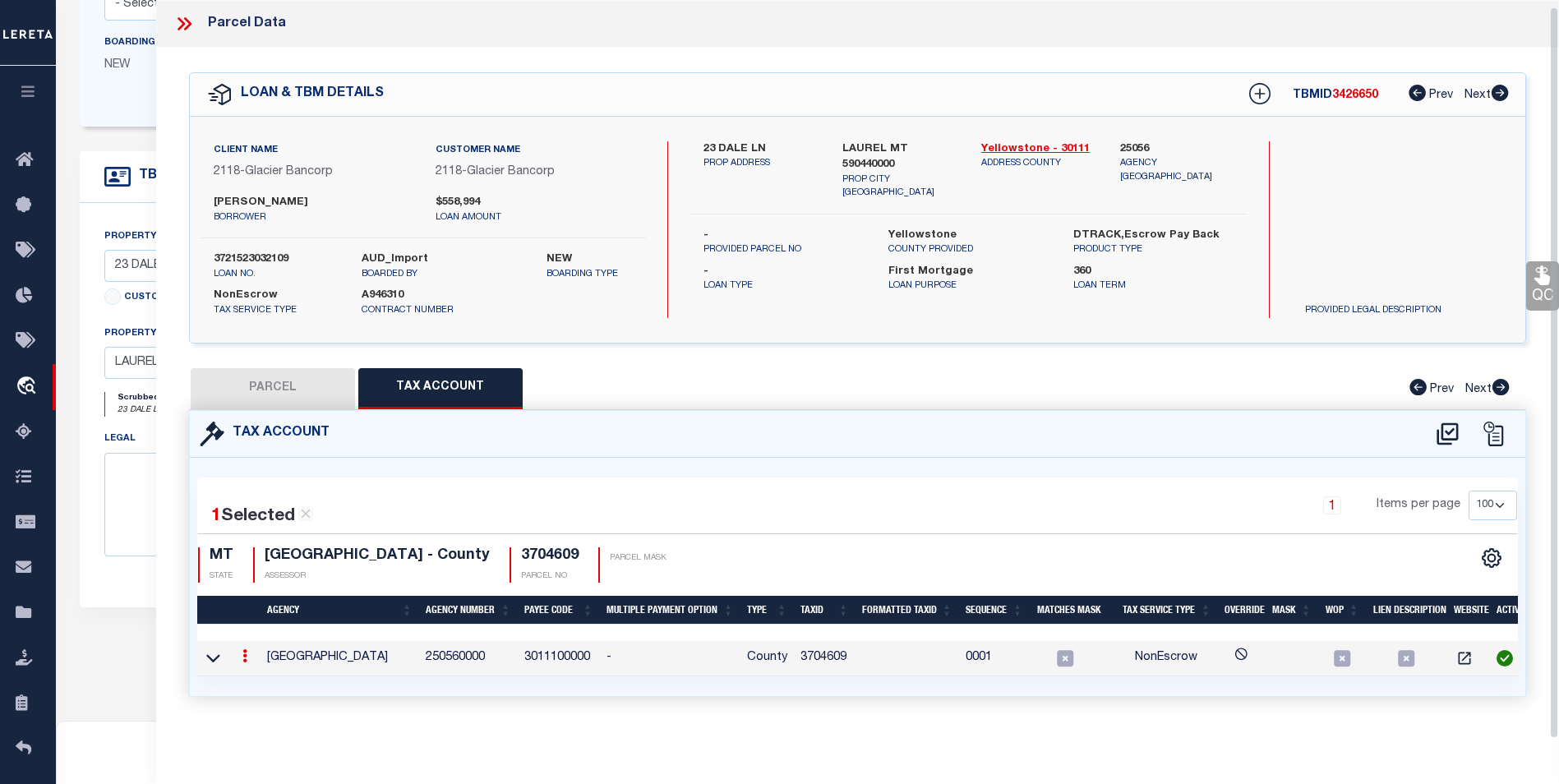
click at [189, 13] on icon at bounding box center [184, 24] width 22 height 22
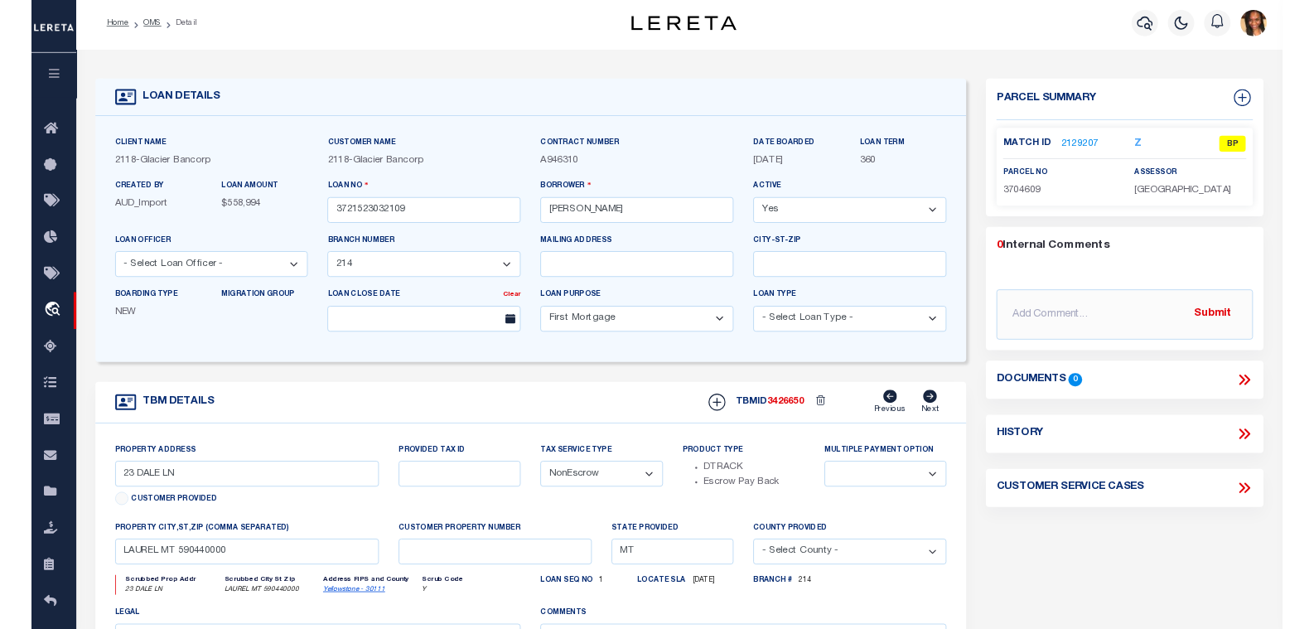
scroll to position [0, 0]
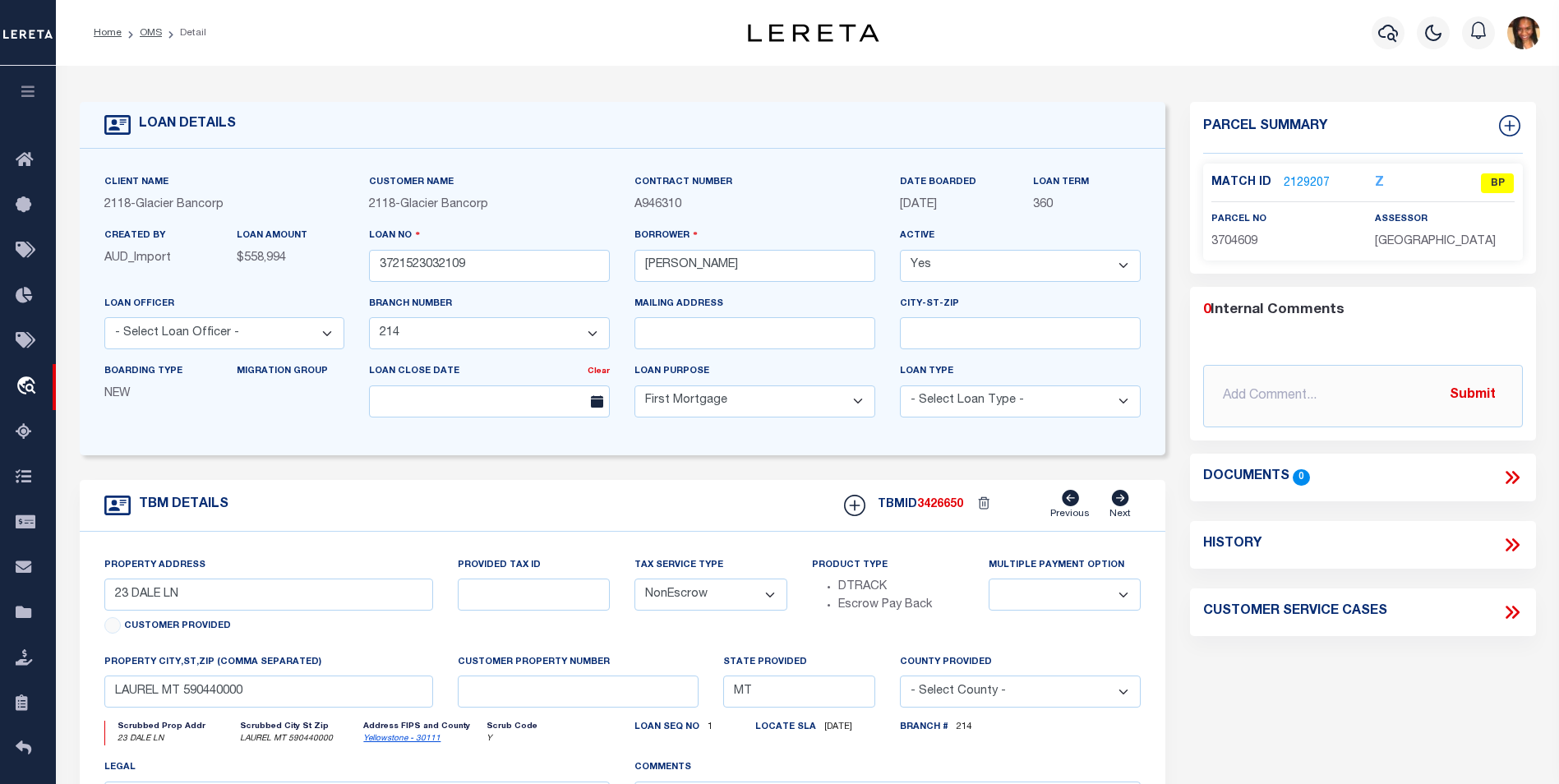
click at [1295, 184] on link "2129207" at bounding box center [1307, 183] width 46 height 17
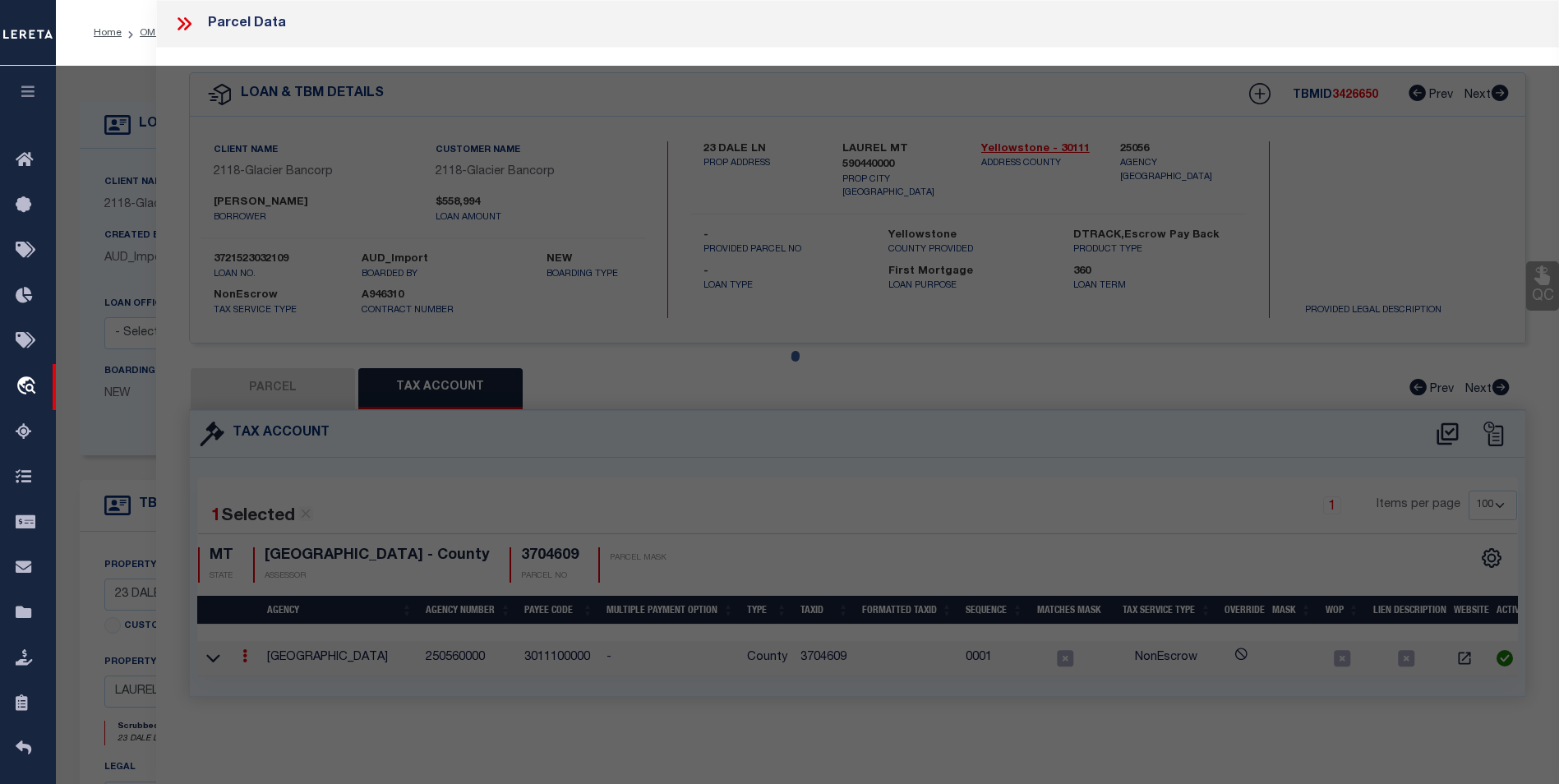
select select "AS"
checkbox input "false"
select select "BP"
type input "[PERSON_NAME] & [PERSON_NAME]"
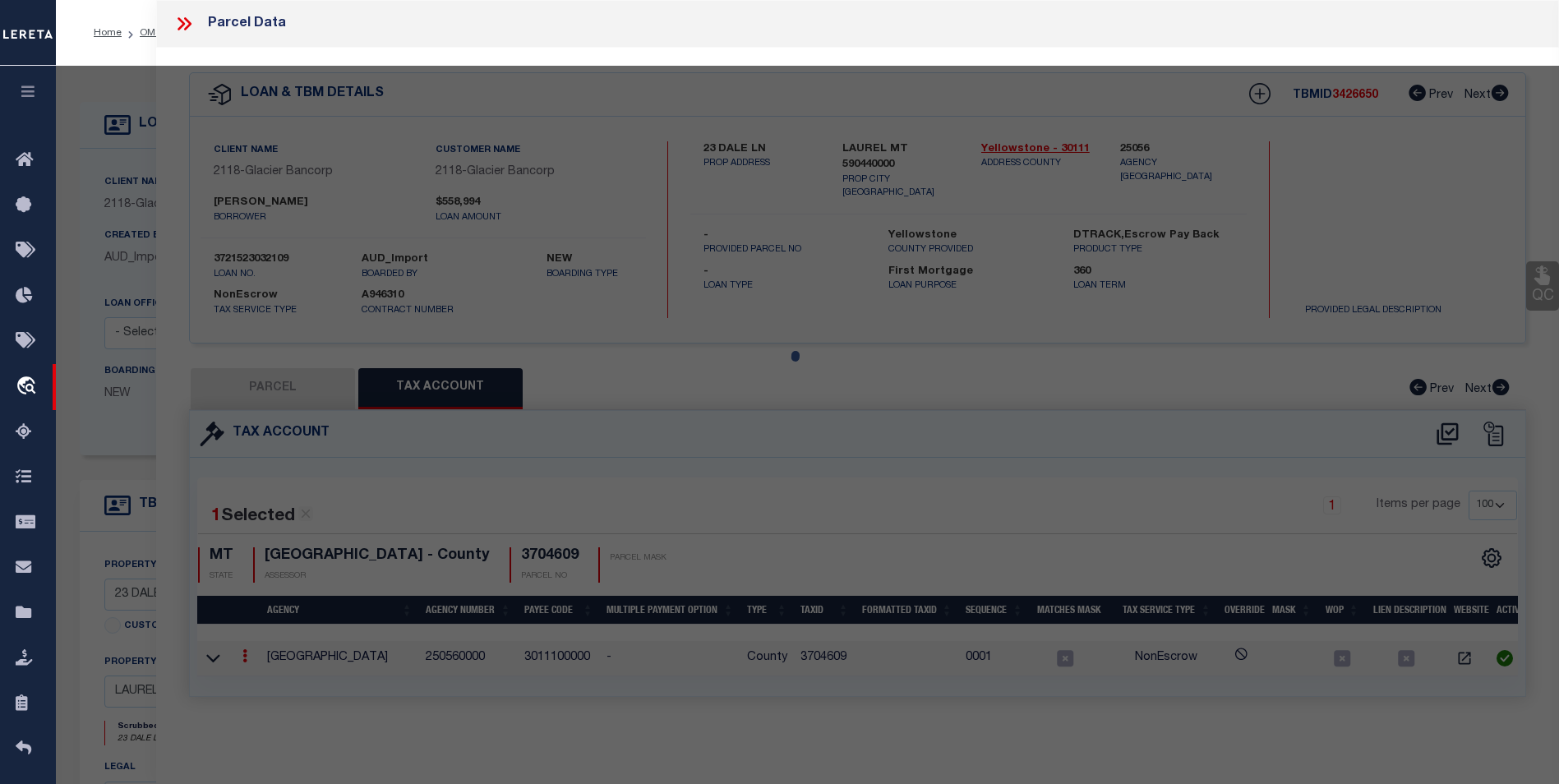
select select
type input "[STREET_ADDRESS],"
type input "LAUREL, MT 59044"
type textarea "[GEOGRAPHIC_DATA], S31, T02 S, R24 E, Lot 8, ACRES 2.037, COS 764 7TH AM"
type textarea "inactive parcel-EVEN THE TC WAS not able to find the laon on the website"
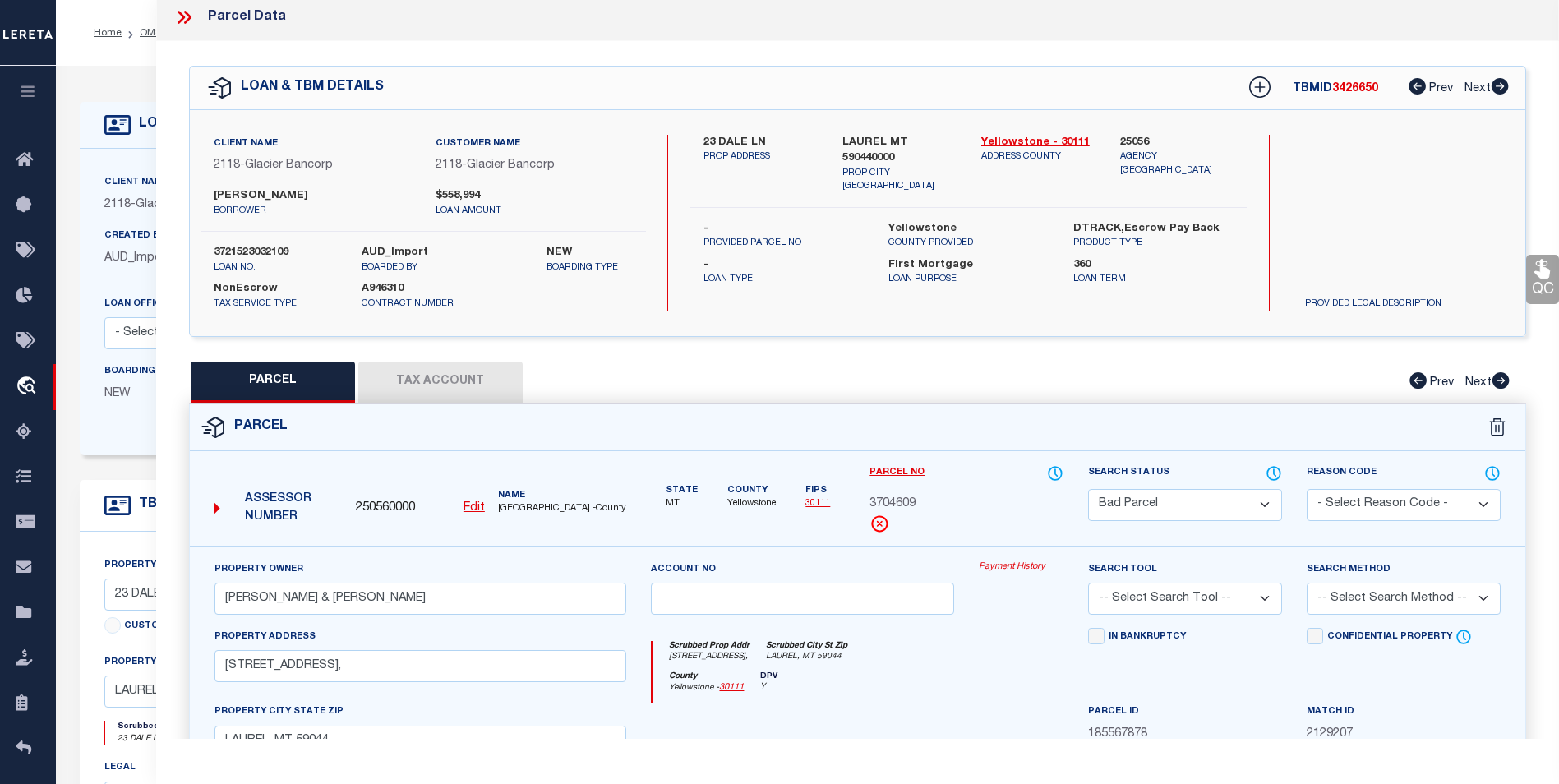
click at [187, 27] on icon at bounding box center [184, 18] width 22 height 22
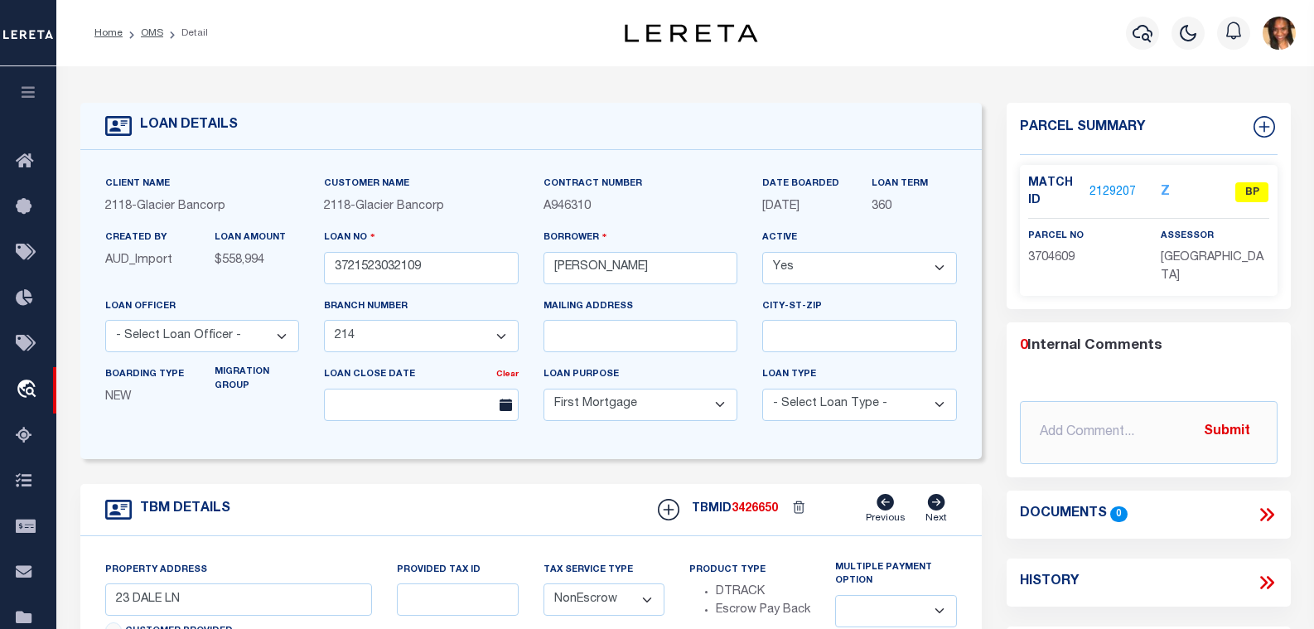
click at [1131, 191] on link "2129207" at bounding box center [1113, 192] width 46 height 17
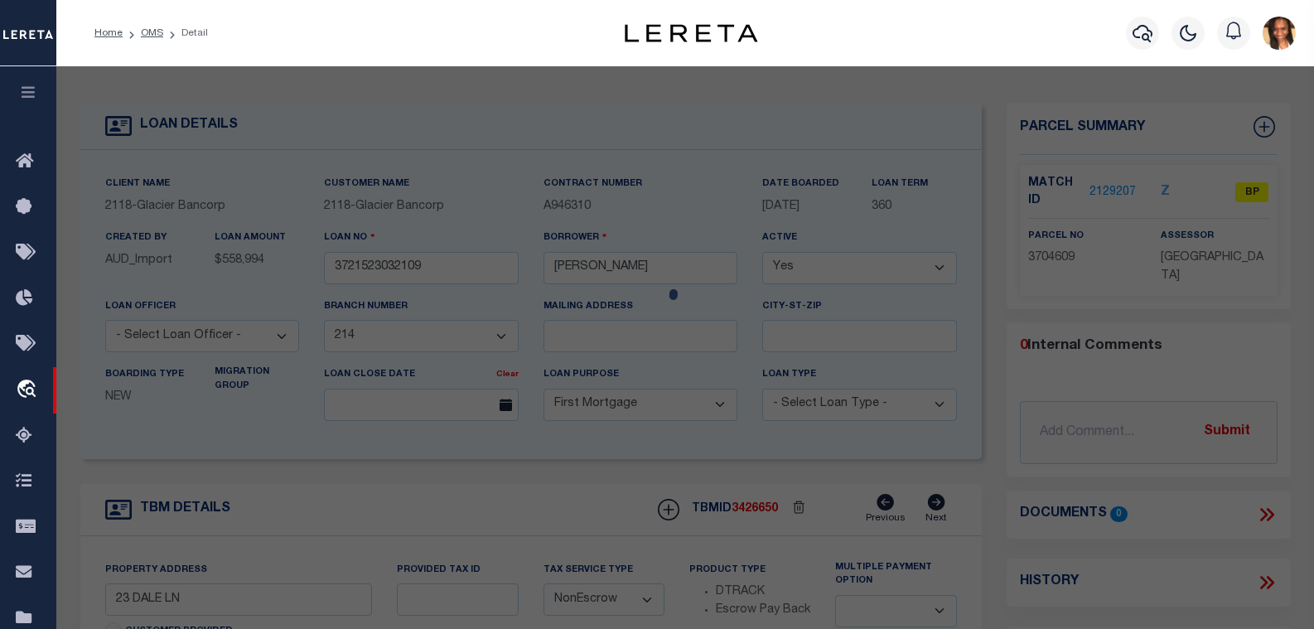
select select "AS"
checkbox input "false"
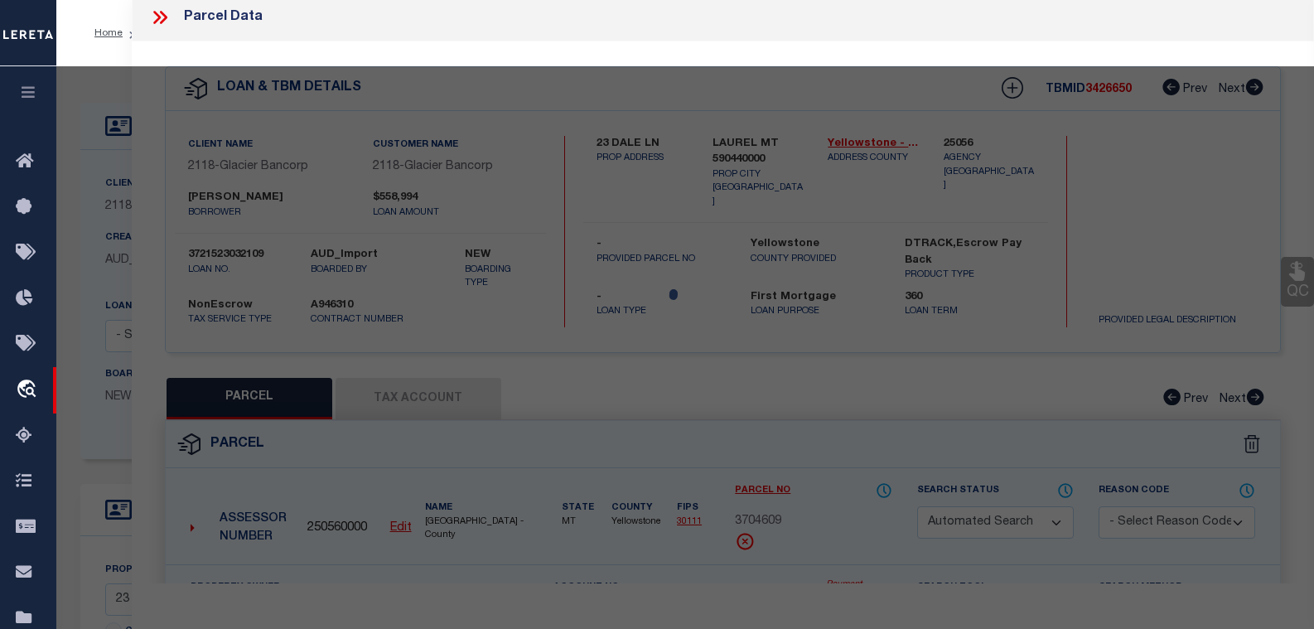
select select "BP"
type input "[PERSON_NAME] & [PERSON_NAME]"
select select
type input "[STREET_ADDRESS],"
type input "LAUREL, MT 59044"
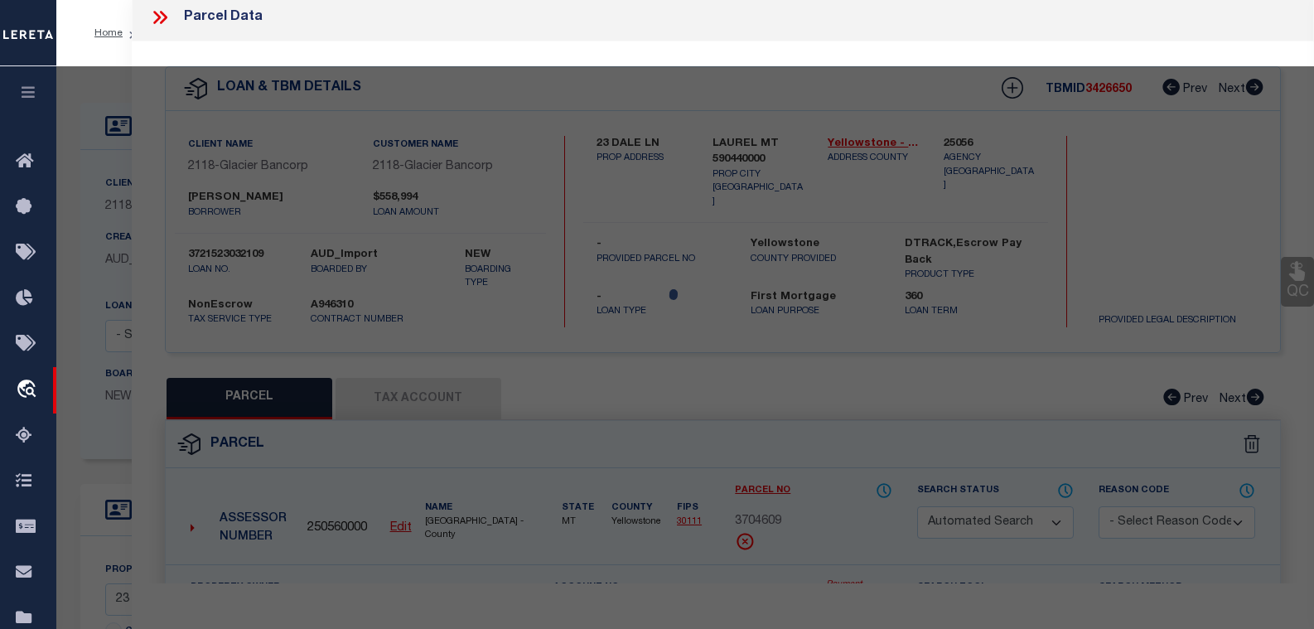
type textarea "[GEOGRAPHIC_DATA], S31, T02 S, R24 E, Lot 8, ACRES 2.037, COS 764 7TH AM"
type textarea "inactive parcel-EVEN THE TC WAS not able to find the laon on the website"
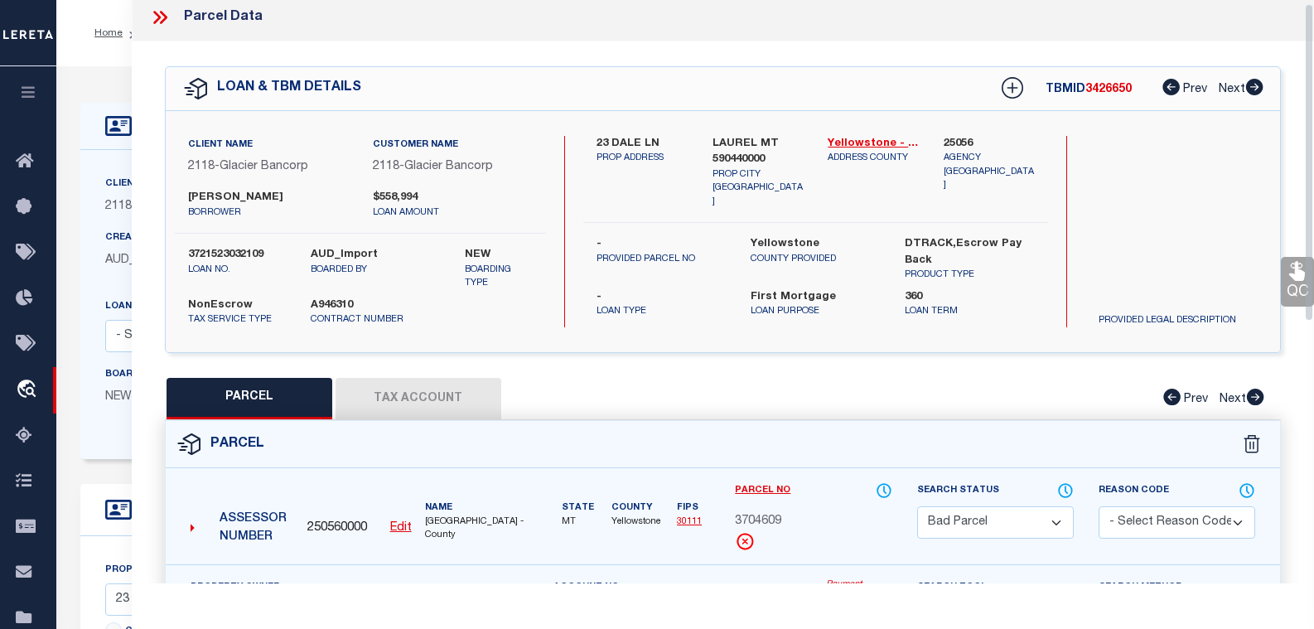
click at [412, 311] on div "A946310 Contract Number" at bounding box center [359, 313] width 123 height 30
click at [840, 146] on link "Yellowstone - 30111" at bounding box center [873, 144] width 91 height 17
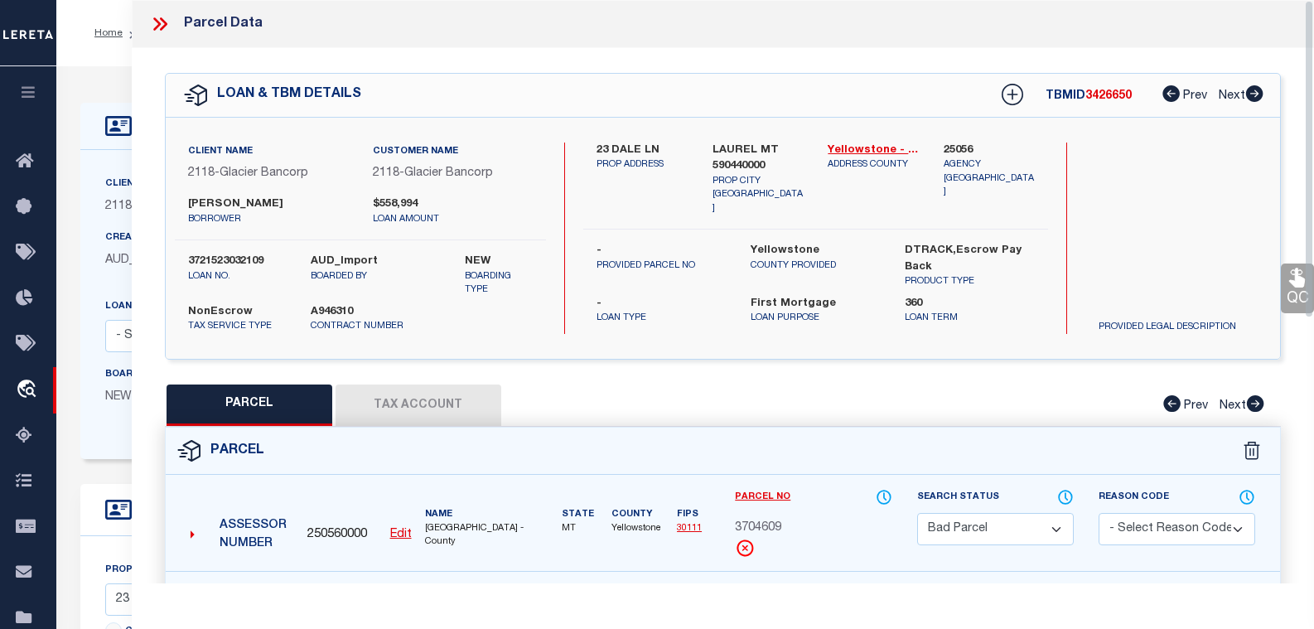
click at [153, 20] on icon at bounding box center [160, 24] width 22 height 22
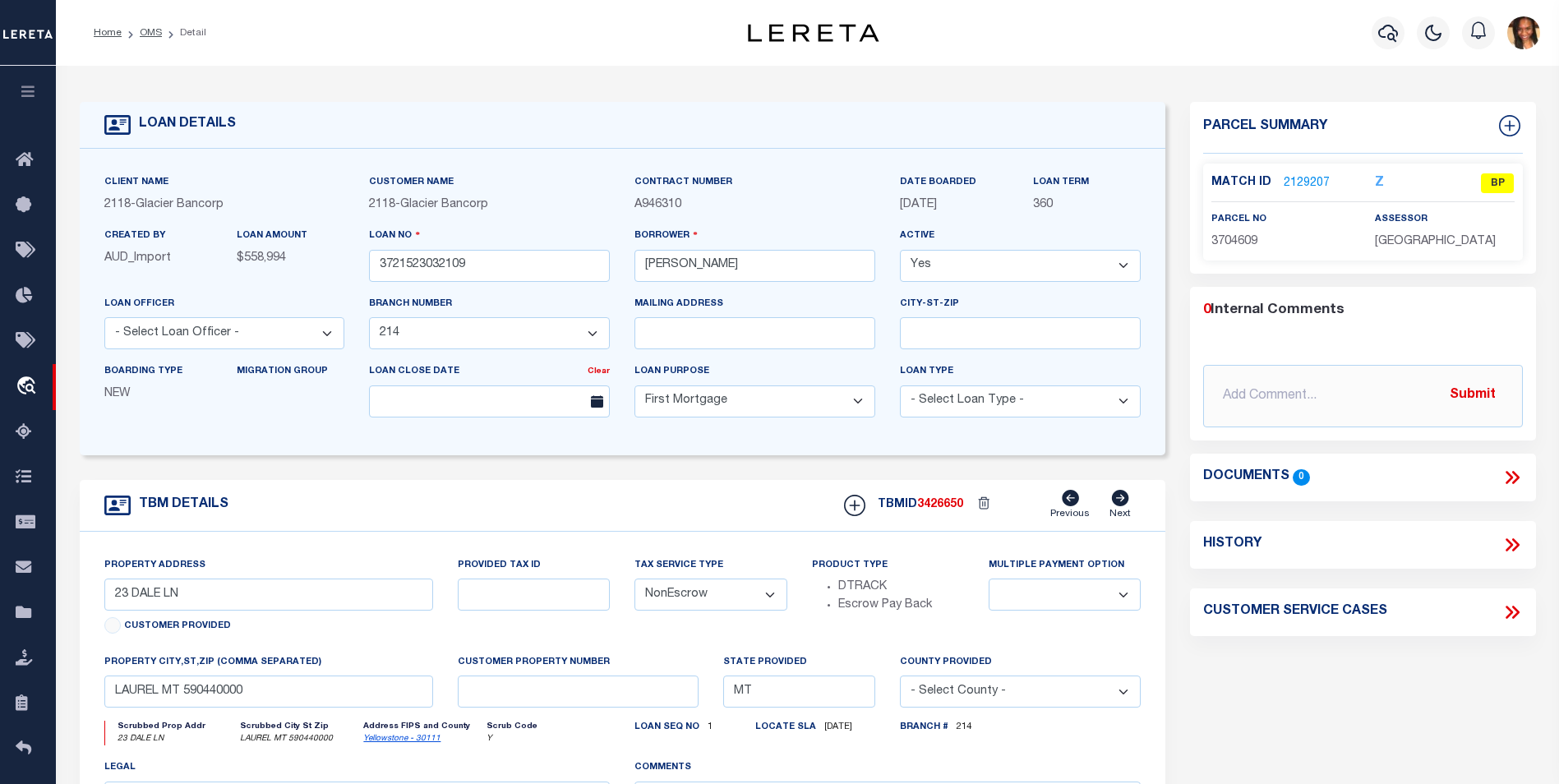
click at [1303, 181] on link "2129207" at bounding box center [1307, 183] width 46 height 17
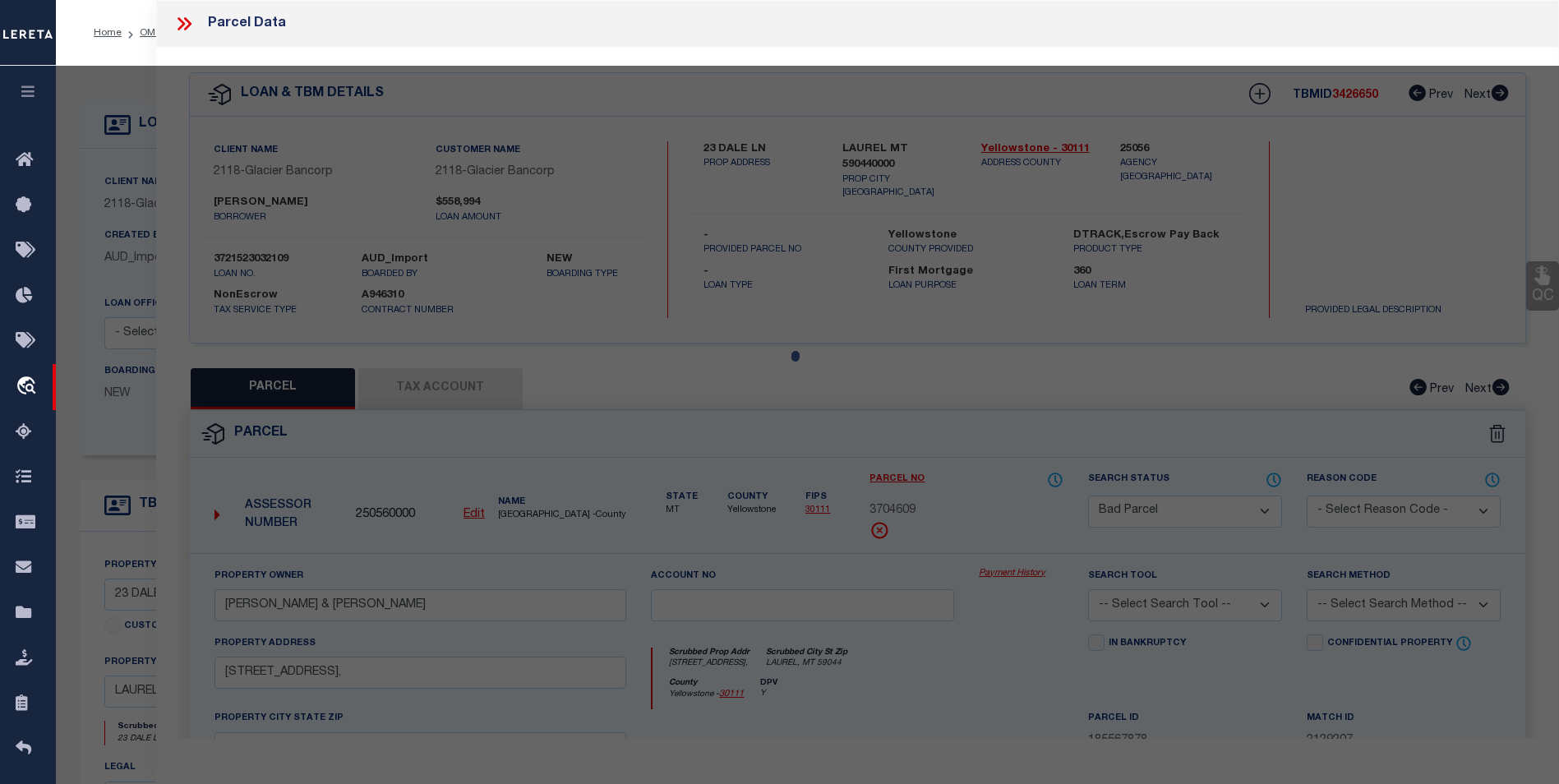
select select "AS"
checkbox input "false"
select select "BP"
type input "[PERSON_NAME] & [PERSON_NAME]"
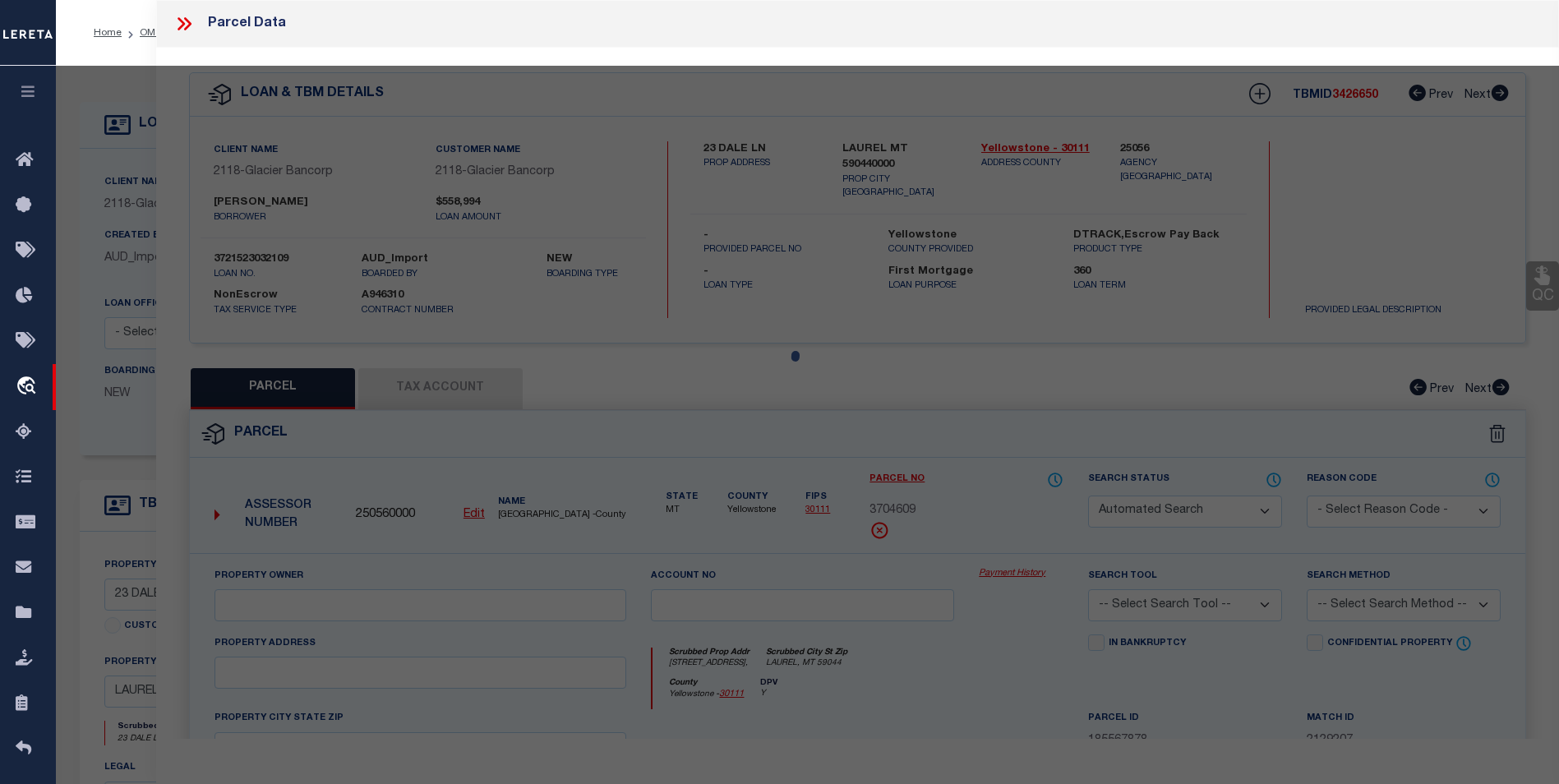
select select
type input "[STREET_ADDRESS],"
type input "LAUREL, MT 59044"
type textarea "[GEOGRAPHIC_DATA], S31, T02 S, R24 E, Lot 8, ACRES 2.037, COS 764 7TH AM"
type textarea "inactive parcel-EVEN THE TC WAS not able to find the laon on the website"
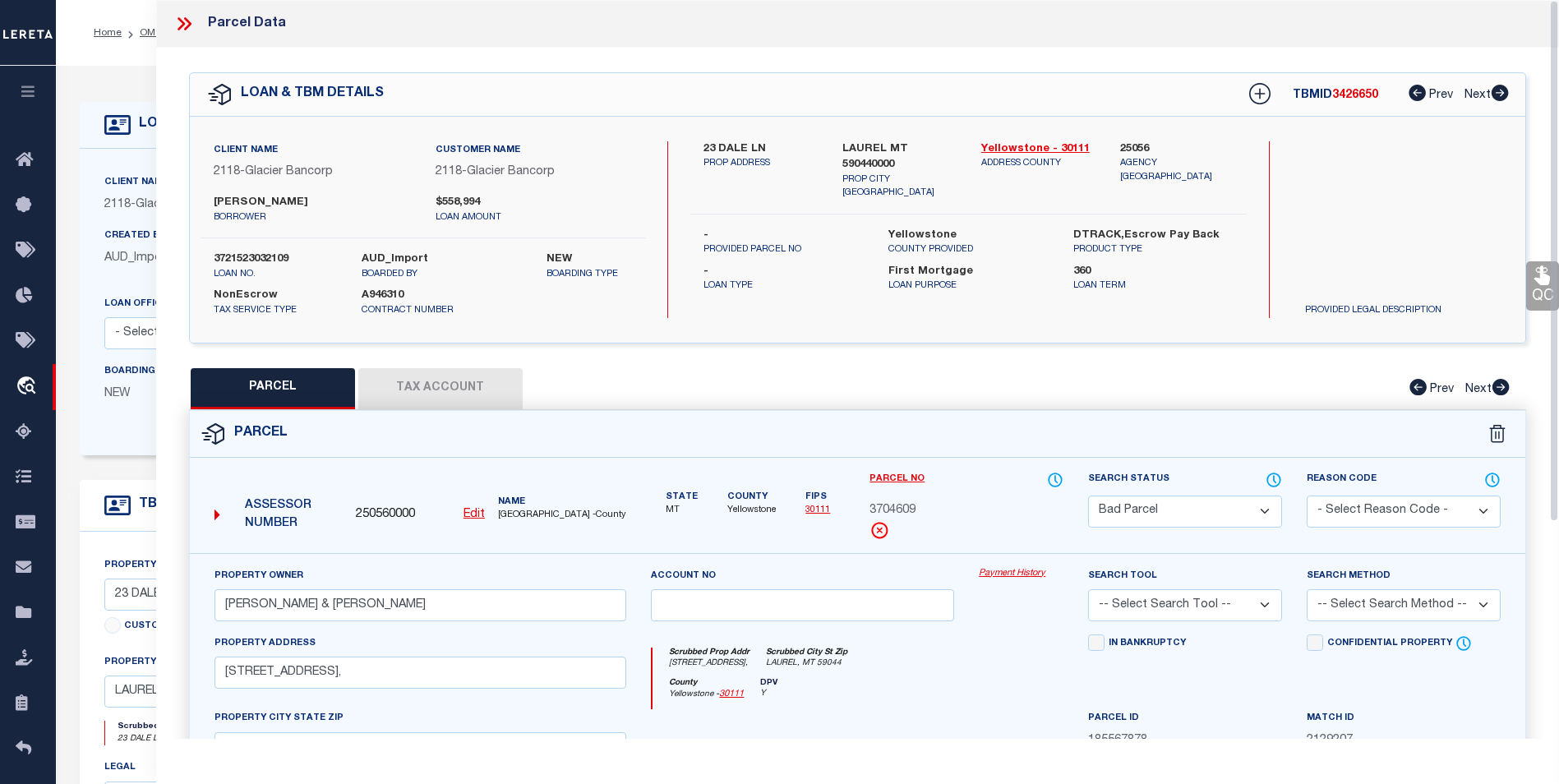
click at [473, 516] on u "Edit" at bounding box center [474, 514] width 22 height 12
type input "250560000"
type input "3704609"
select select "BP"
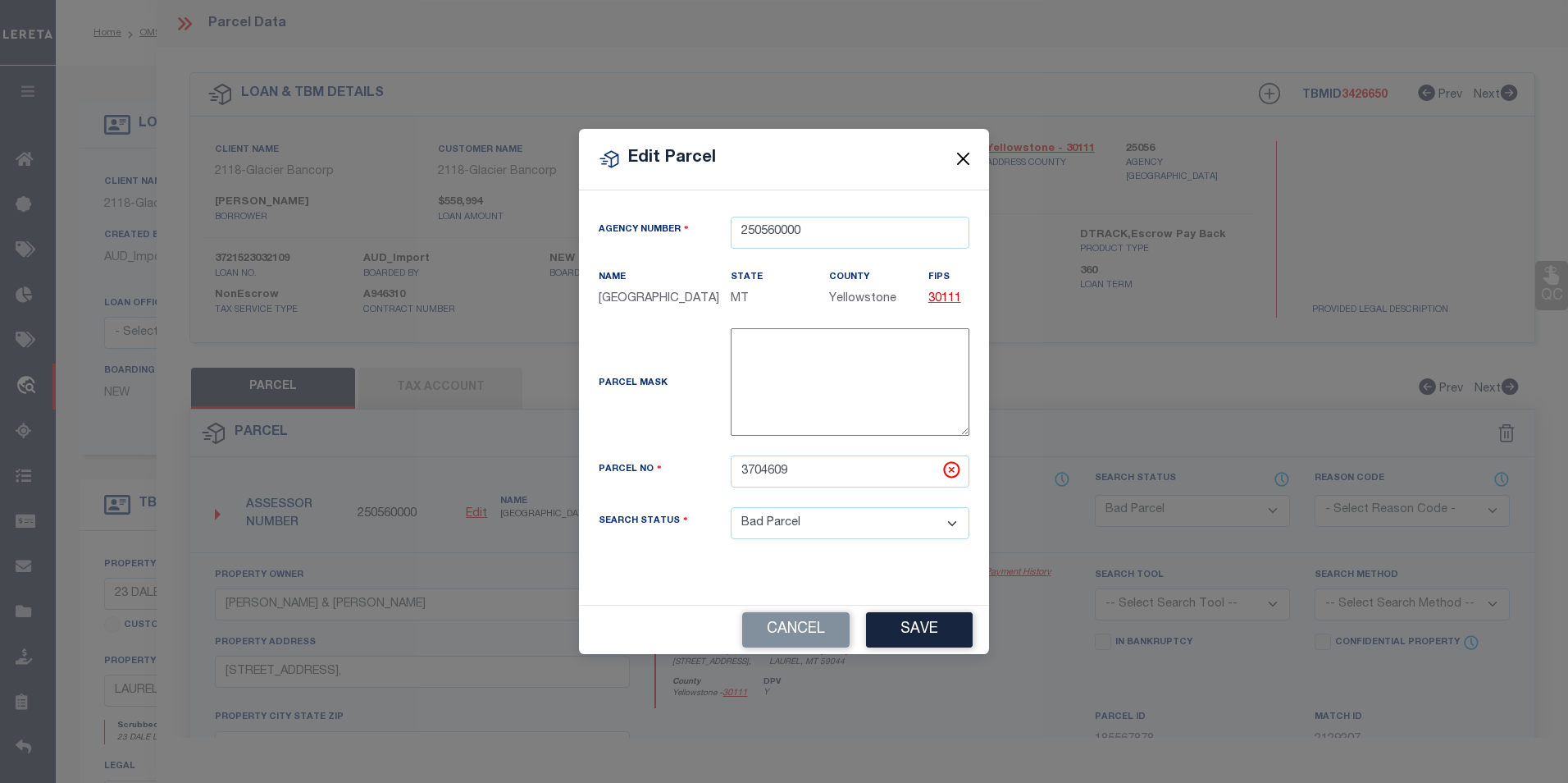
click at [966, 148] on button "Close" at bounding box center [964, 159] width 22 height 22
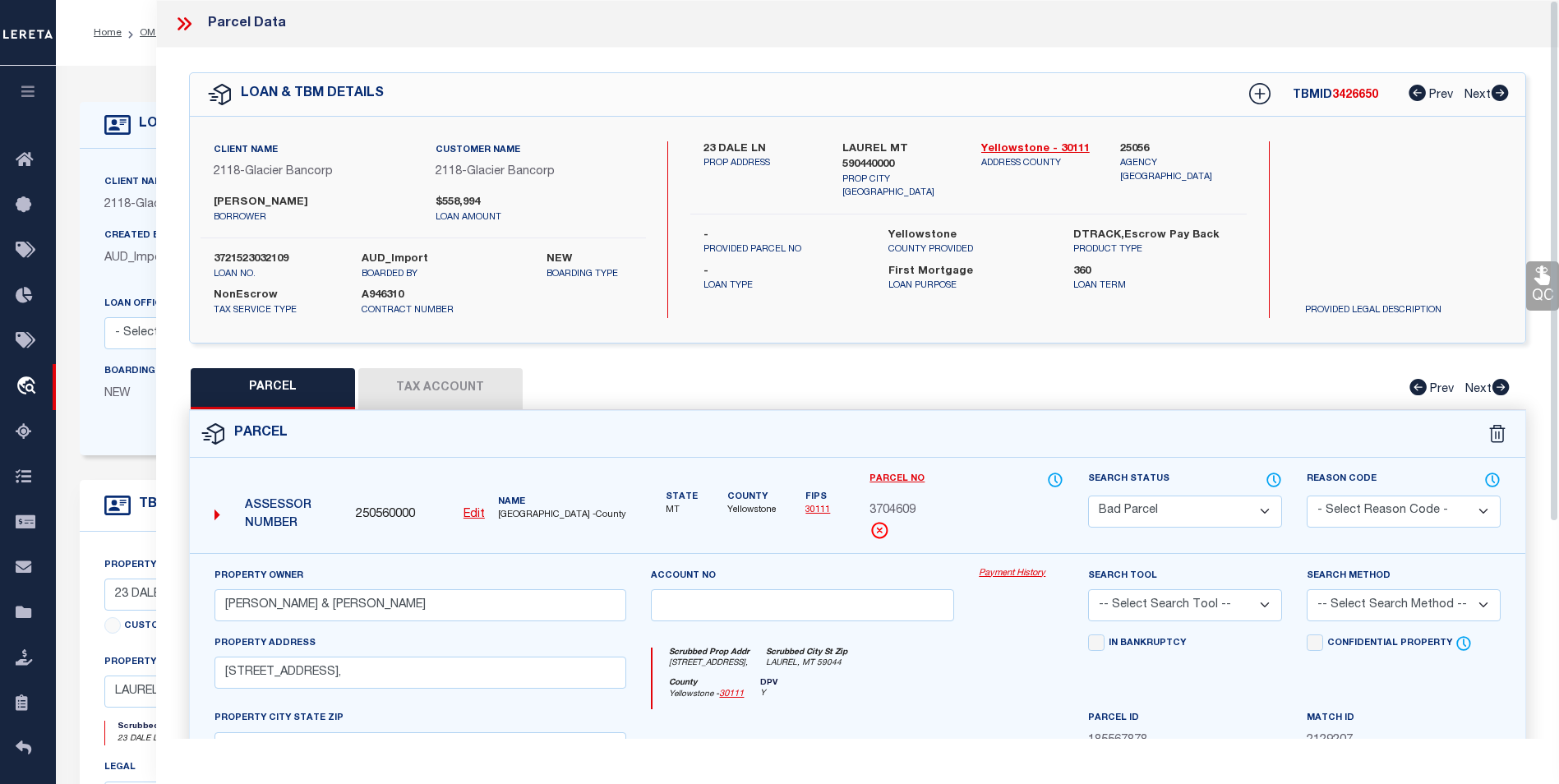
click at [482, 369] on button "Tax Account" at bounding box center [440, 388] width 165 height 41
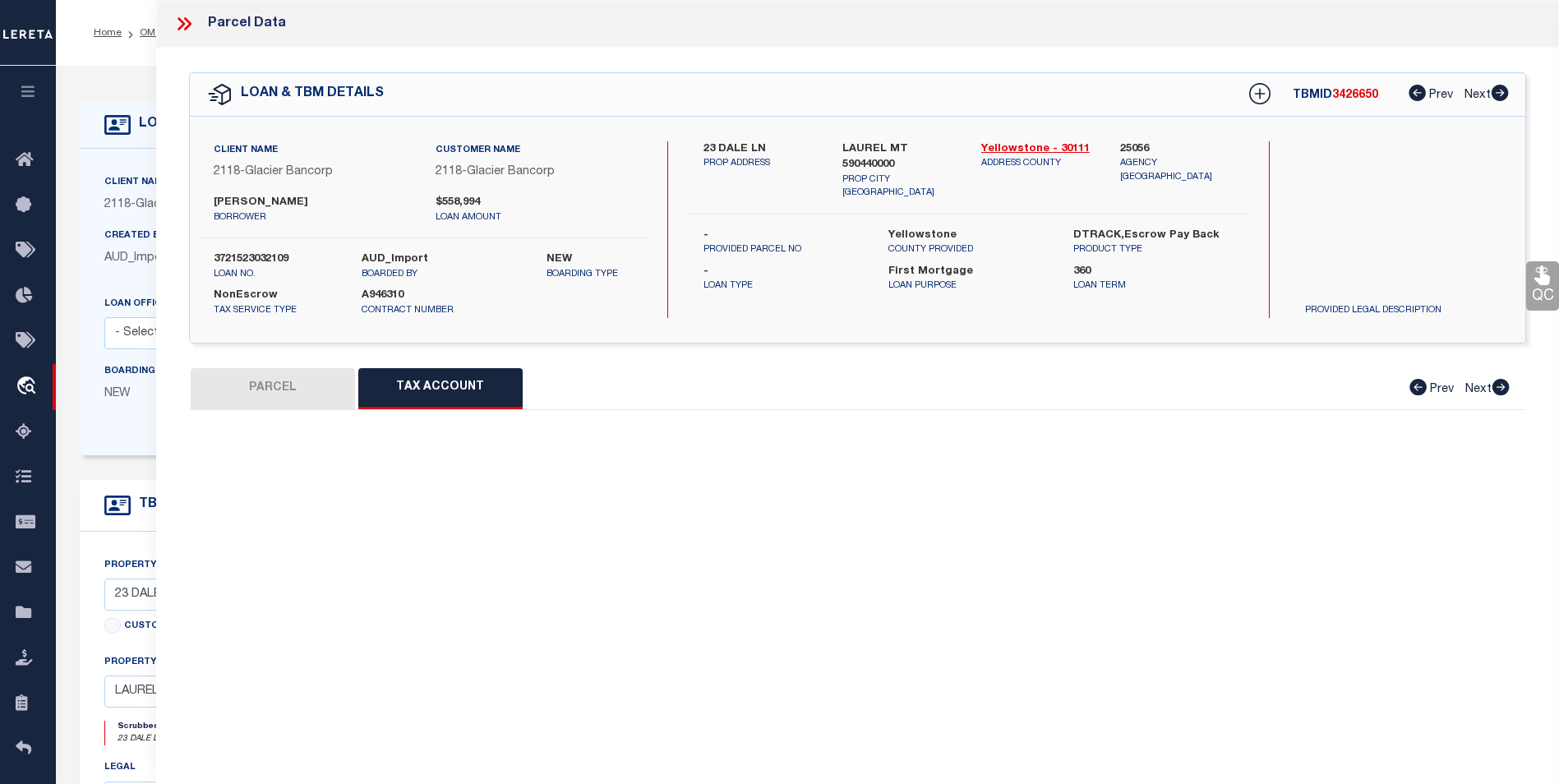
select select "100"
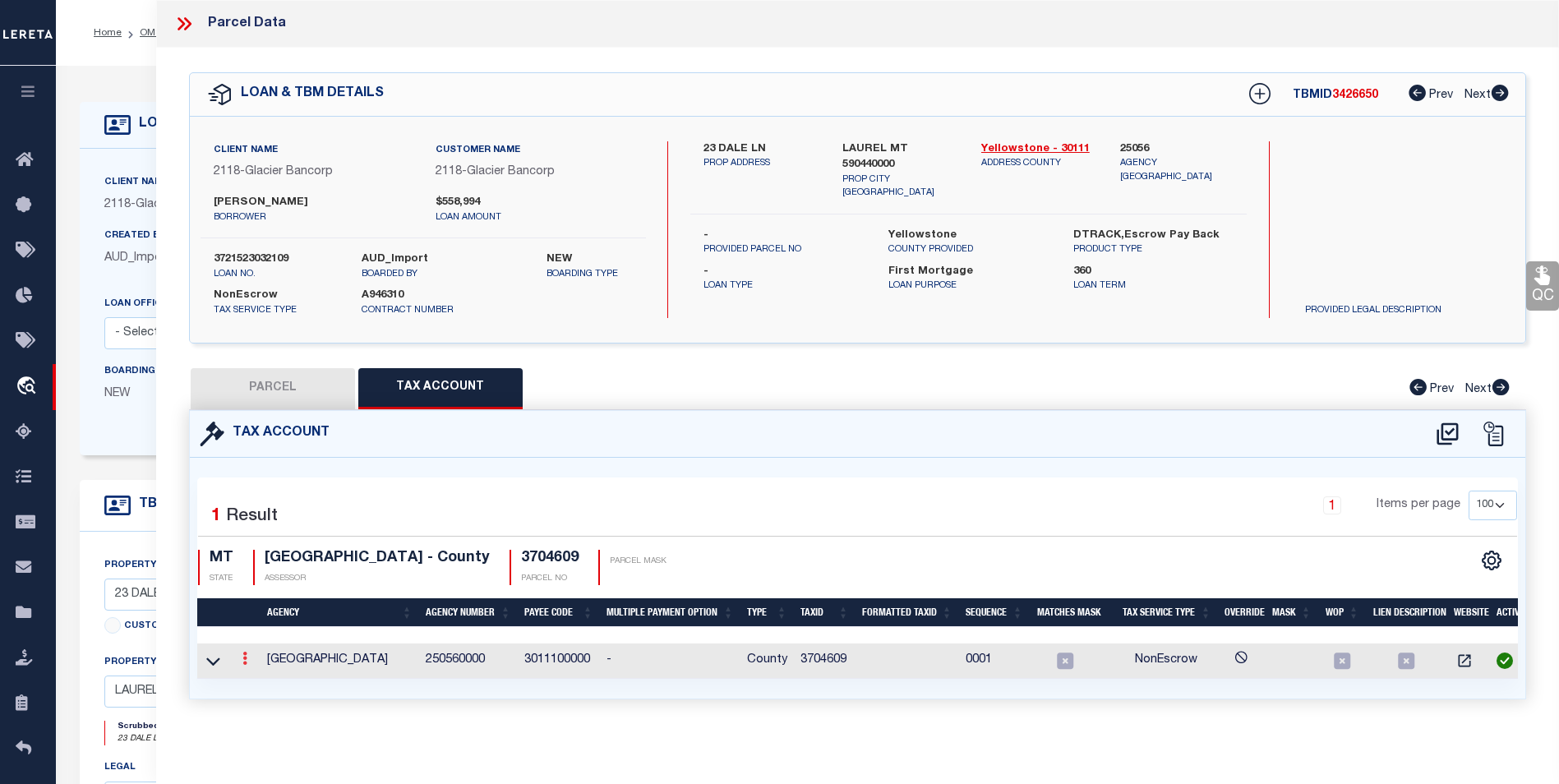
click at [251, 622] on link at bounding box center [245, 660] width 18 height 13
click at [267, 622] on icon "" at bounding box center [263, 683] width 12 height 12
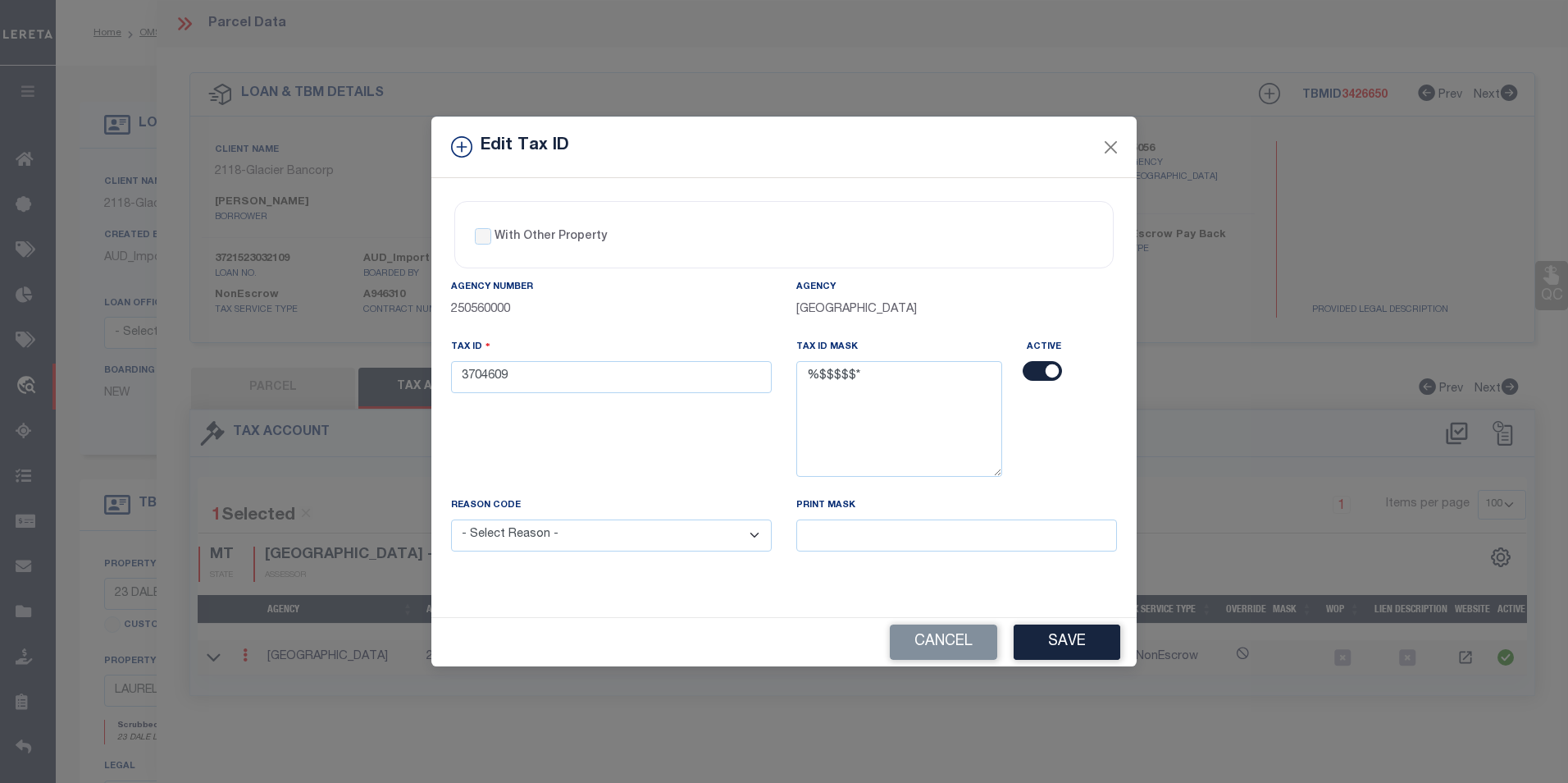
click at [671, 539] on select "- Select Reason - 099 - Other (Provide additional detail) ACT - Agency Changed …" at bounding box center [611, 536] width 321 height 32
select select "ACT"
click at [451, 520] on select "- Select Reason - 099 - Other (Provide additional detail) ACT - Agency Changed …" at bounding box center [611, 536] width 321 height 32
click at [1067, 622] on button "Save" at bounding box center [1066, 642] width 107 height 36
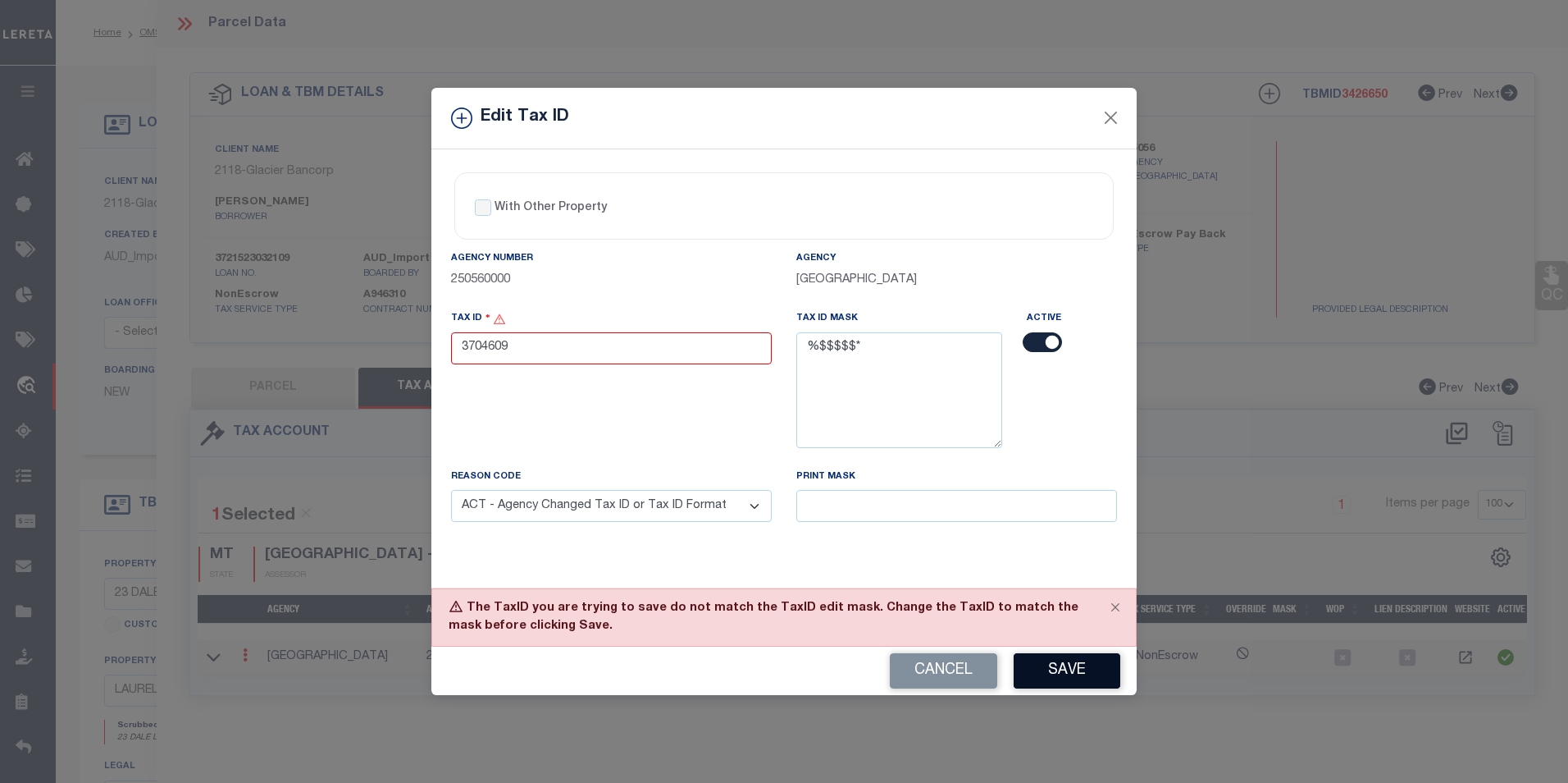
drag, startPoint x: 968, startPoint y: 680, endPoint x: 1029, endPoint y: 639, distance: 73.5
click at [968, 622] on button "Cancel" at bounding box center [943, 671] width 108 height 36
select select
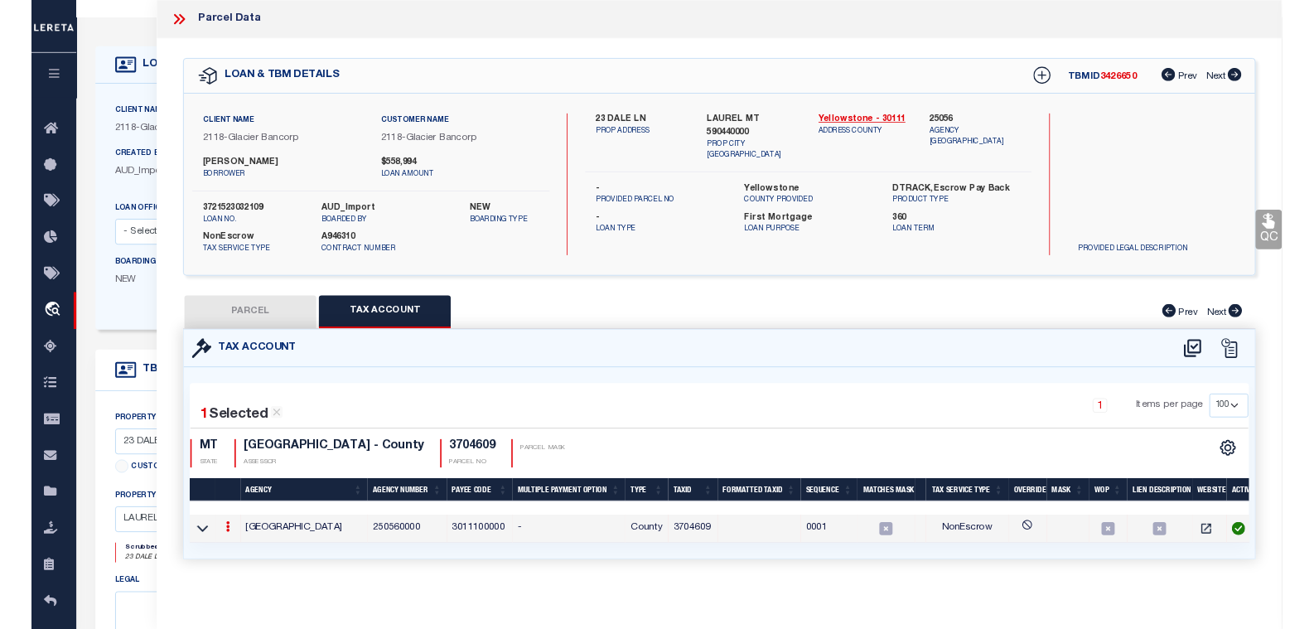
scroll to position [83, 0]
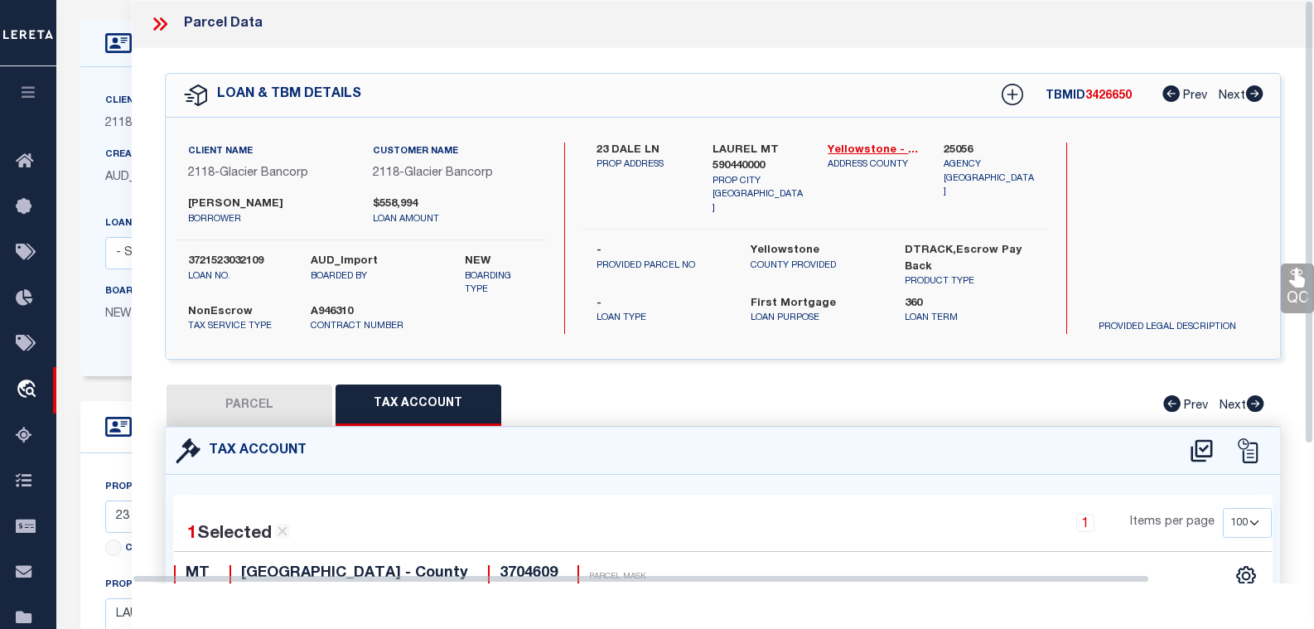
drag, startPoint x: 317, startPoint y: 131, endPoint x: 328, endPoint y: 114, distance: 19.8
click at [317, 130] on div "Client Name 2118 - Glacier Bancorp Customer Name 2118 - Glacier Bancorp [PERSON…" at bounding box center [723, 239] width 1115 height 242
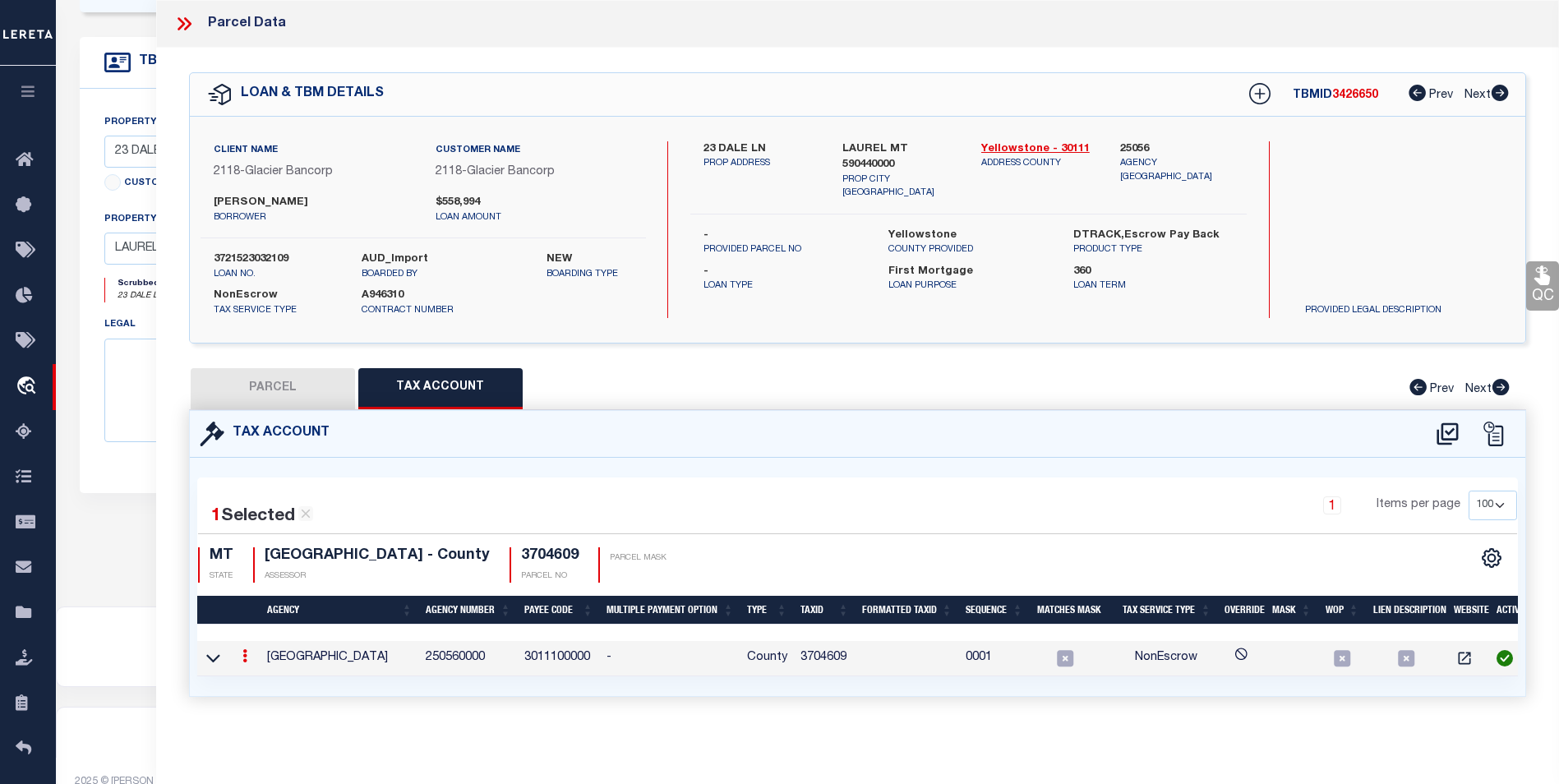
scroll to position [473, 0]
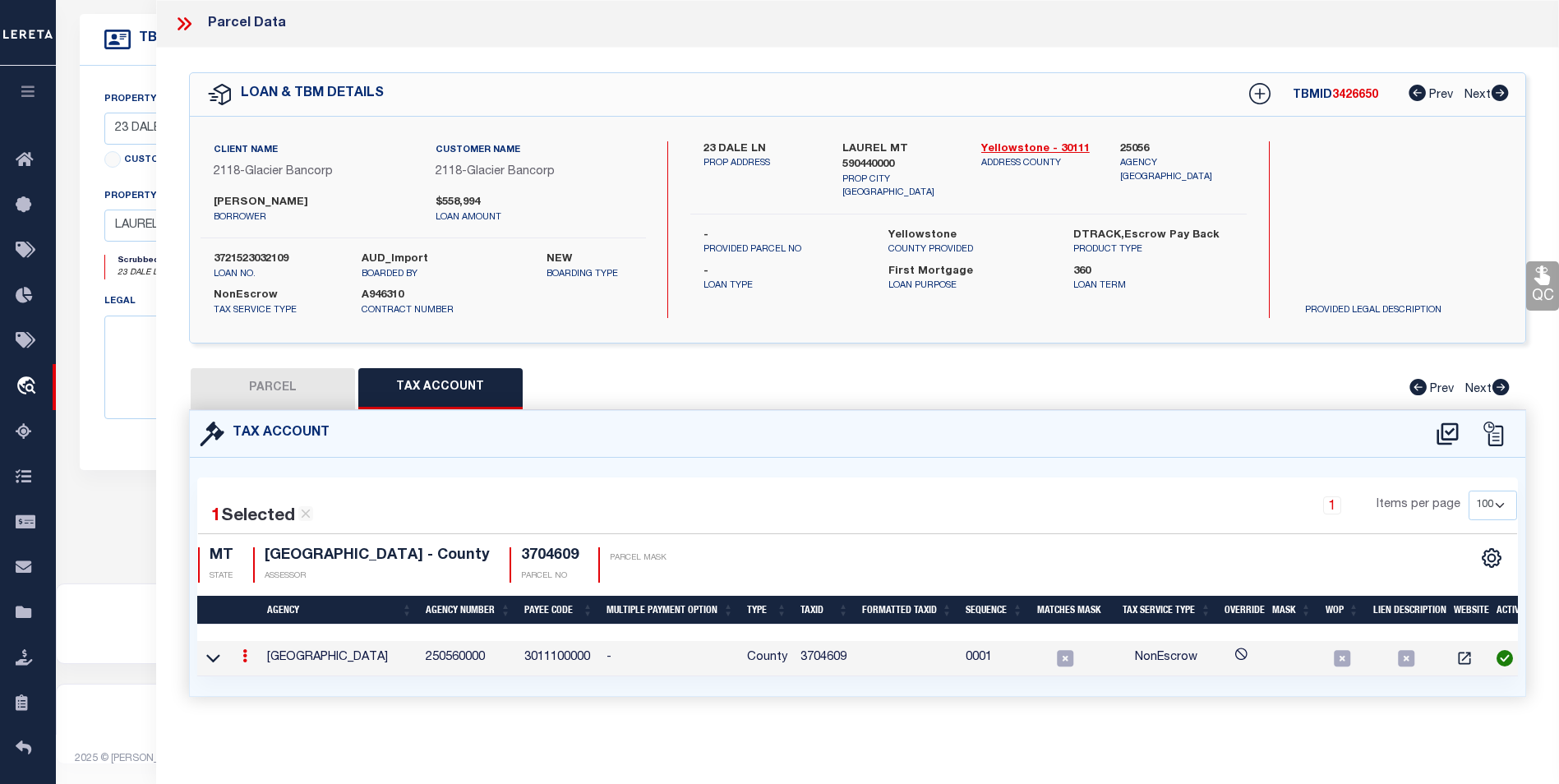
click at [397, 373] on button "Tax Account" at bounding box center [440, 388] width 165 height 41
select select "100"
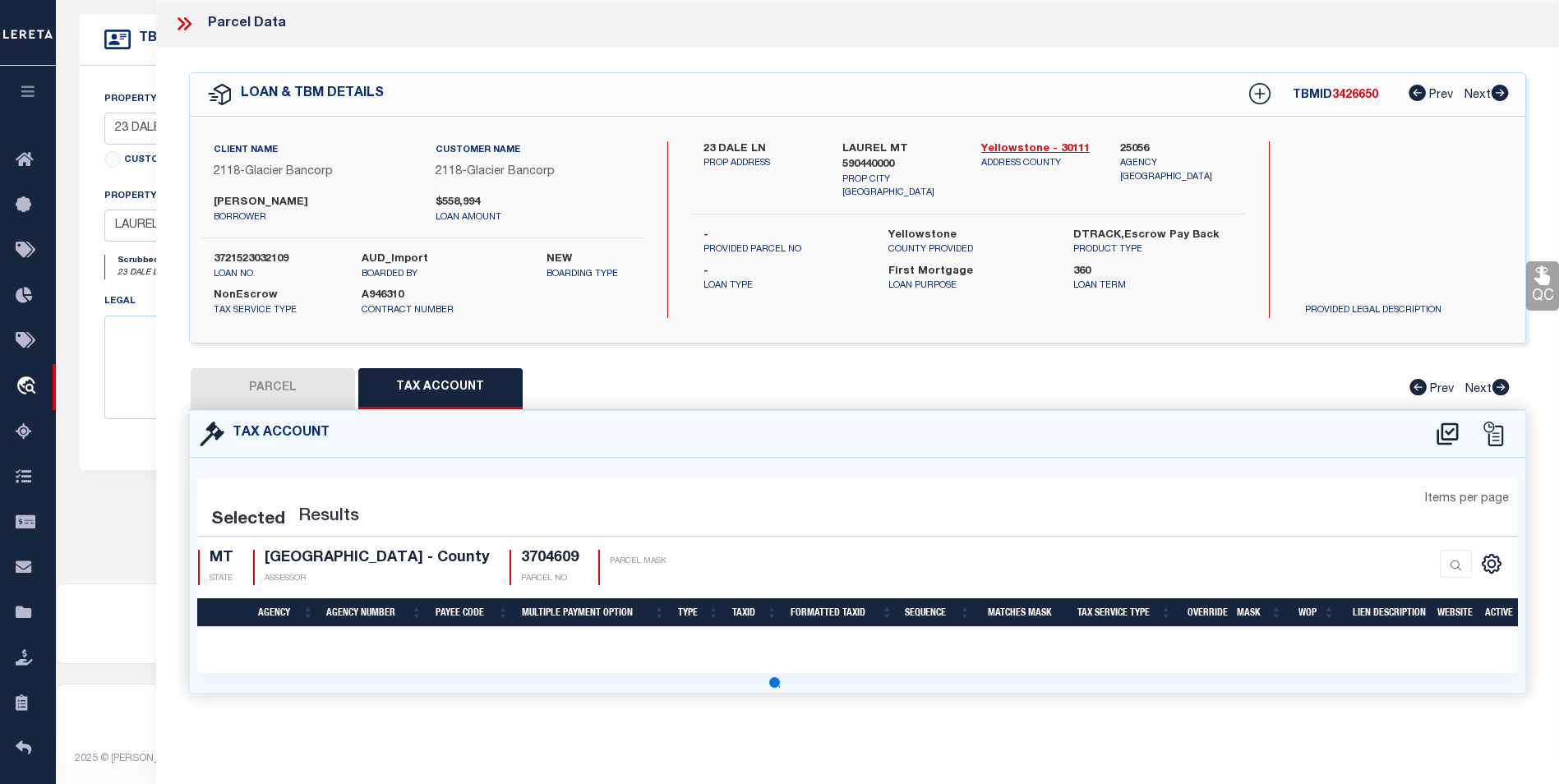
select select "100"
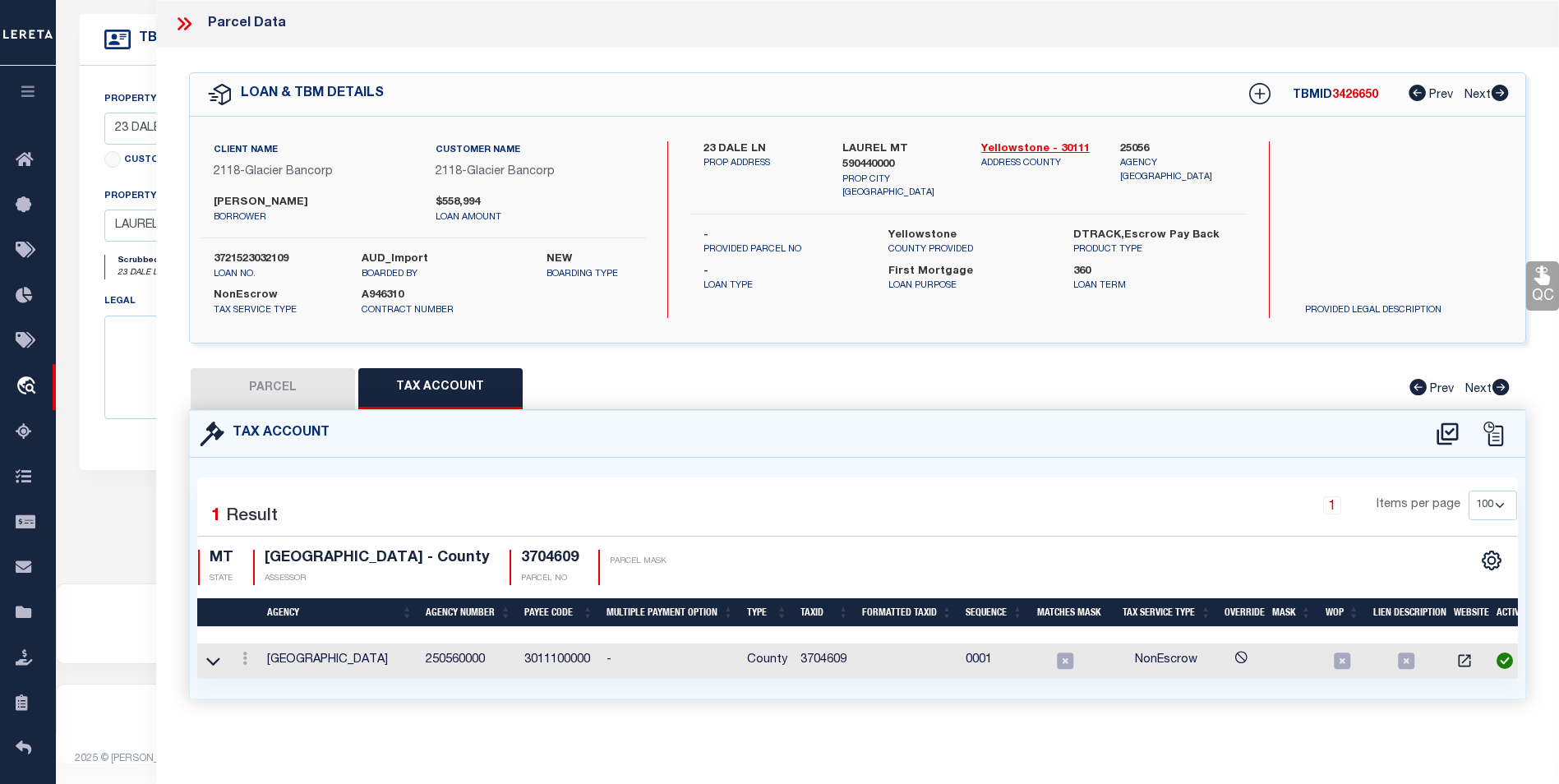
click at [262, 395] on button "PARCEL" at bounding box center [273, 388] width 165 height 41
select select "AS"
checkbox input "false"
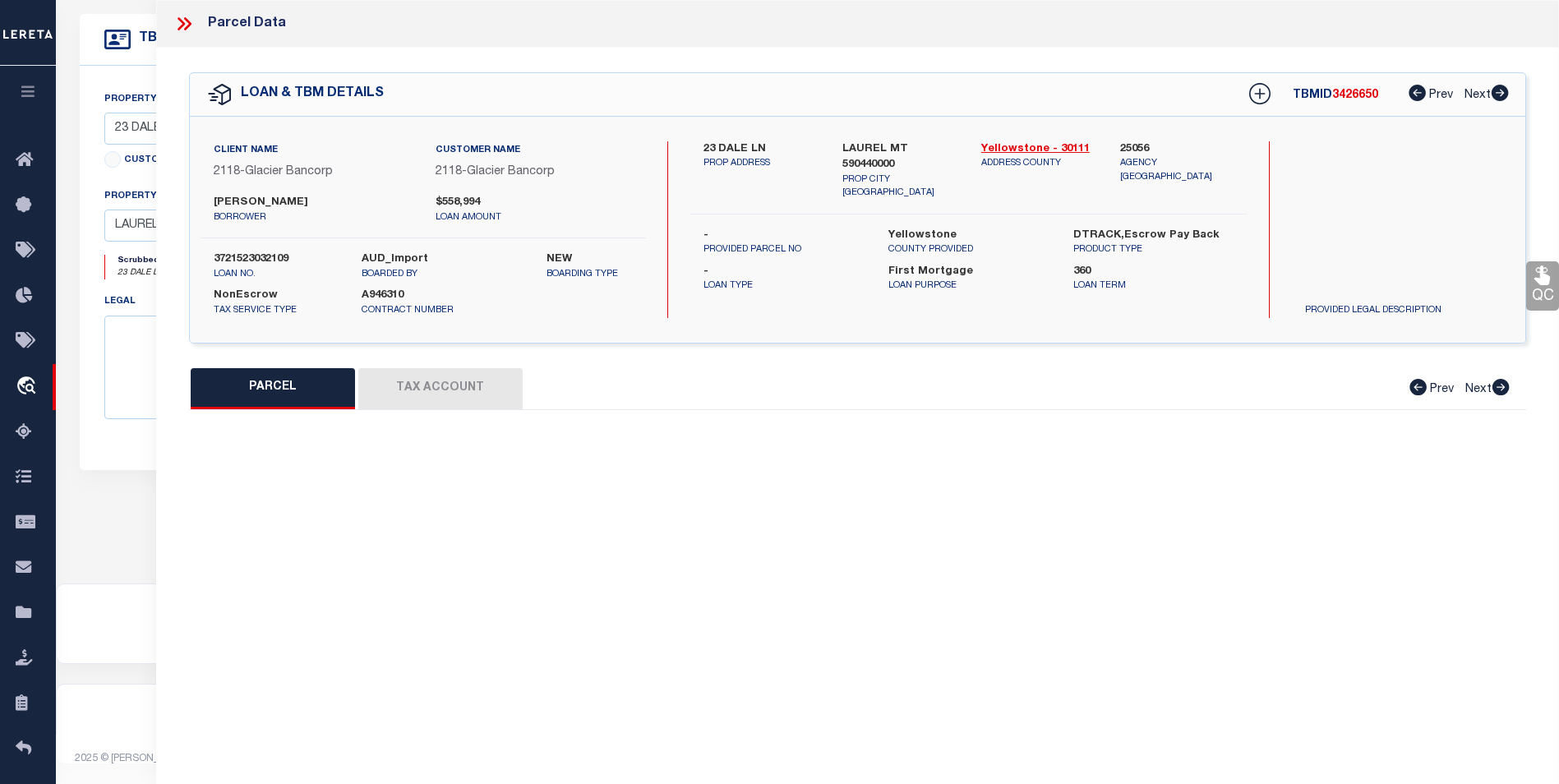
select select "BP"
type input "[PERSON_NAME] & [PERSON_NAME]"
select select
type input "[STREET_ADDRESS],"
type input "LAUREL, MT 59044"
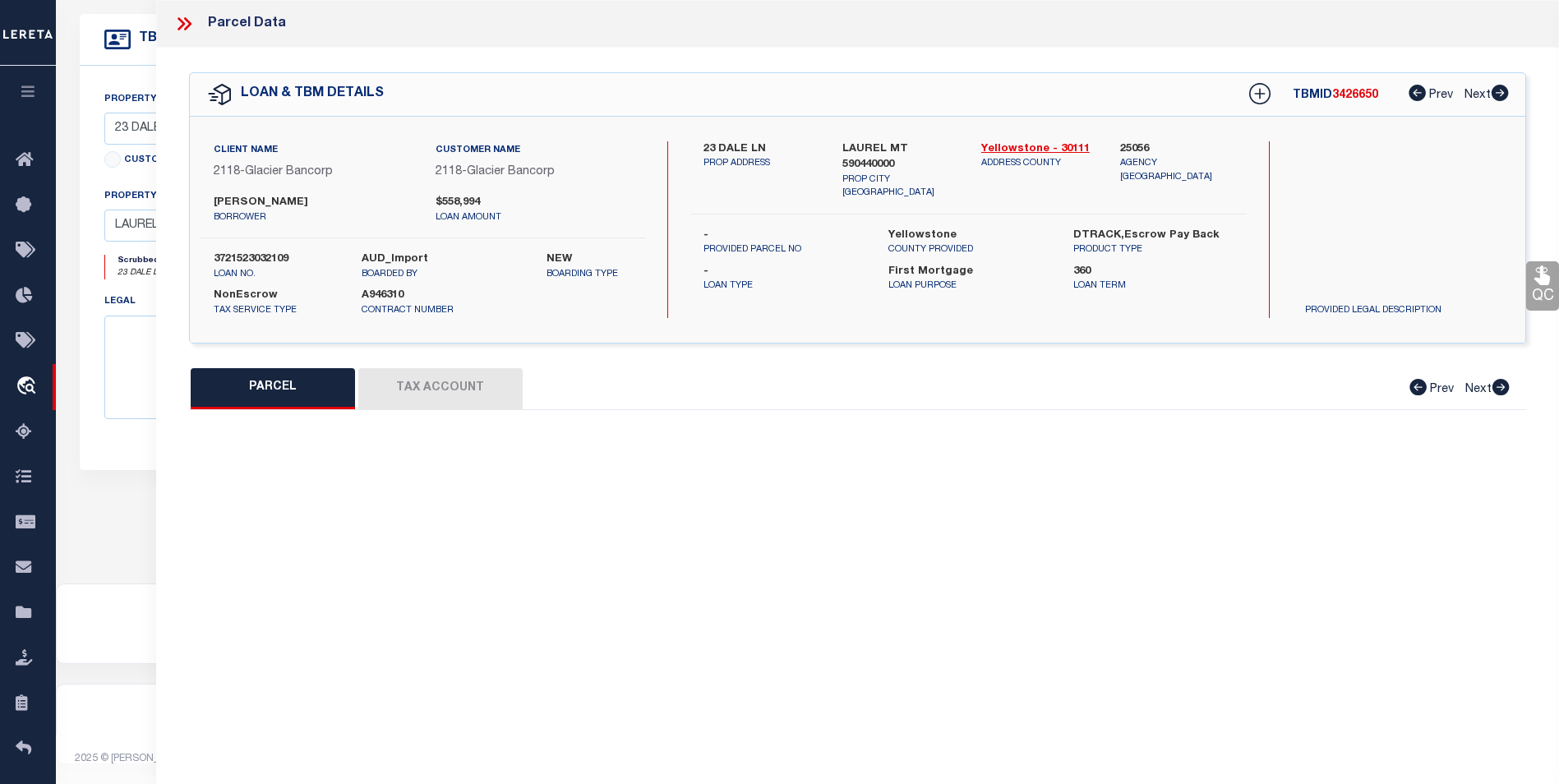
type textarea "[GEOGRAPHIC_DATA], S31, T02 S, R24 E, Lot 8, ACRES 2.037, COS 764 7TH AM"
type textarea "inactive parcel-EVEN THE TC WAS not able to find the laon on the website"
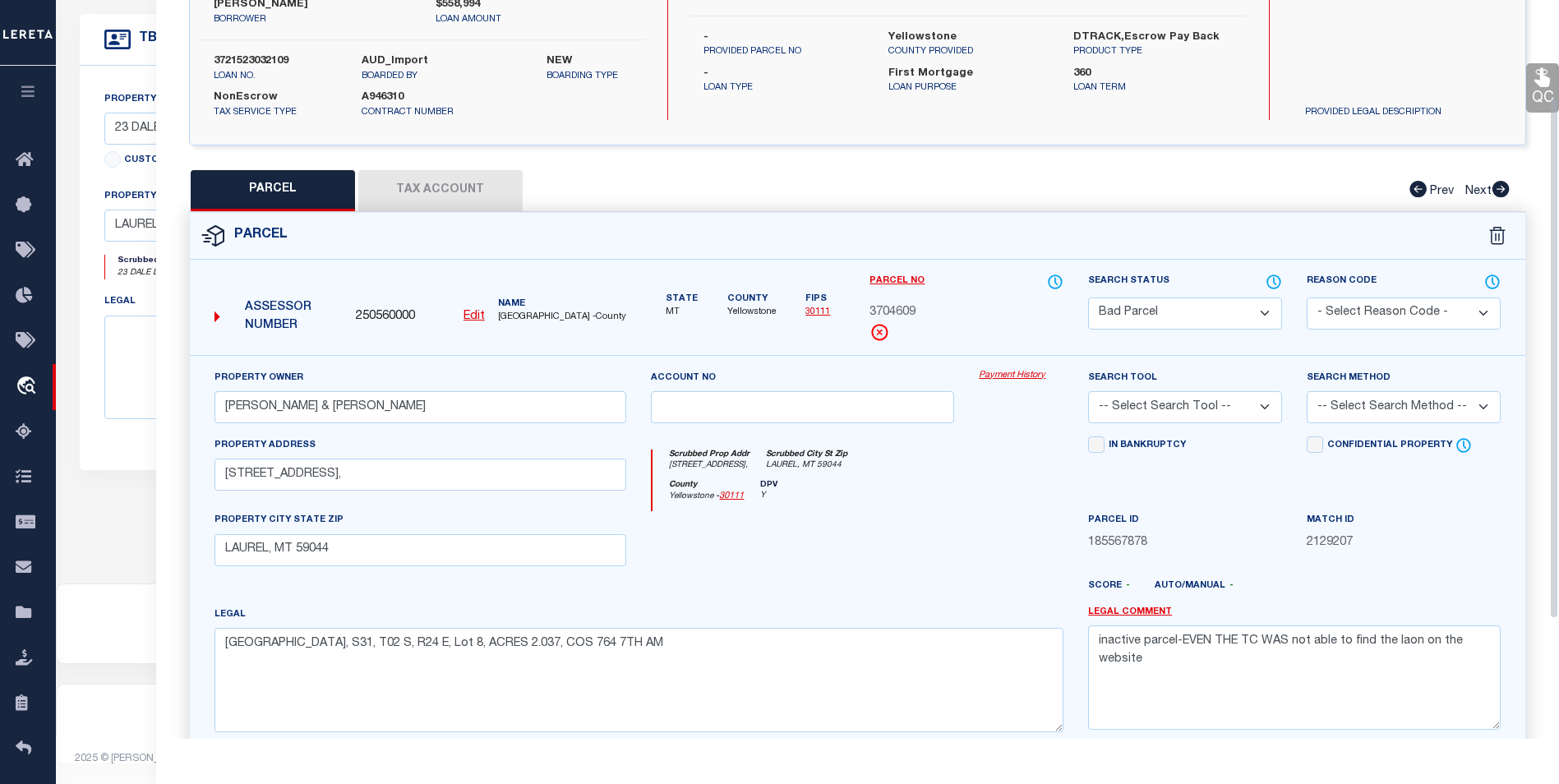
scroll to position [305, 0]
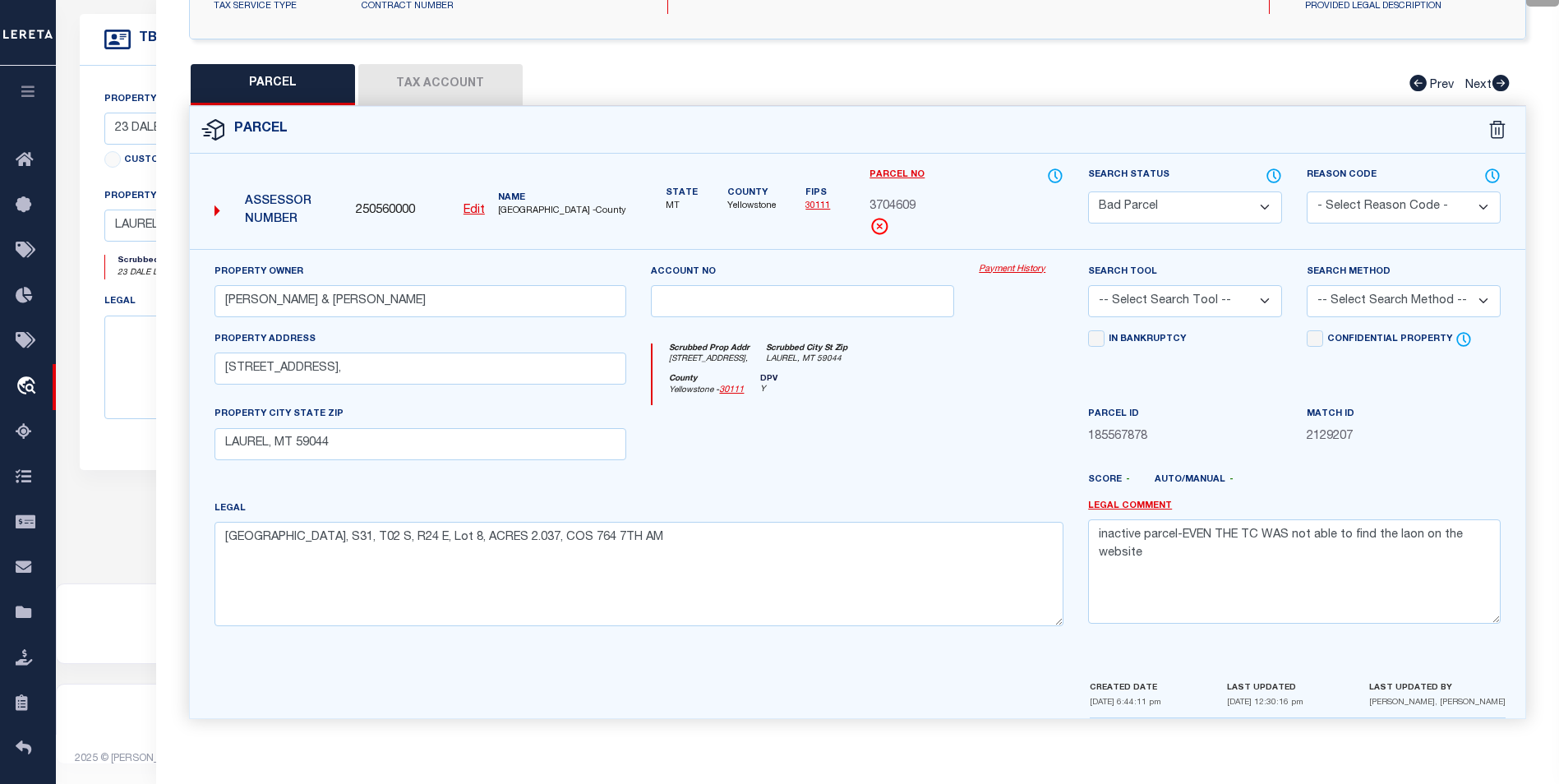
click at [518, 77] on button "Tax Account" at bounding box center [440, 84] width 165 height 41
select select "100"
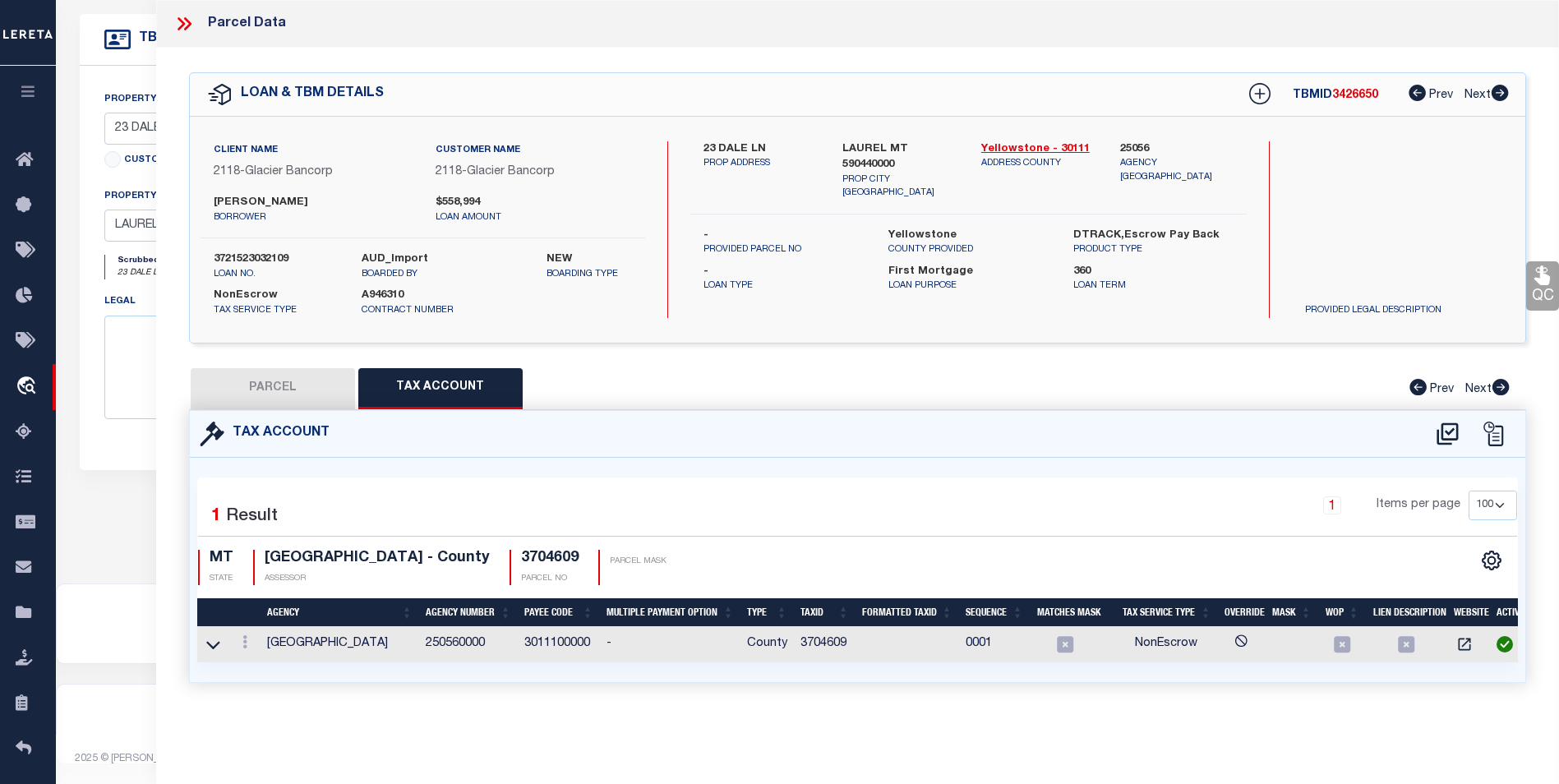
scroll to position [0, 0]
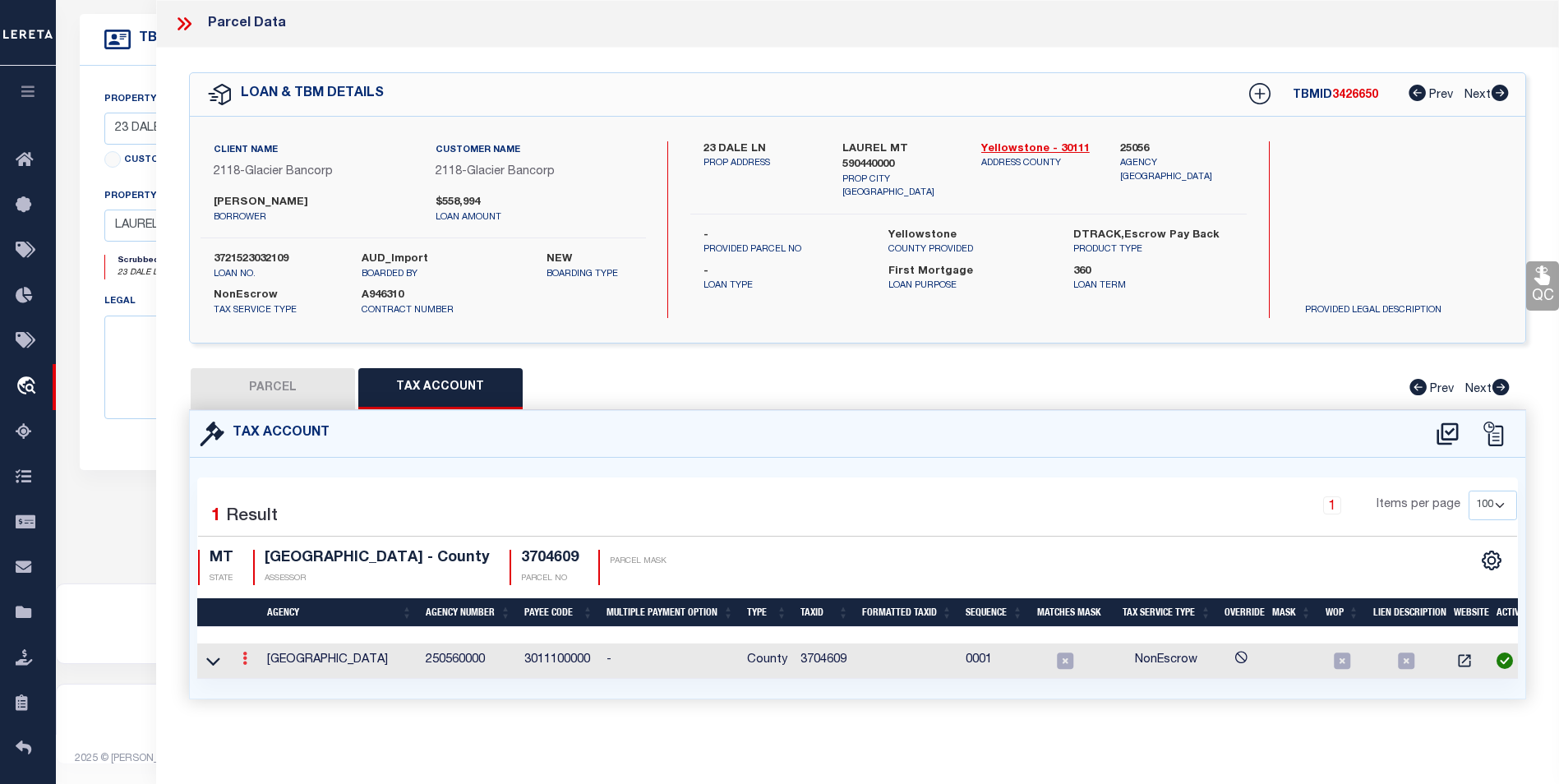
click at [248, 622] on link at bounding box center [245, 660] width 18 height 13
click at [264, 622] on link at bounding box center [267, 684] width 60 height 27
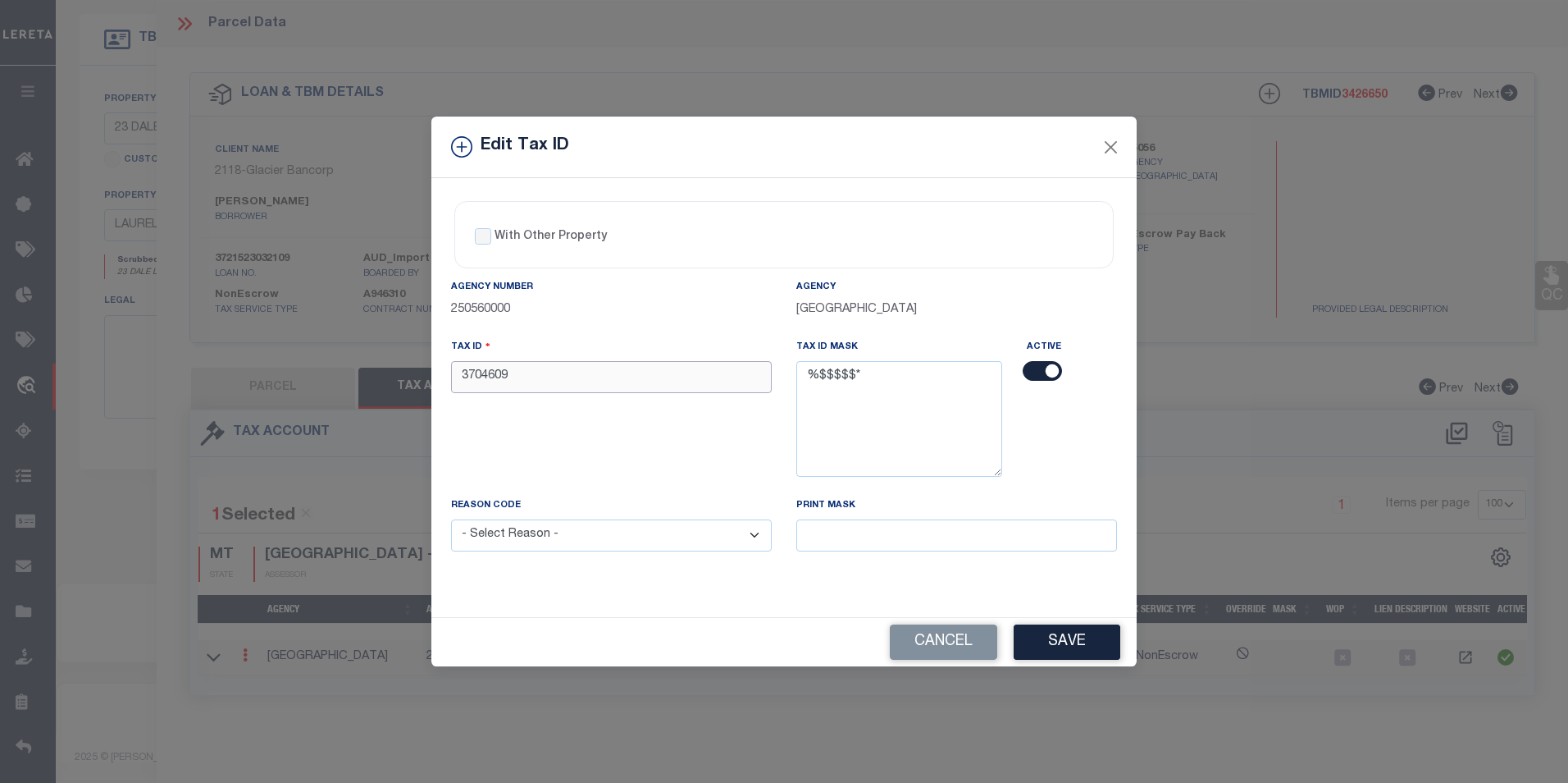
click at [461, 376] on input "3704609" at bounding box center [611, 377] width 321 height 32
type input "R3704609"
click at [1080, 622] on button "Save" at bounding box center [1066, 642] width 107 height 36
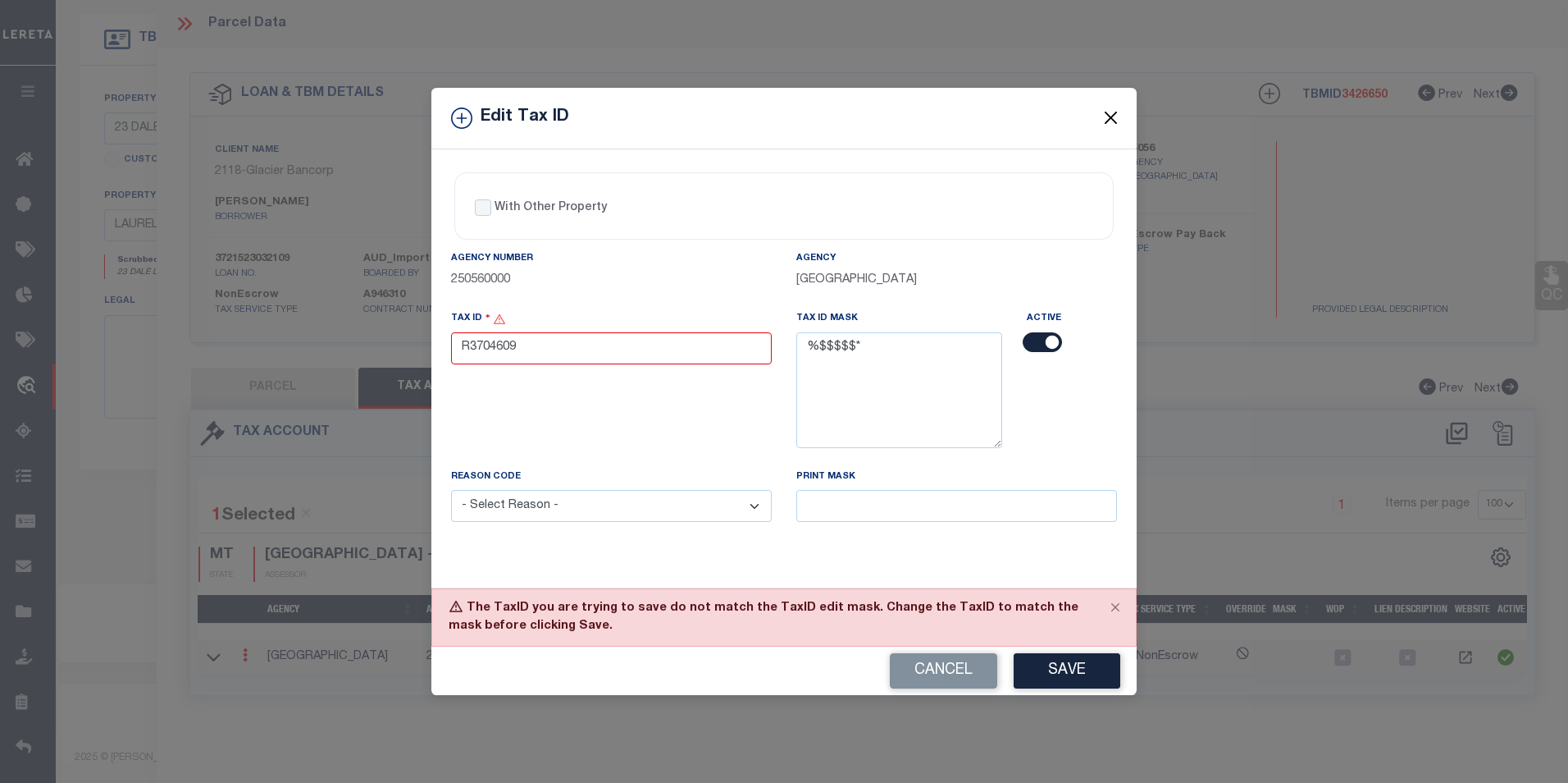
click at [1100, 116] on button "Close" at bounding box center [1111, 119] width 22 height 22
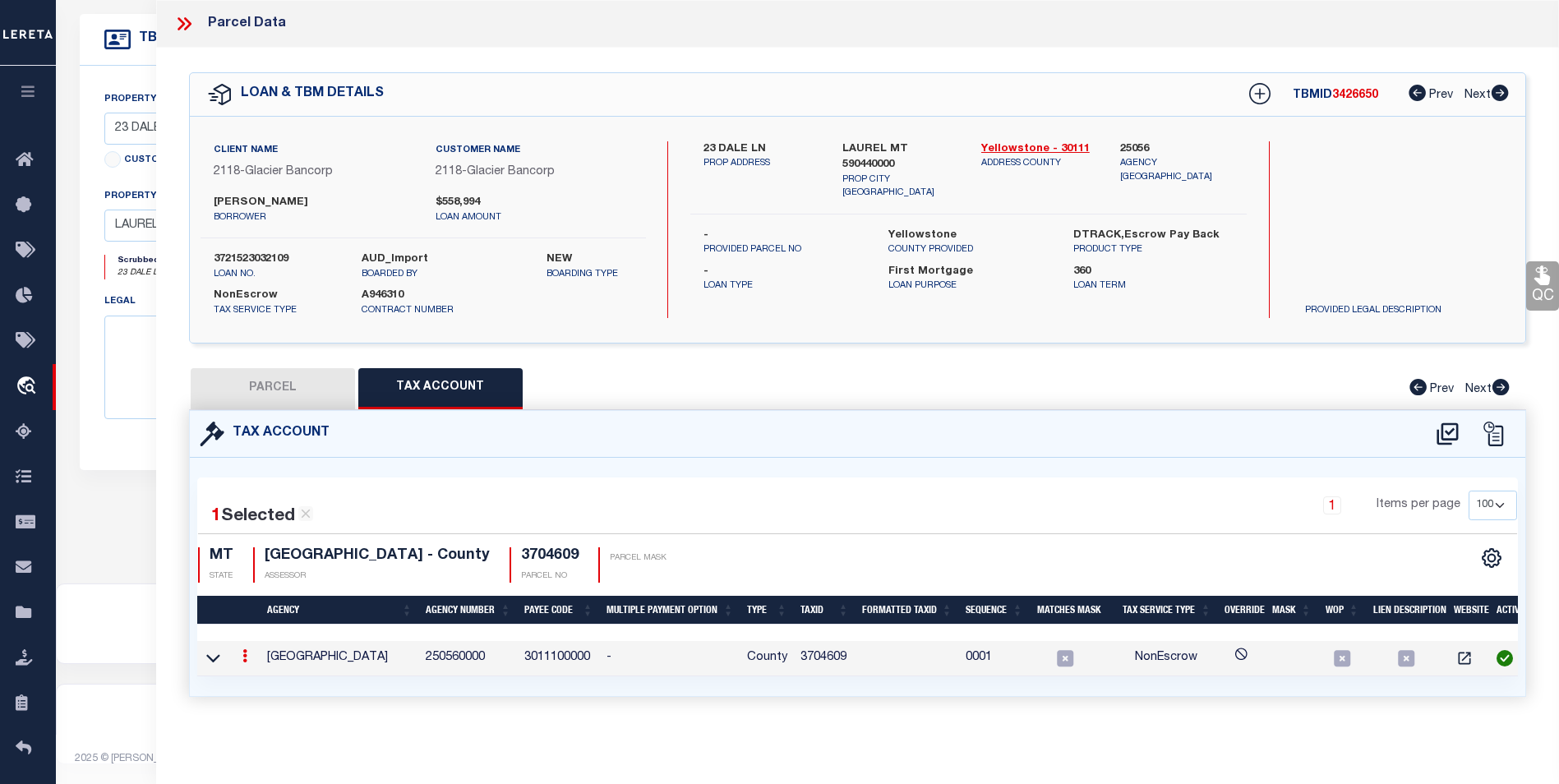
click at [243, 622] on icon at bounding box center [244, 655] width 5 height 13
click at [257, 622] on icon "" at bounding box center [263, 680] width 12 height 12
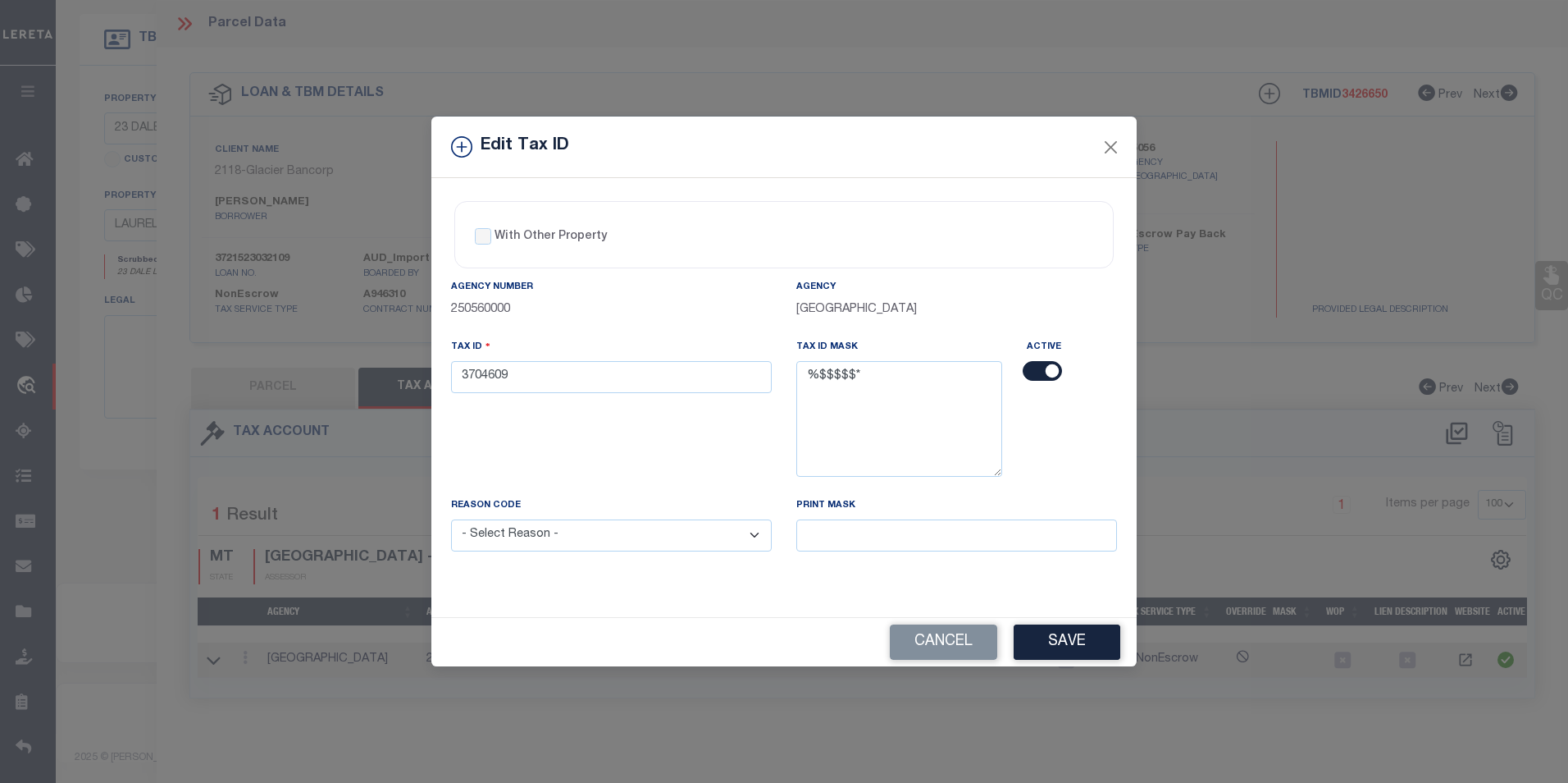
click at [691, 533] on select "- Select Reason - 099 - Other (Provide additional detail) ACT - Agency Changed …" at bounding box center [611, 536] width 321 height 32
select select "099"
click at [451, 520] on select "- Select Reason - 099 - Other (Provide additional detail) ACT - Agency Changed …" at bounding box center [611, 536] width 321 height 32
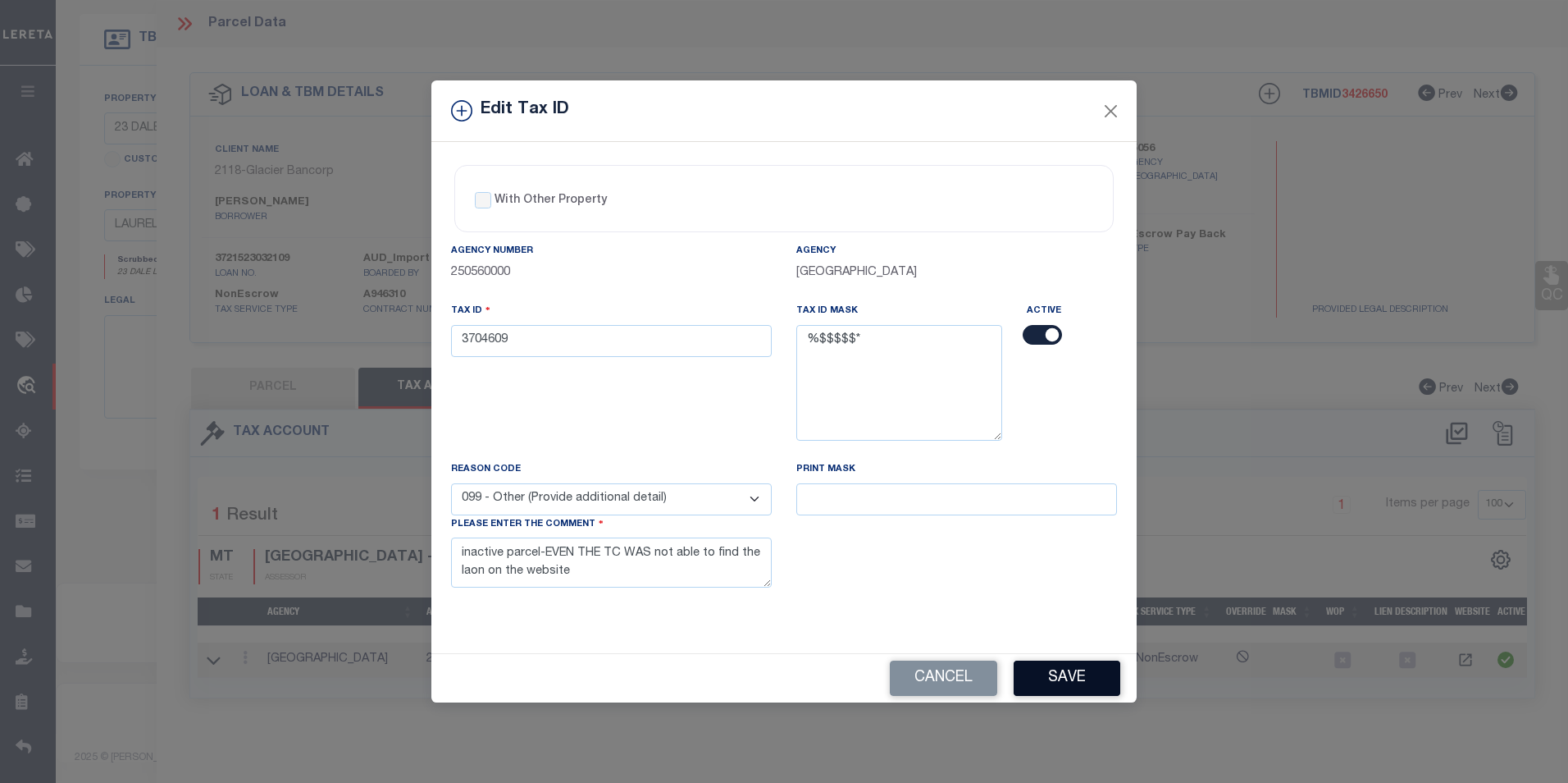
click at [1076, 622] on button "Save" at bounding box center [1066, 678] width 107 height 36
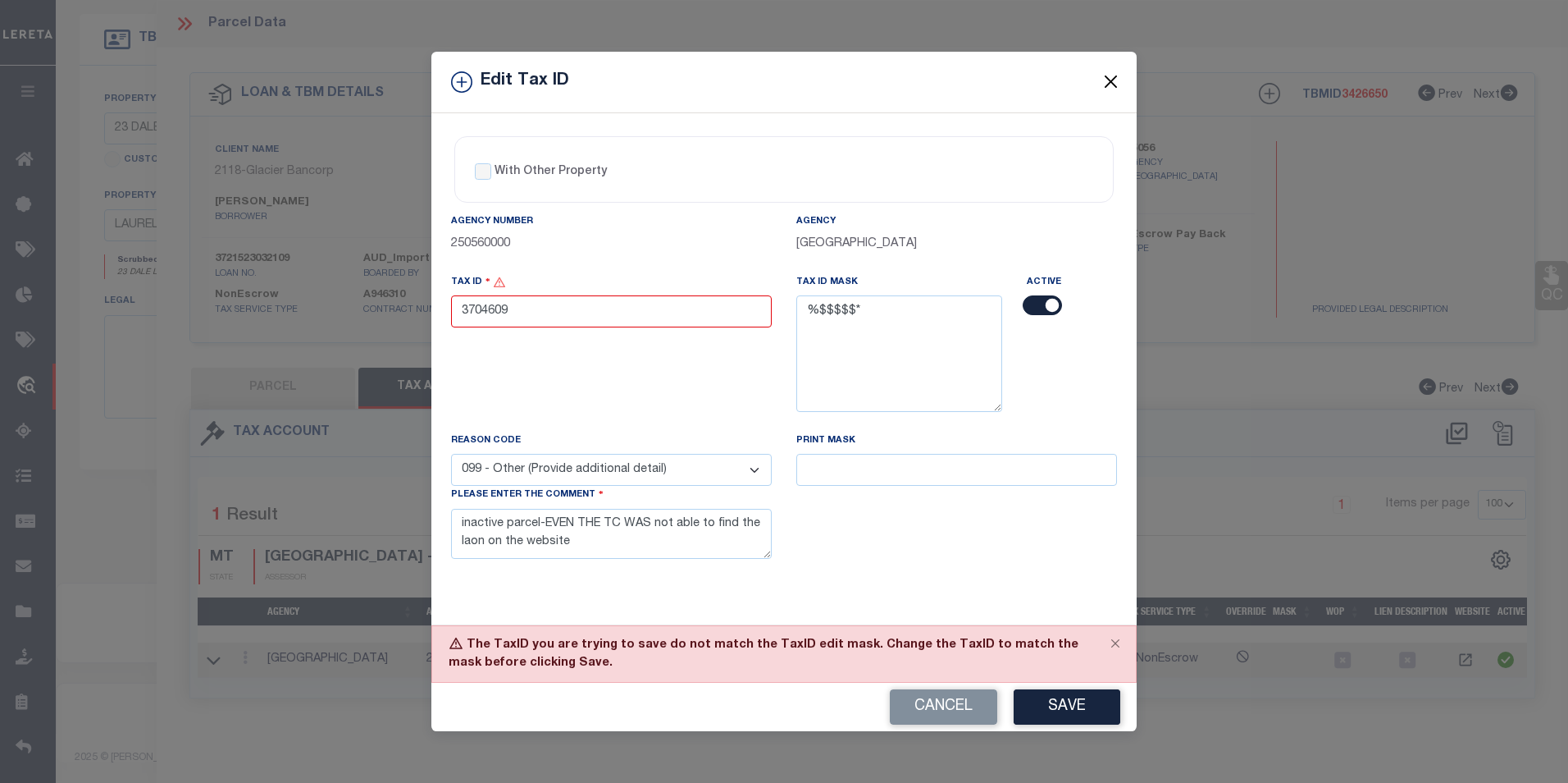
click at [1105, 83] on button "Close" at bounding box center [1111, 82] width 22 height 22
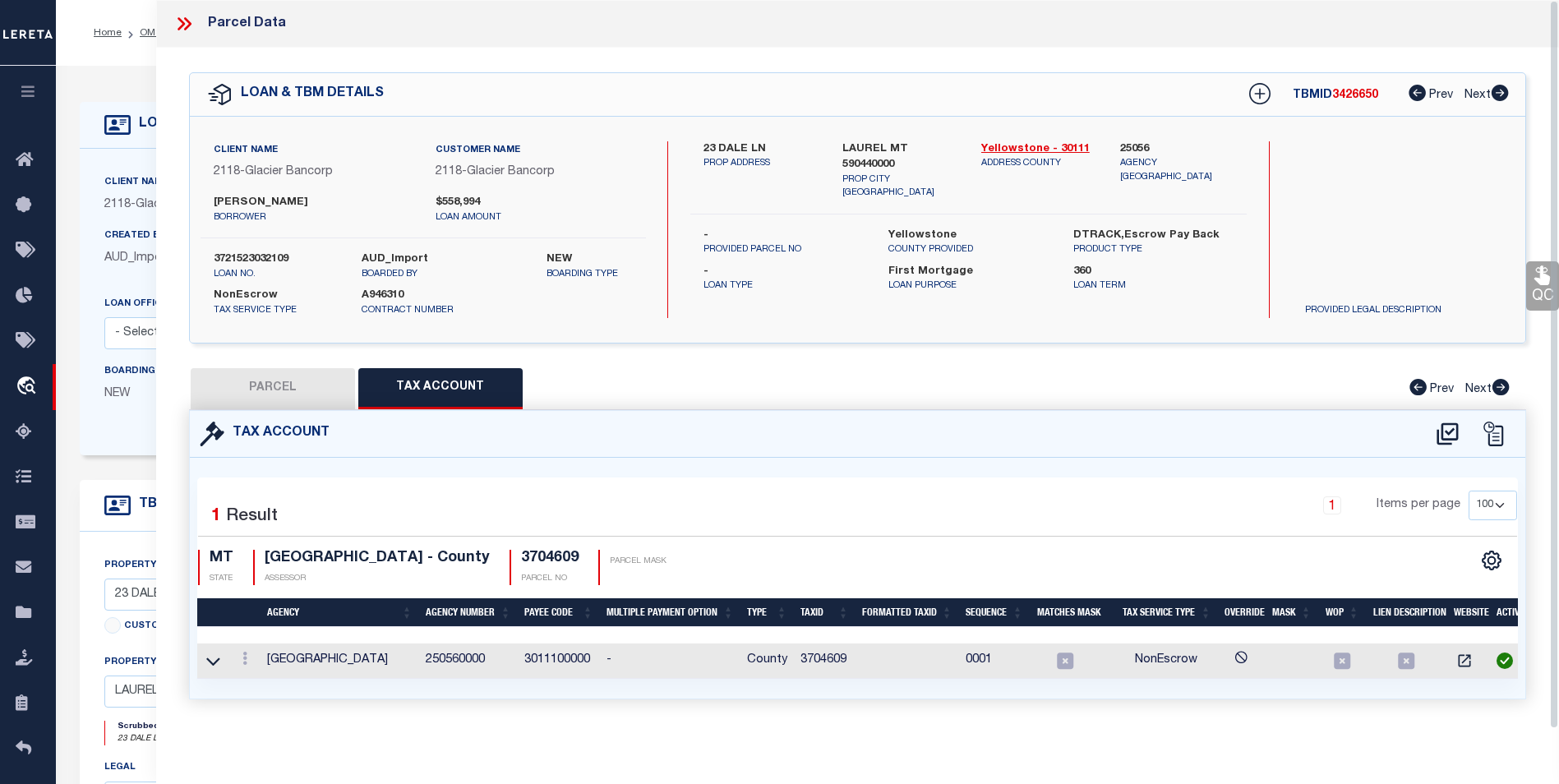
click at [180, 26] on icon at bounding box center [184, 24] width 22 height 22
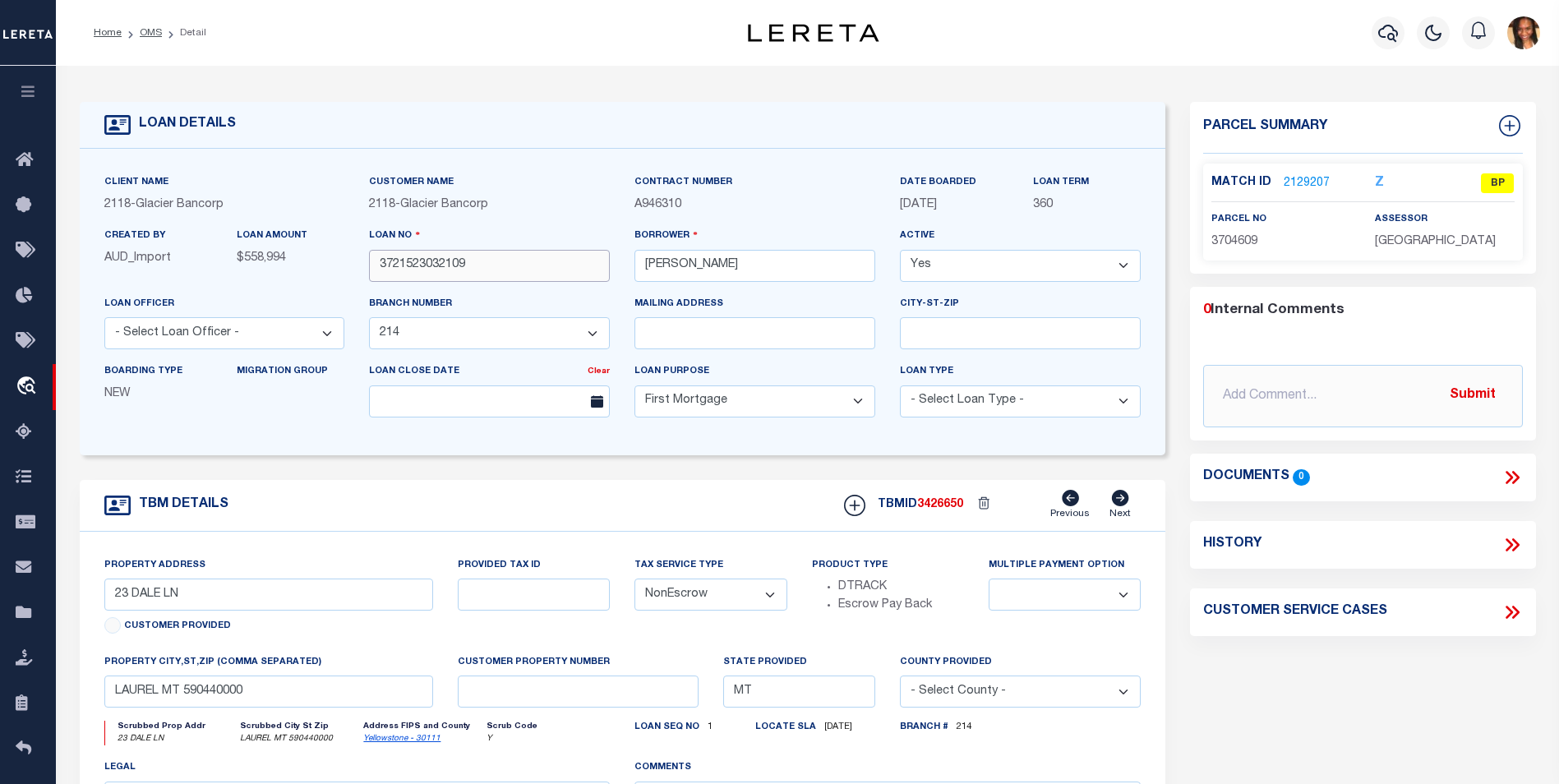
drag, startPoint x: 473, startPoint y: 273, endPoint x: 373, endPoint y: 271, distance: 100.0
click at [373, 271] on input "3721523032109" at bounding box center [489, 266] width 241 height 32
click at [1303, 177] on link "2129207" at bounding box center [1307, 183] width 46 height 17
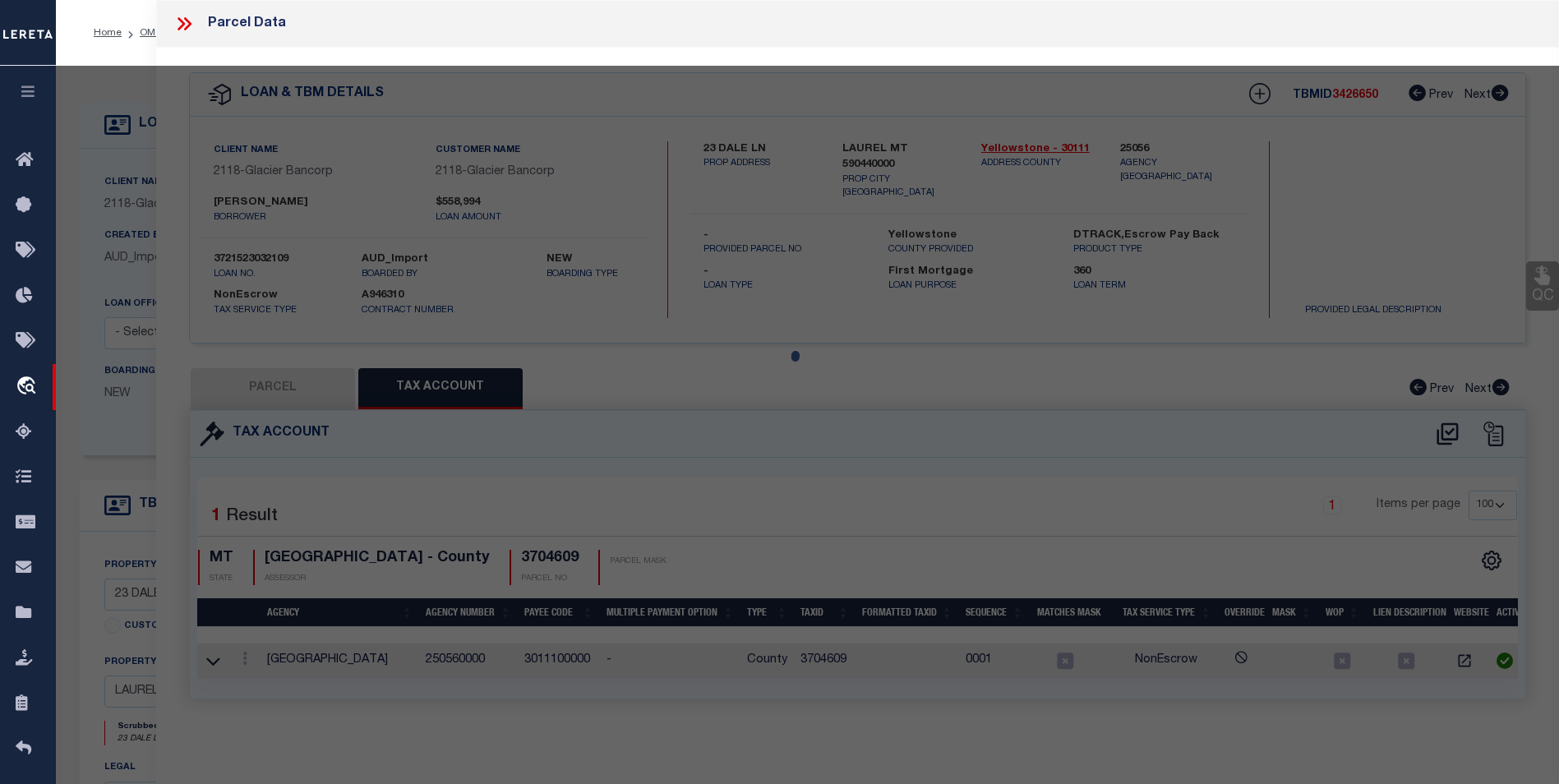
select select "AS"
checkbox input "false"
select select "BP"
type input "[PERSON_NAME] & [PERSON_NAME]"
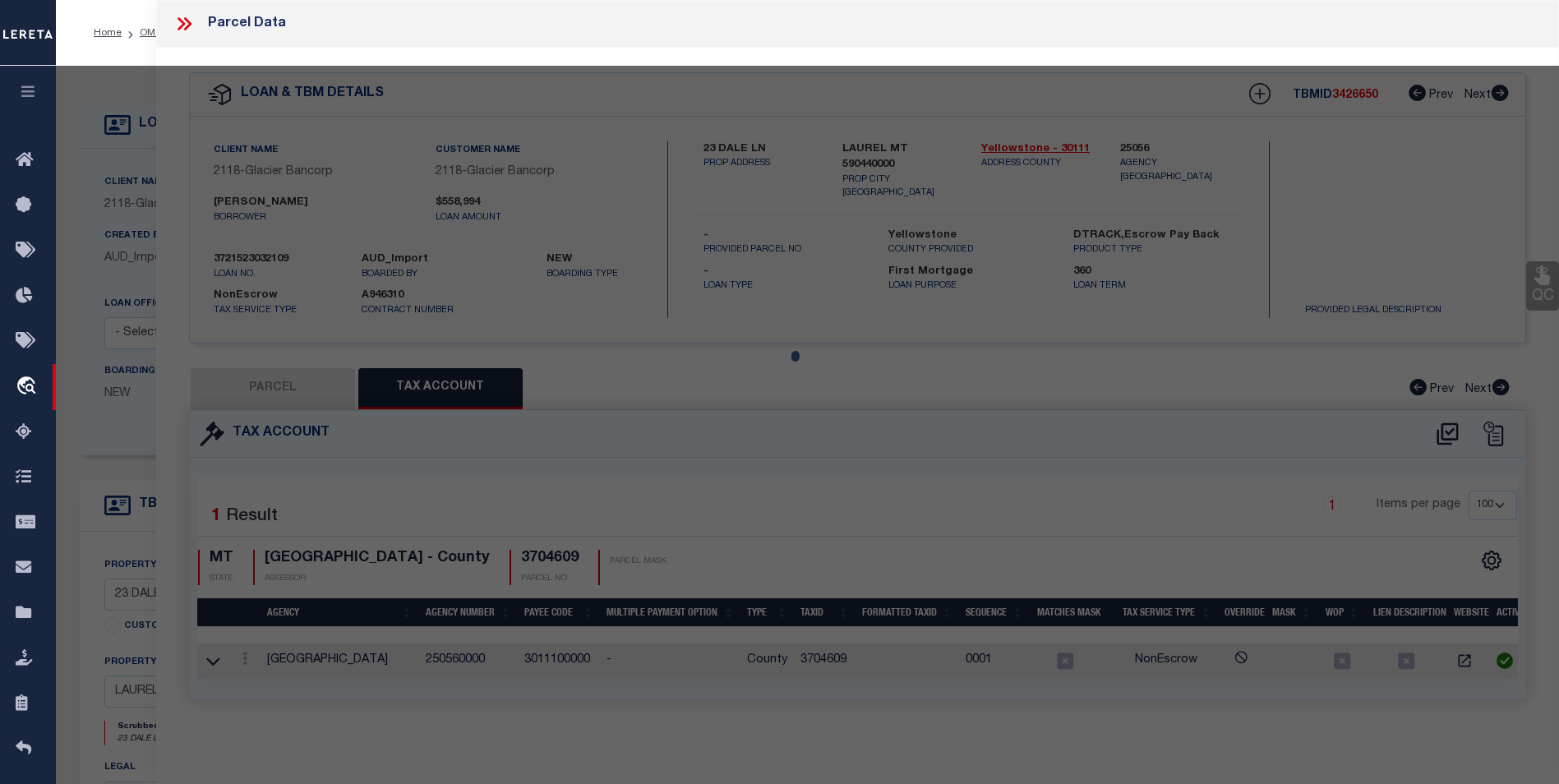
select select
type input "[STREET_ADDRESS],"
type input "LAUREL, MT 59044"
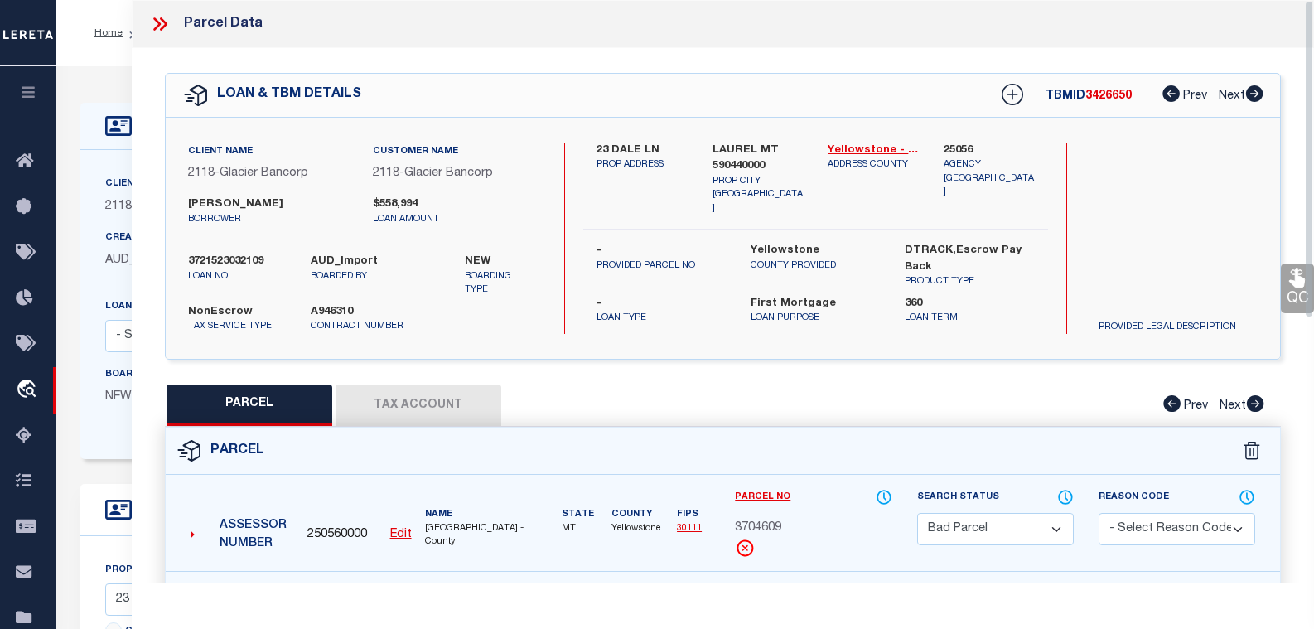
click at [636, 94] on div "LOAN & TBM DETAILS TBMID 3426650 Prev Next" at bounding box center [723, 95] width 1115 height 43
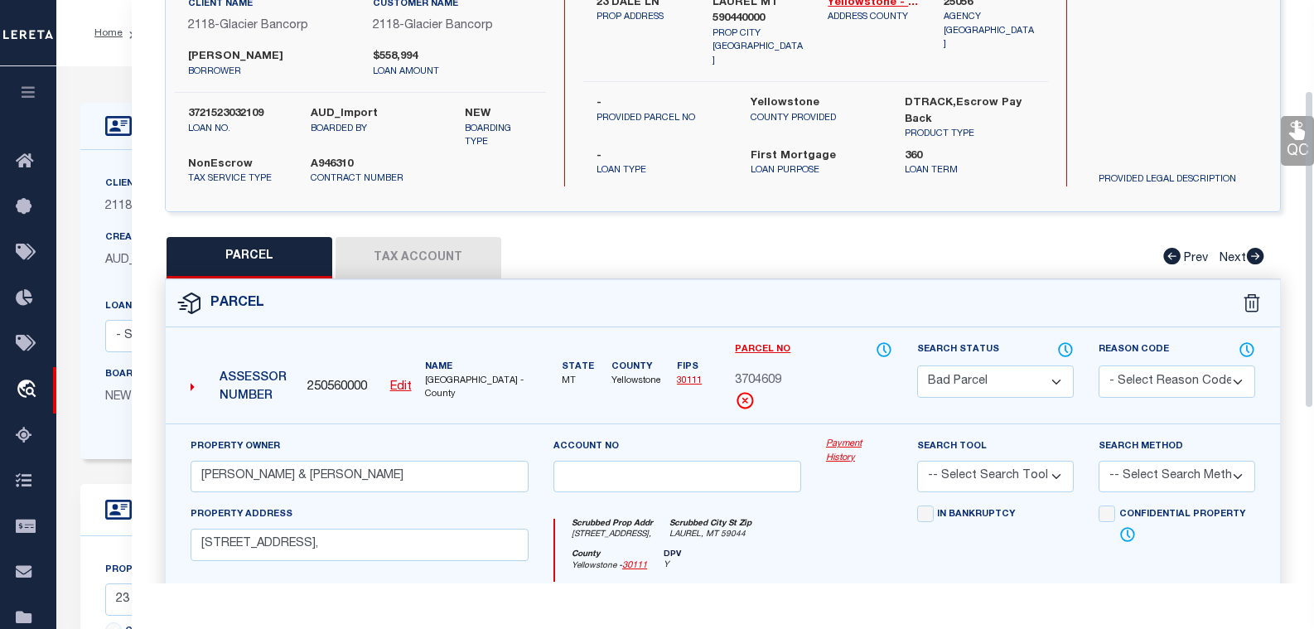
scroll to position [166, 0]
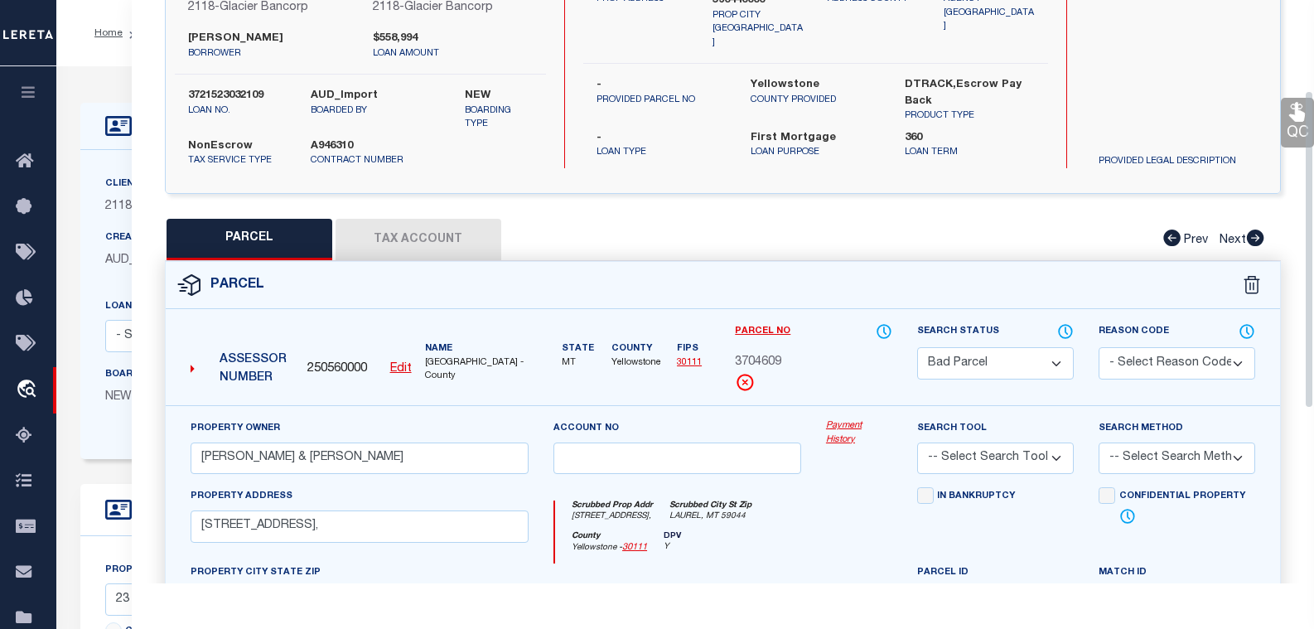
click at [403, 226] on button "Tax Account" at bounding box center [419, 239] width 166 height 41
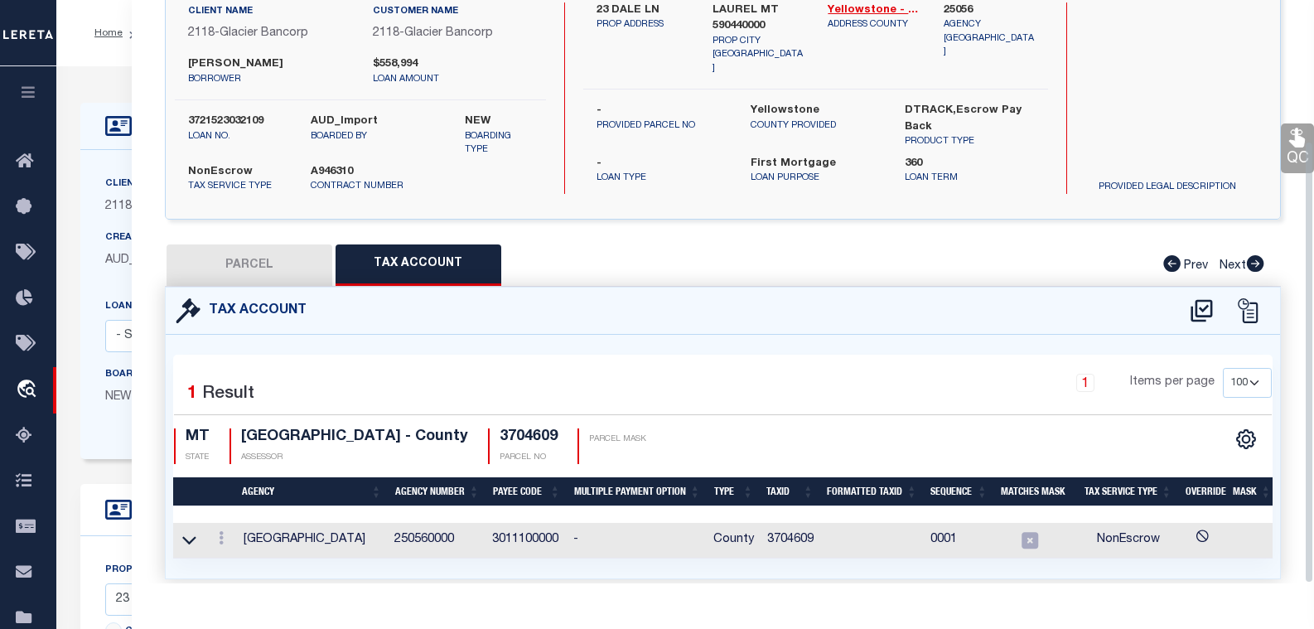
scroll to position [185, 0]
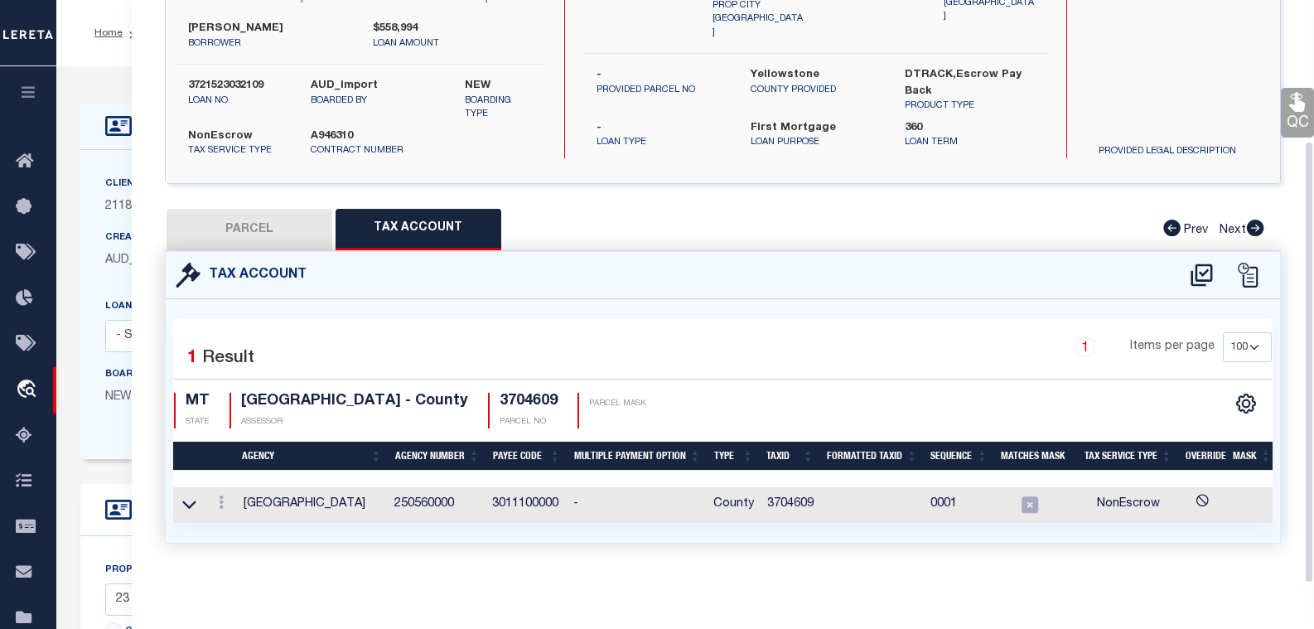
click at [279, 221] on button "PARCEL" at bounding box center [250, 229] width 166 height 41
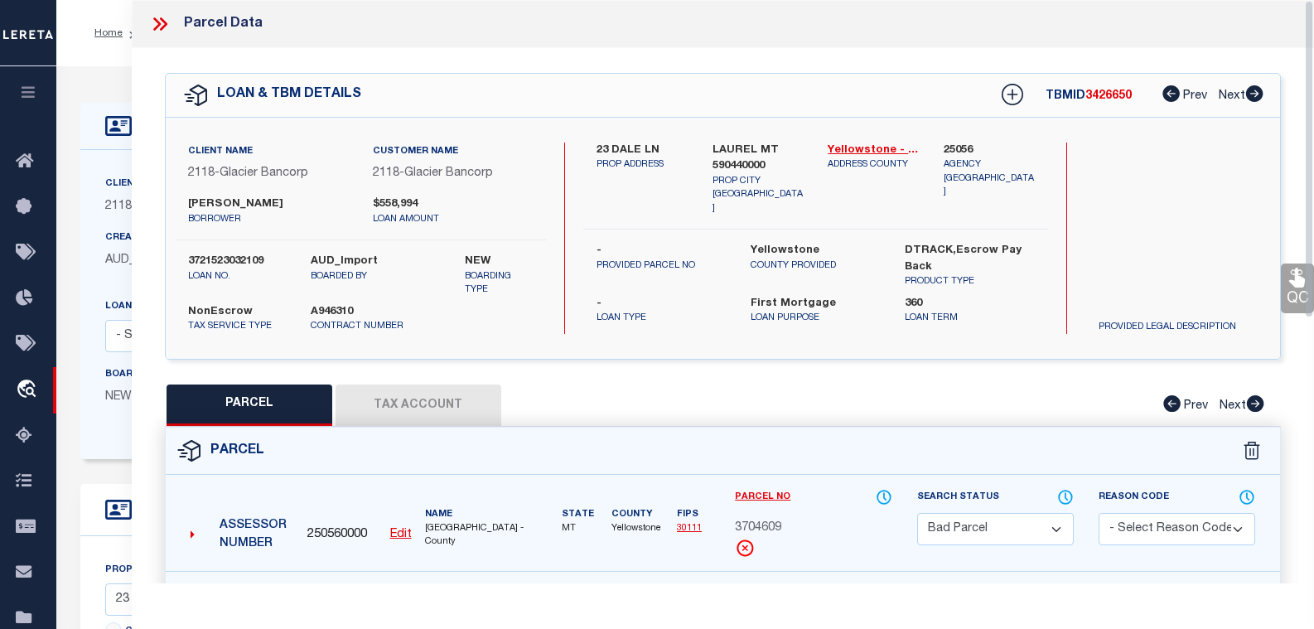
scroll to position [249, 0]
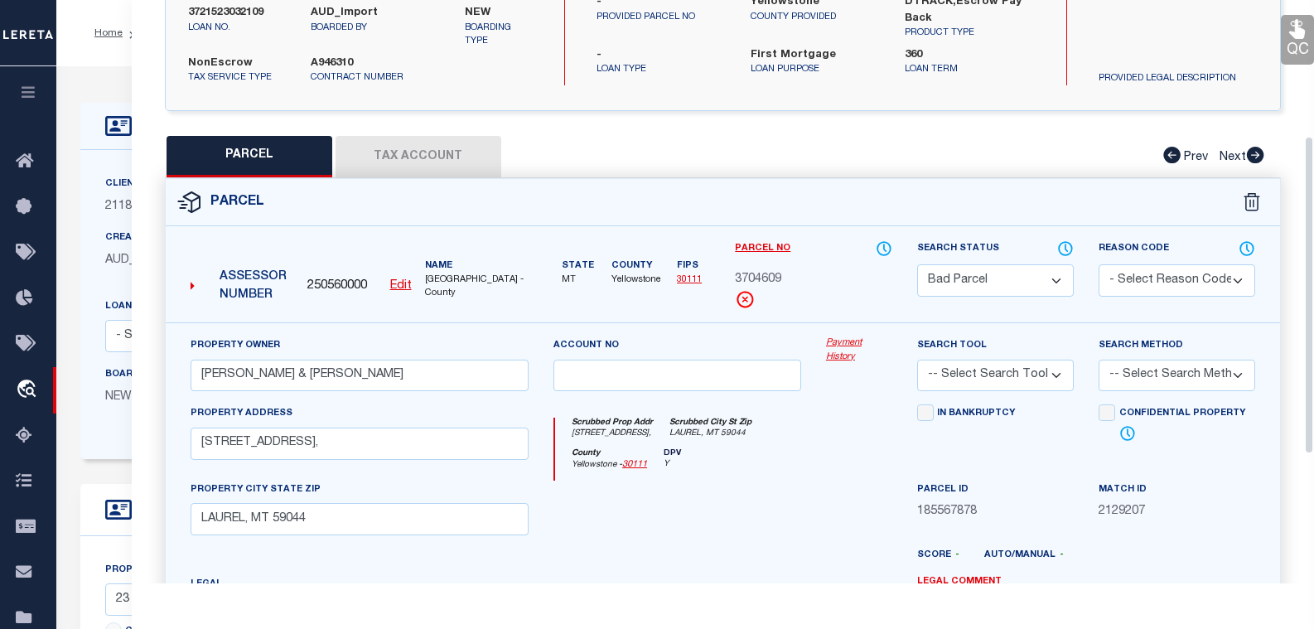
click at [398, 280] on u "Edit" at bounding box center [401, 286] width 22 height 12
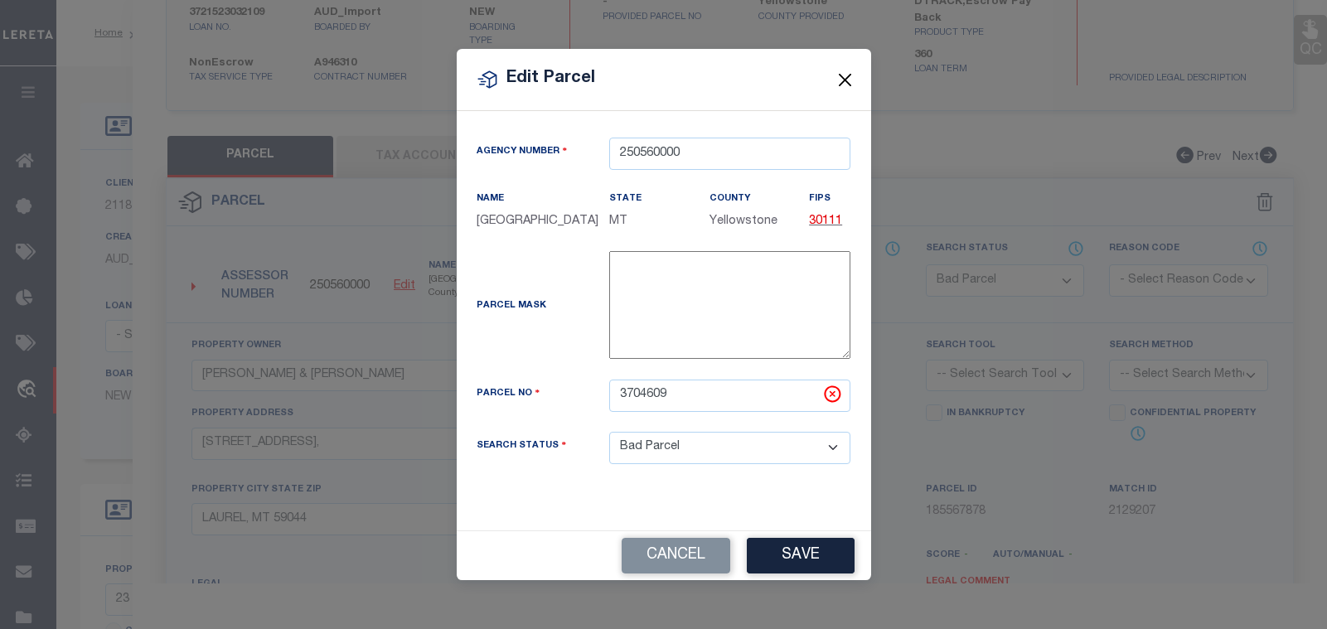
click at [849, 77] on button "Close" at bounding box center [845, 80] width 22 height 22
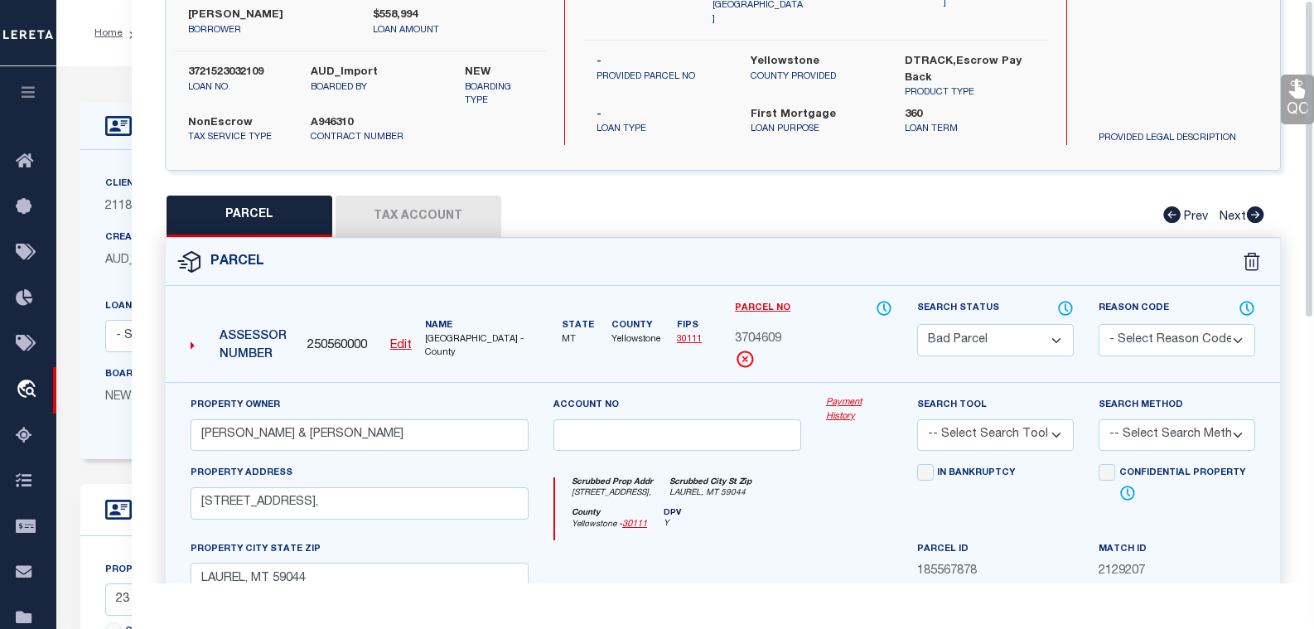
scroll to position [0, 0]
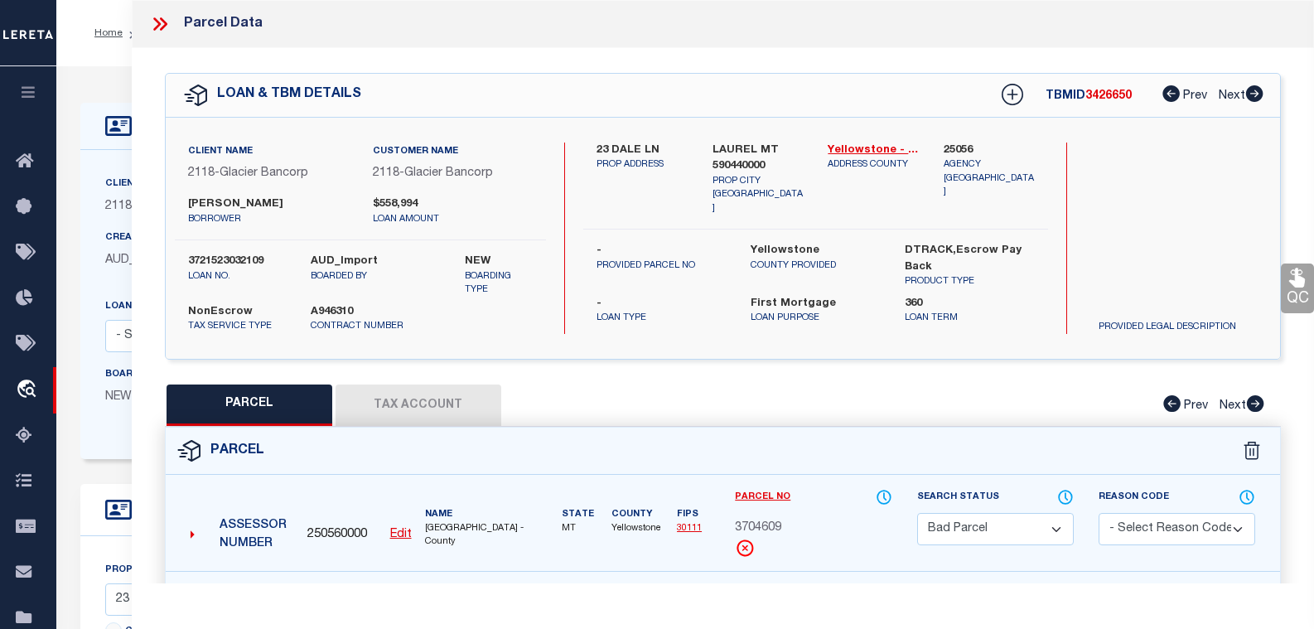
click at [152, 24] on icon at bounding box center [160, 24] width 22 height 22
